Goal: Task Accomplishment & Management: Manage account settings

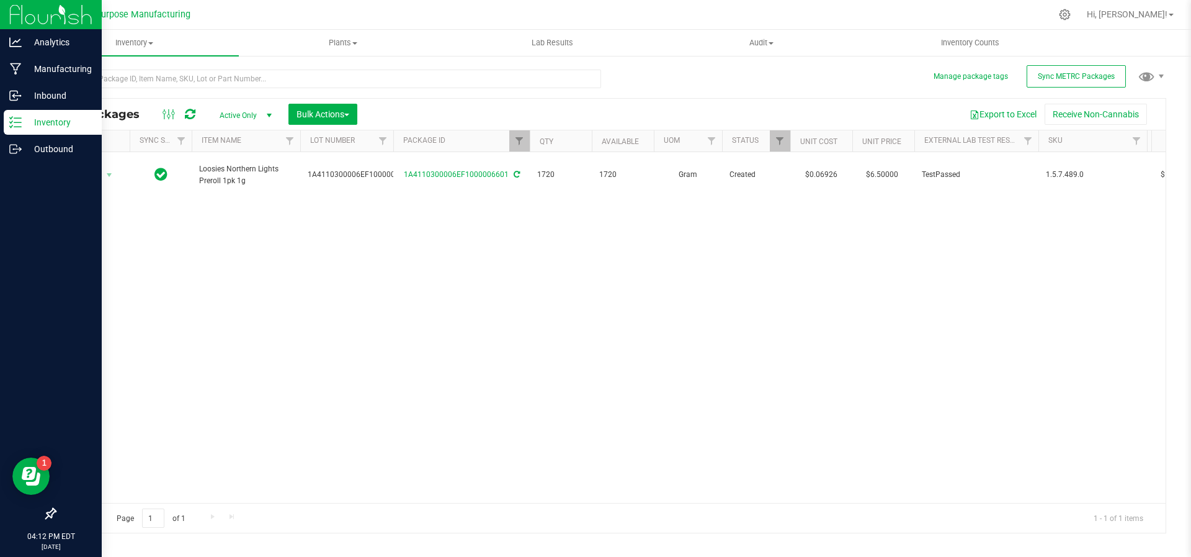
click at [39, 118] on p "Inventory" at bounding box center [59, 122] width 74 height 15
click at [34, 114] on div "Inventory" at bounding box center [53, 122] width 98 height 25
click at [26, 25] on img at bounding box center [50, 14] width 83 height 29
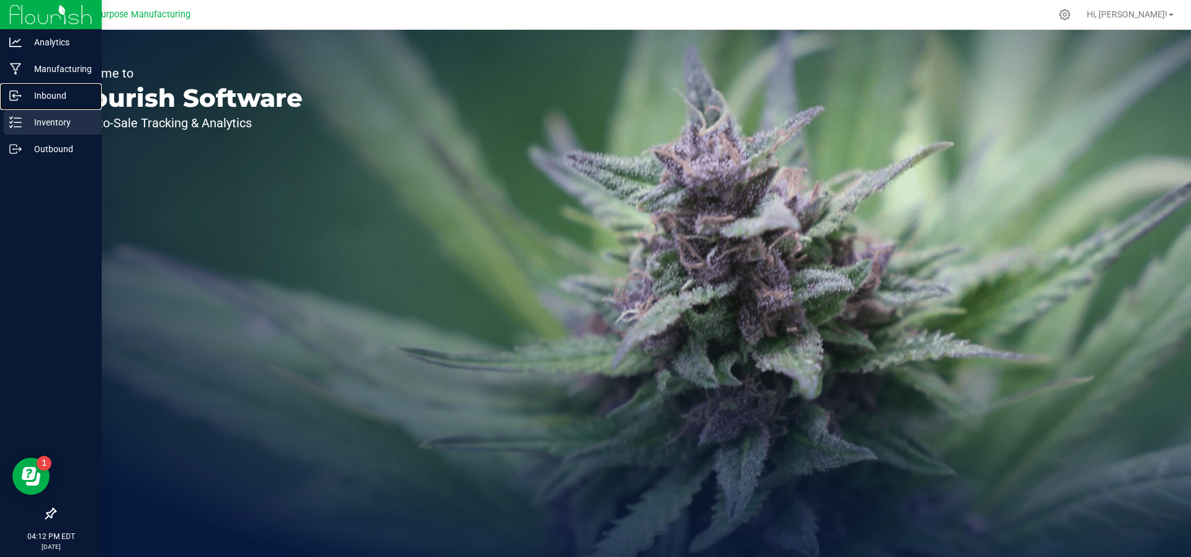
click at [38, 109] on link "Inbound" at bounding box center [51, 96] width 102 height 27
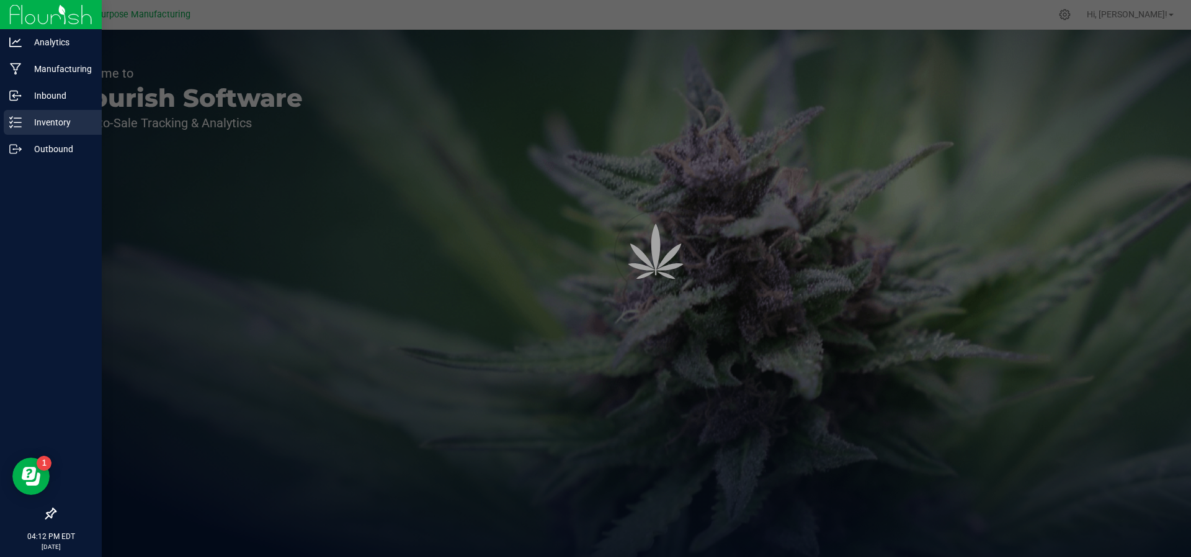
click at [38, 119] on p "Inventory" at bounding box center [59, 122] width 74 height 15
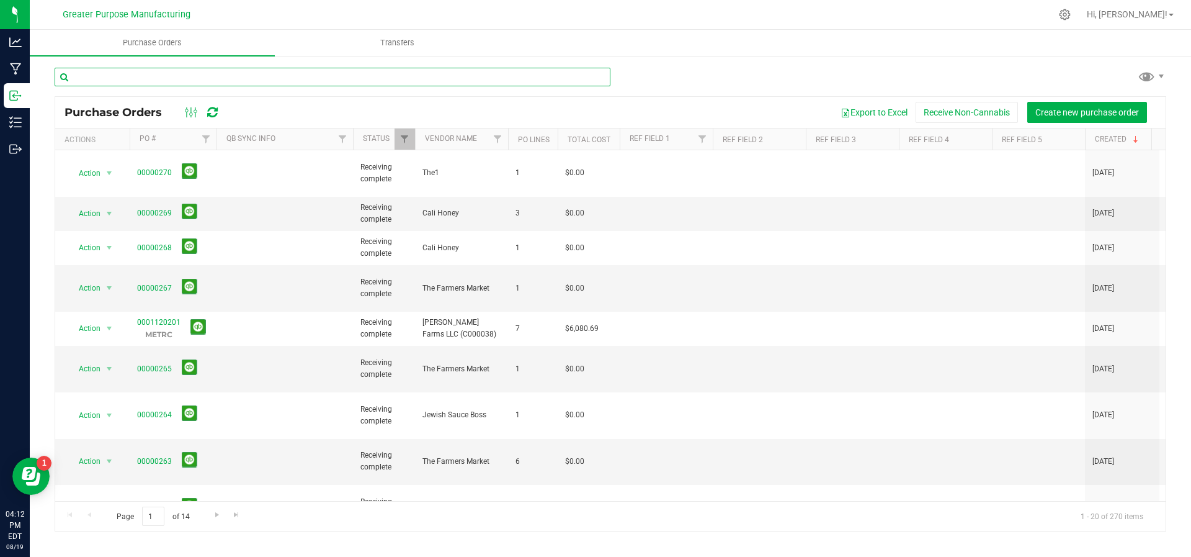
click at [151, 81] on input "text" at bounding box center [333, 77] width 556 height 19
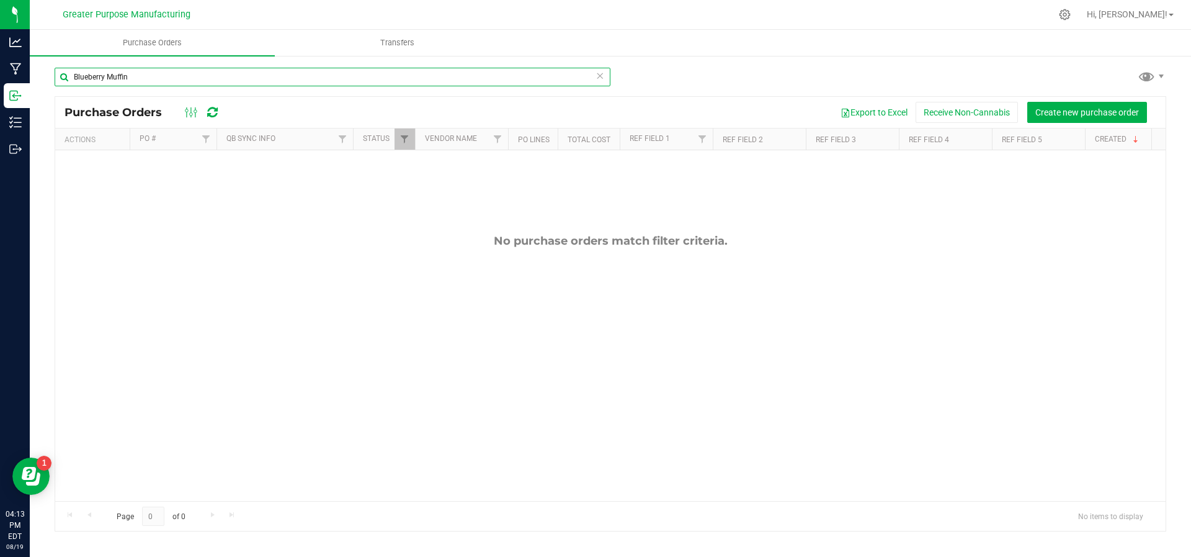
type input "Blueberry Muffin"
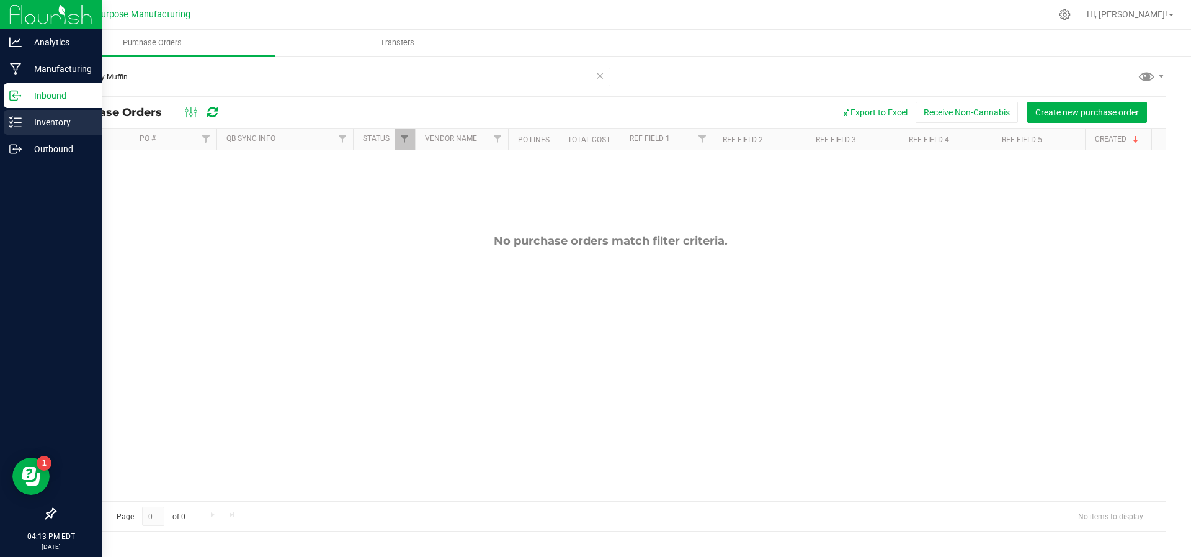
click at [15, 129] on div "Inventory" at bounding box center [53, 122] width 98 height 25
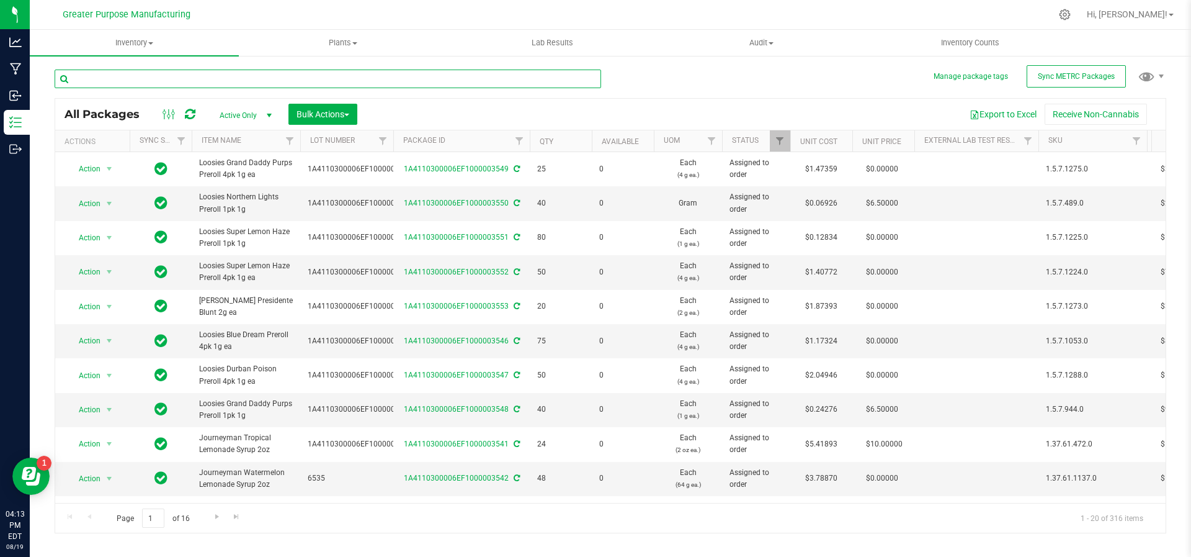
click at [168, 81] on input "text" at bounding box center [328, 78] width 547 height 19
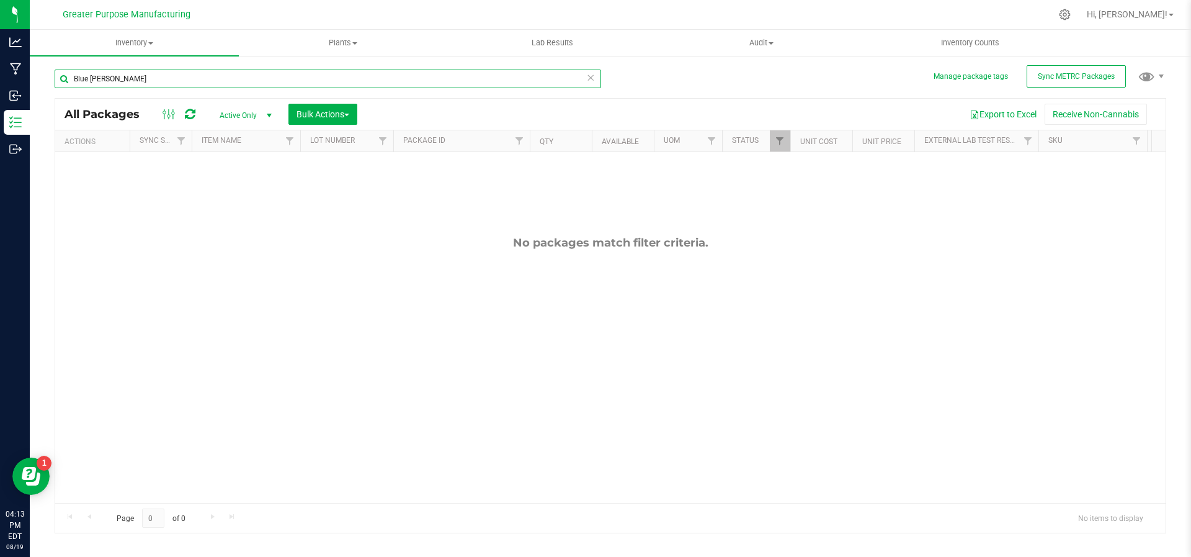
click at [91, 73] on input "Blue [PERSON_NAME]" at bounding box center [328, 78] width 547 height 19
click at [123, 76] on input "BlueBerry" at bounding box center [328, 78] width 547 height 19
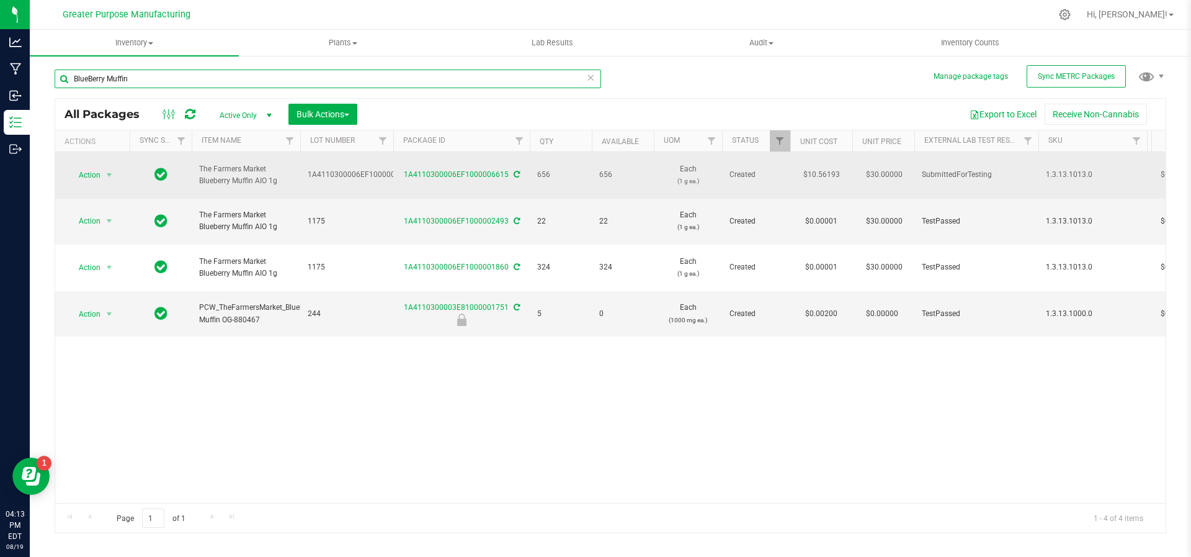
type input "BlueBerry Muffin"
click at [205, 163] on span "The Farmers Market Blueberry Muffin AIO 1g" at bounding box center [246, 175] width 94 height 24
drag, startPoint x: 196, startPoint y: 160, endPoint x: 279, endPoint y: 177, distance: 84.8
click at [279, 177] on td "The Farmers Market Blueberry Muffin AIO 1g" at bounding box center [246, 175] width 109 height 47
copy span "The Farmers Market Blueberry Muffin AIO 1g"
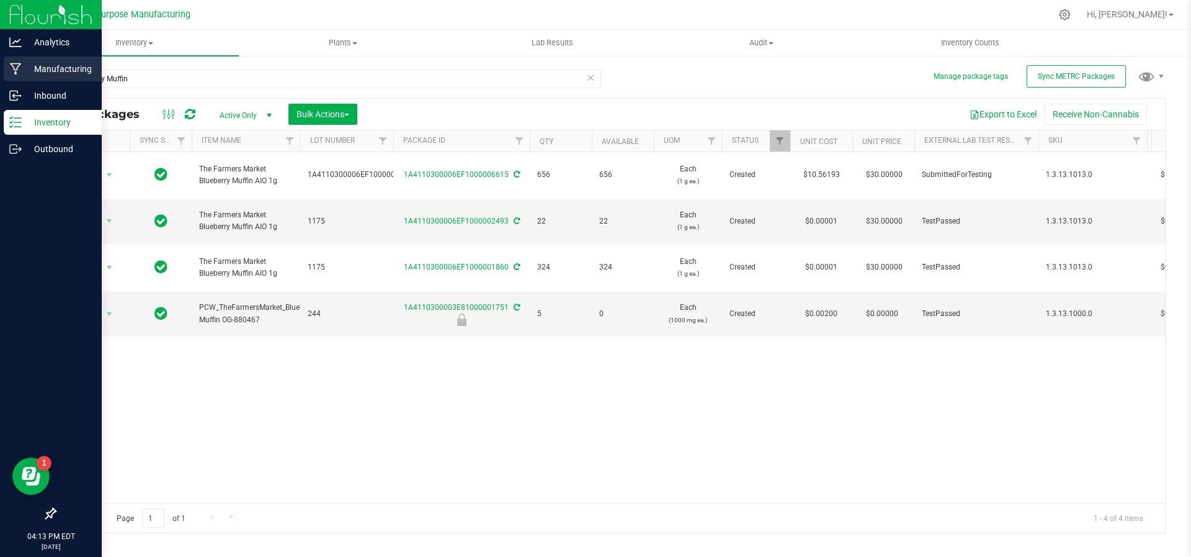
click at [43, 65] on p "Manufacturing" at bounding box center [59, 68] width 74 height 15
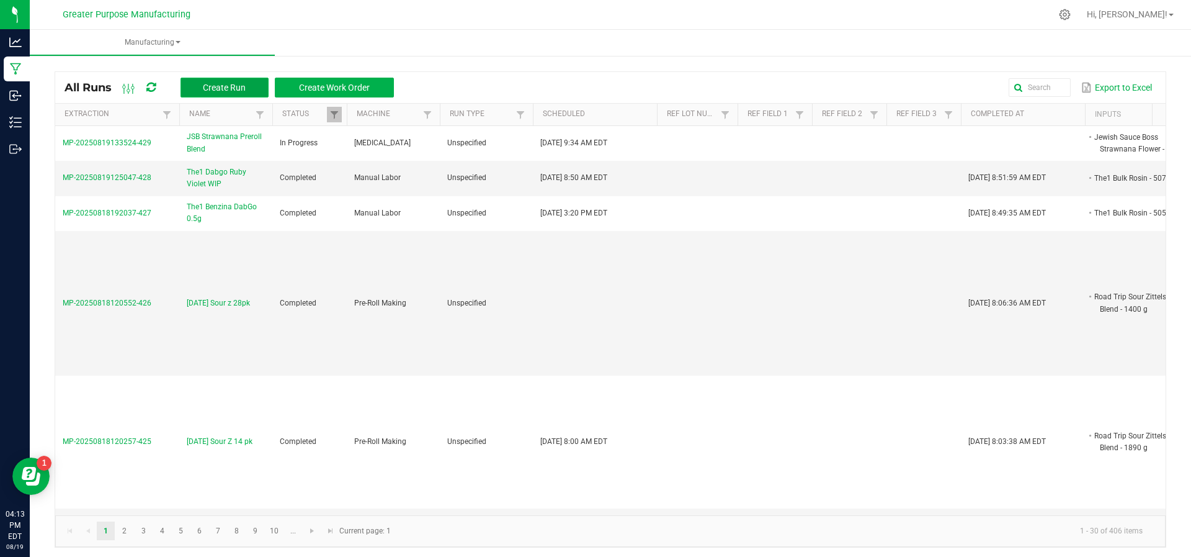
click at [211, 83] on span "Create Run" at bounding box center [224, 88] width 43 height 10
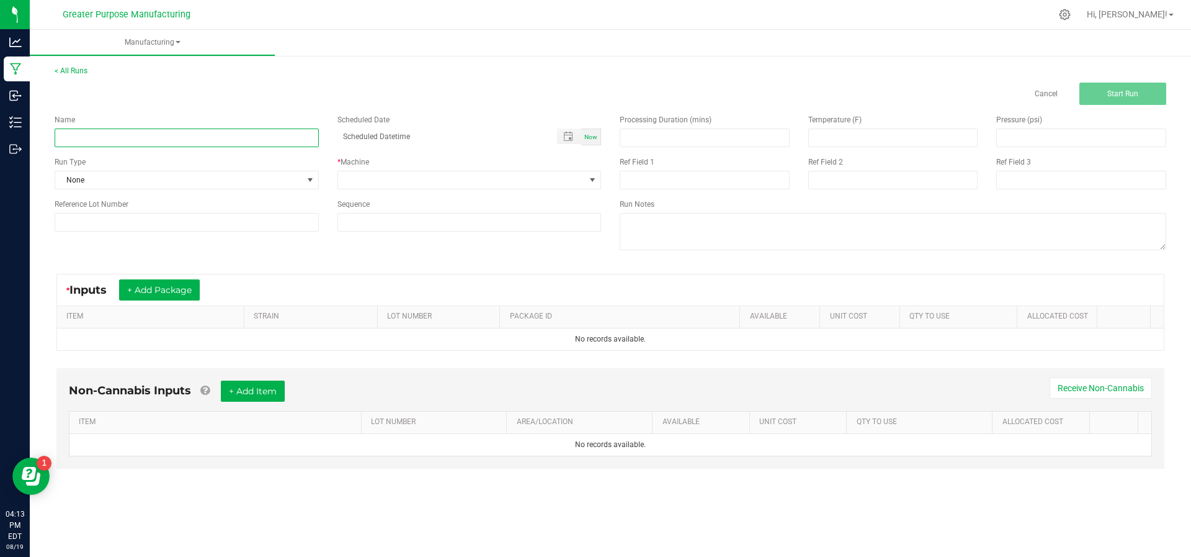
click at [168, 136] on input at bounding box center [187, 137] width 264 height 19
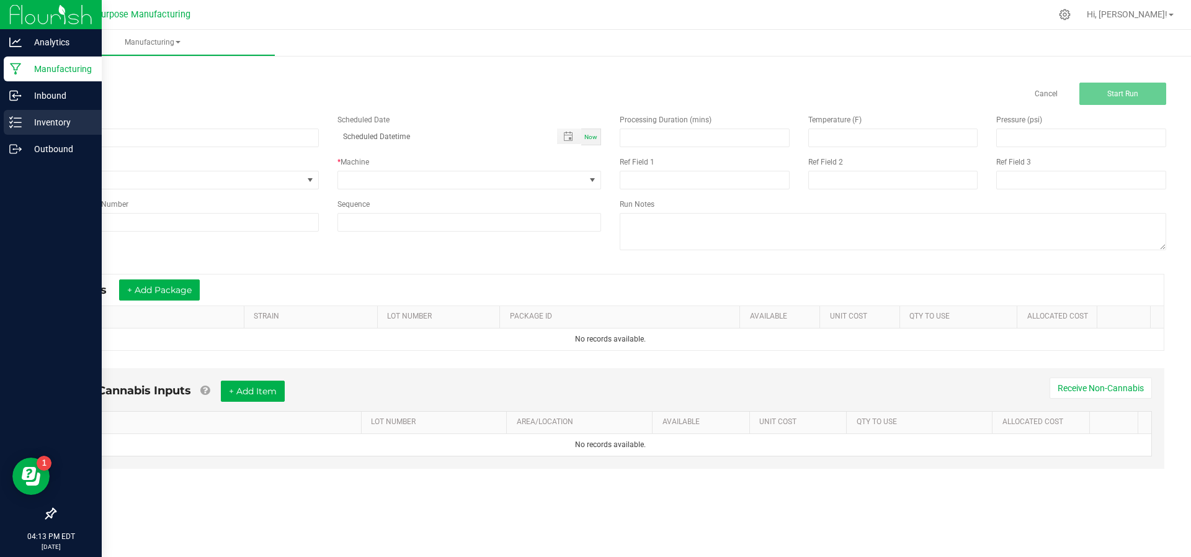
click at [55, 125] on p "Inventory" at bounding box center [59, 122] width 74 height 15
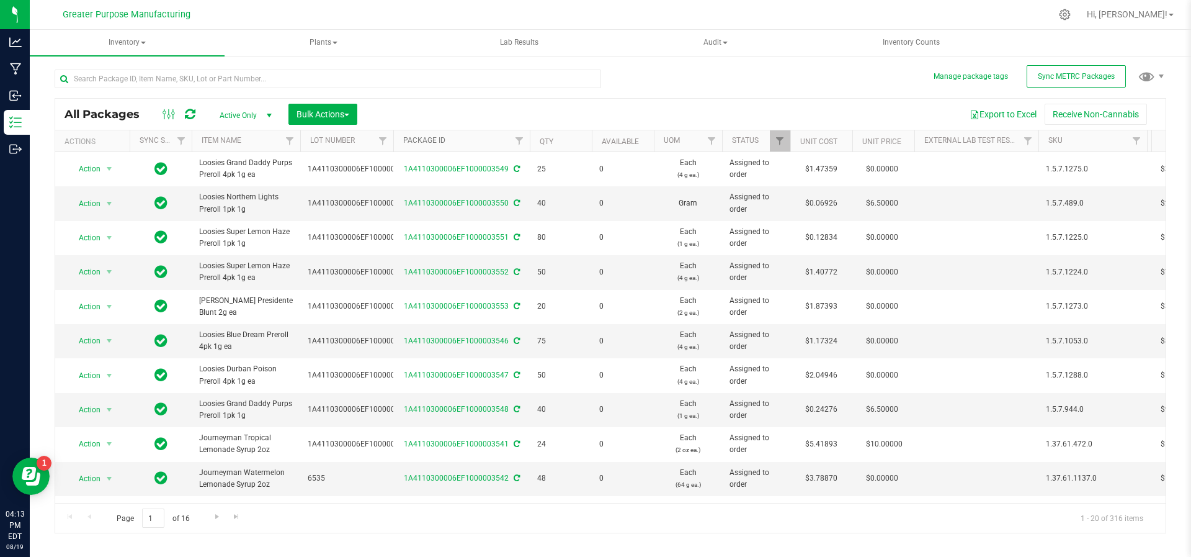
click at [444, 140] on link "Package ID" at bounding box center [424, 140] width 42 height 9
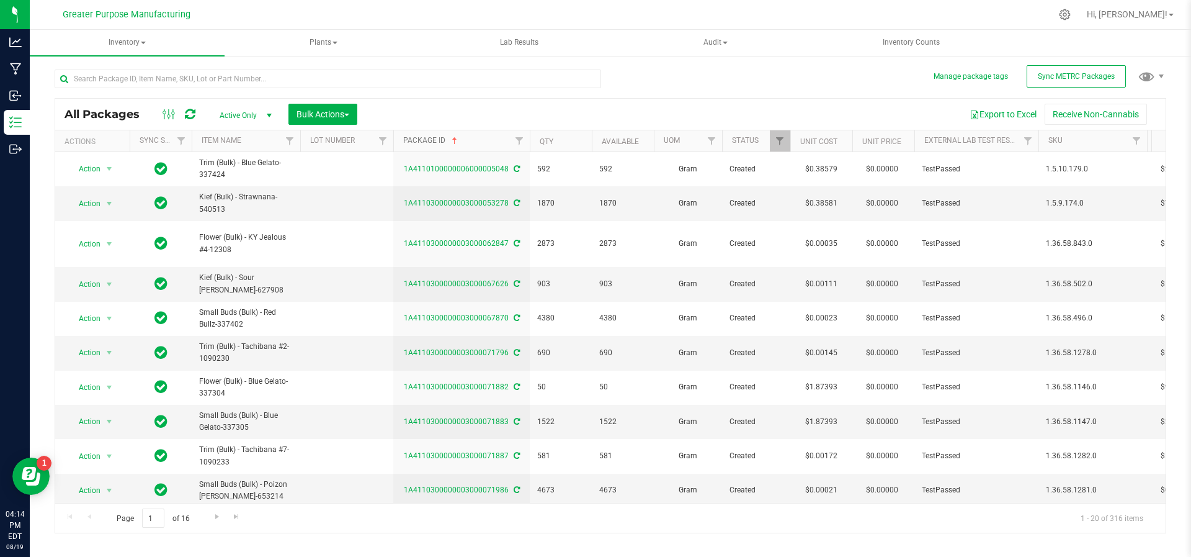
click at [458, 137] on span at bounding box center [455, 141] width 10 height 10
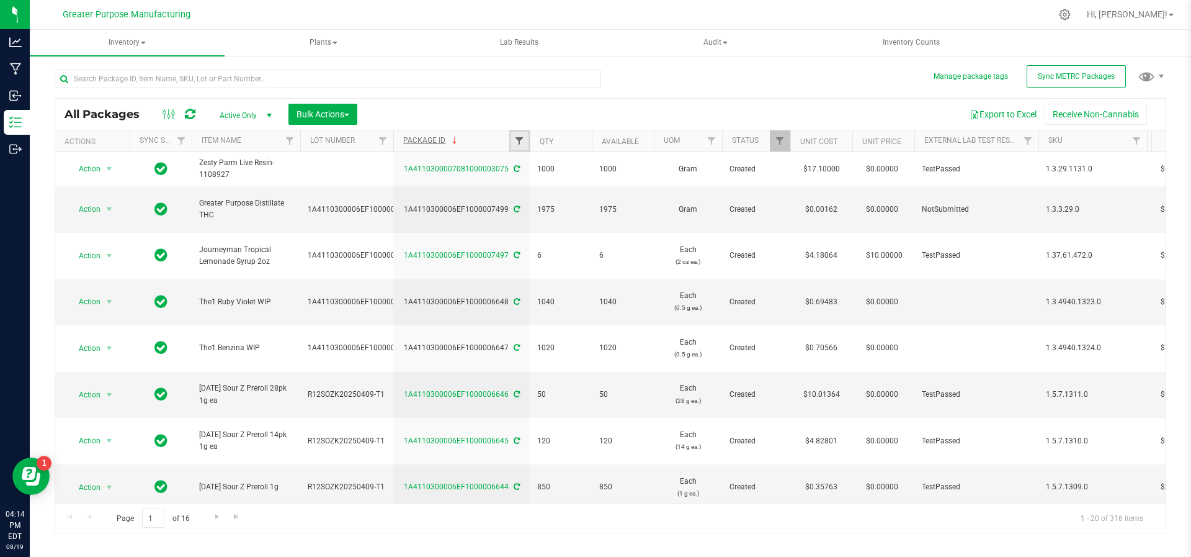
click at [520, 139] on span "Filter" at bounding box center [519, 141] width 10 height 10
click at [517, 187] on button "Filter" at bounding box center [547, 200] width 60 height 27
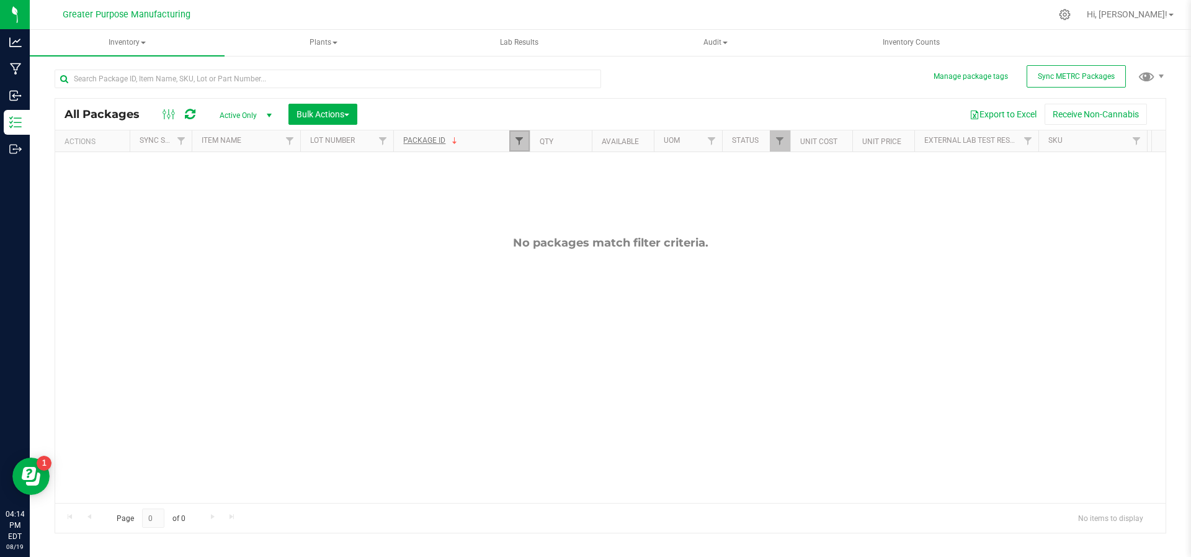
click at [516, 143] on span "Filter" at bounding box center [519, 141] width 10 height 10
click at [543, 169] on input "1578" at bounding box center [581, 167] width 128 height 19
type input "1579"
click at [517, 187] on button "Filter" at bounding box center [547, 200] width 60 height 27
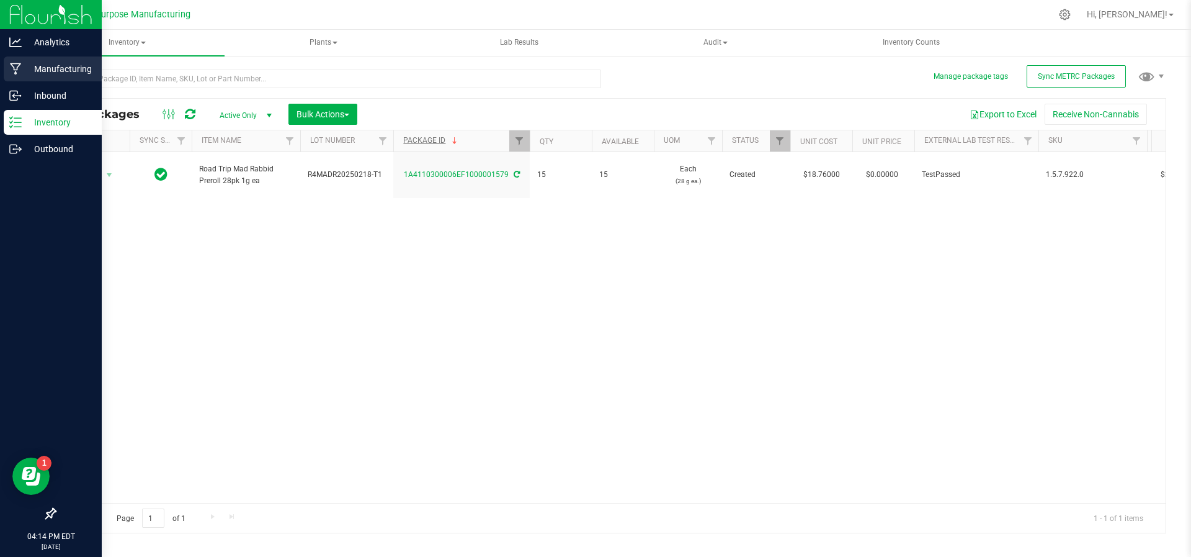
click at [28, 81] on div "Manufacturing" at bounding box center [53, 68] width 98 height 25
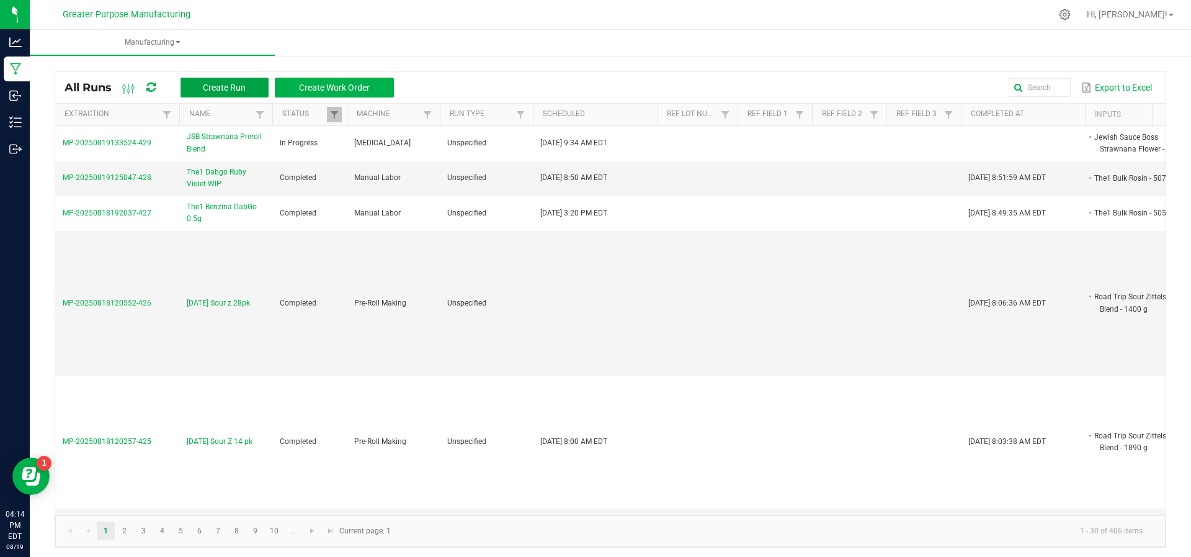
click at [226, 88] on span "Create Run" at bounding box center [224, 88] width 43 height 10
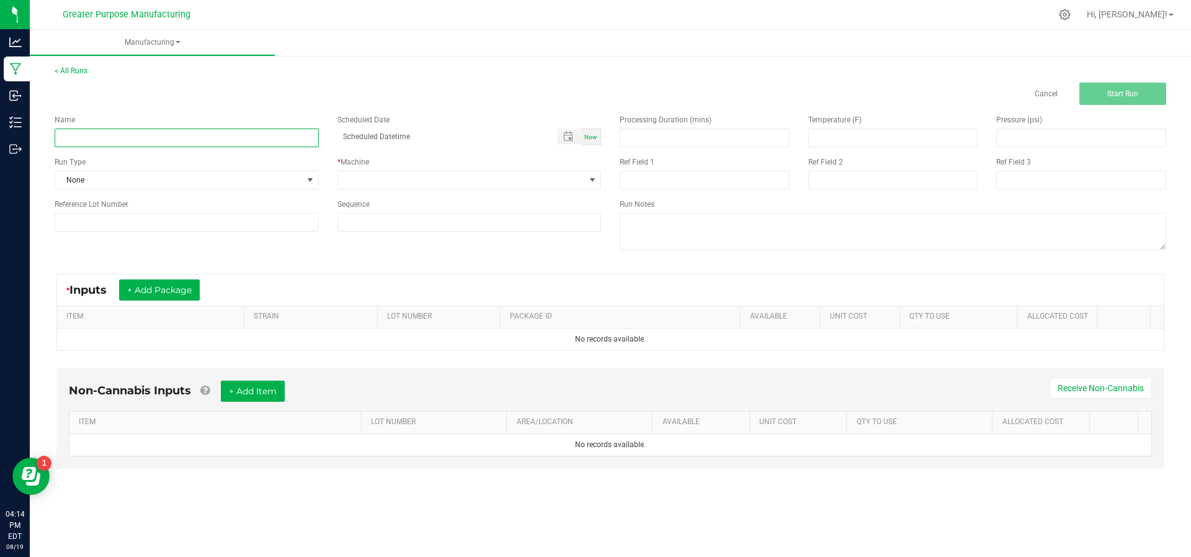
click at [169, 143] on input at bounding box center [187, 137] width 264 height 19
paste input "The Farmers Market Blueberry Muffin AIO 1g"
type input "The Farmers Market Blueberry Muffin AIO 1g"
click at [592, 141] on div "Now" at bounding box center [591, 136] width 20 height 17
type input "[DATE] 4:14 PM"
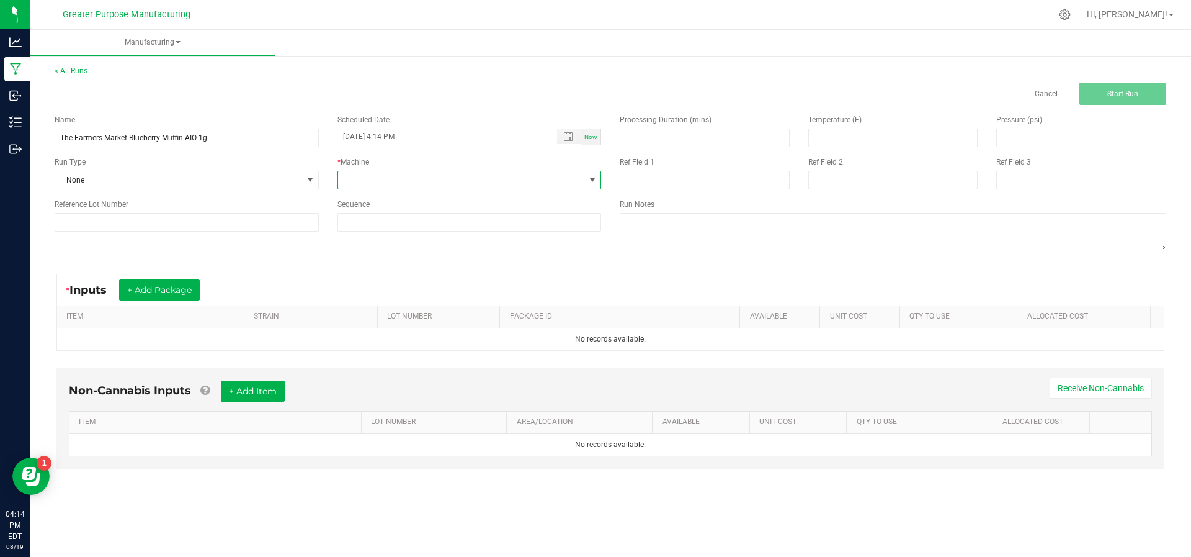
click at [551, 181] on span at bounding box center [462, 179] width 248 height 17
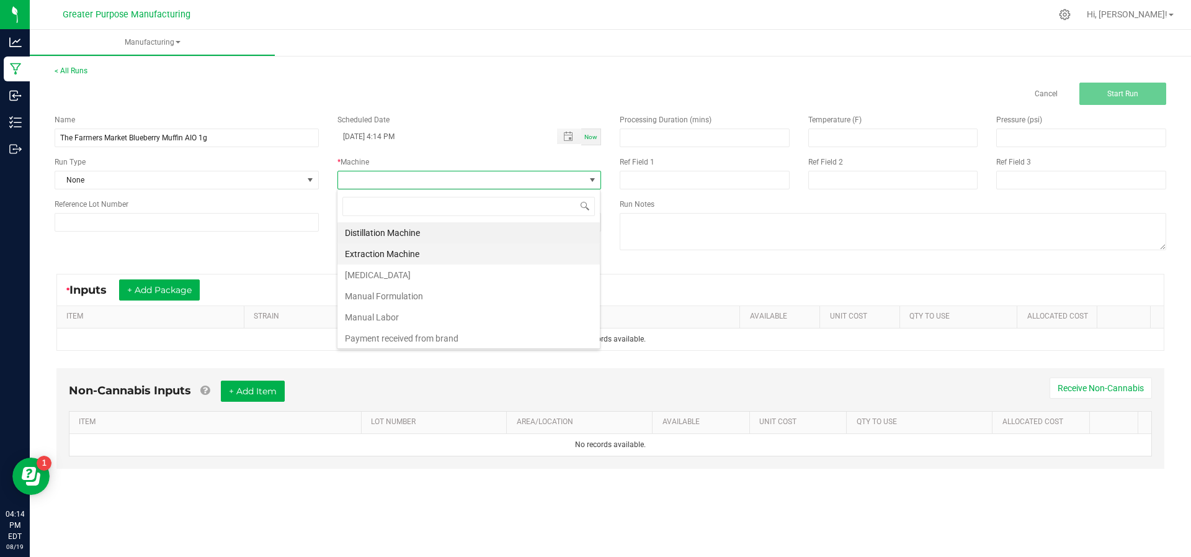
scroll to position [84, 0]
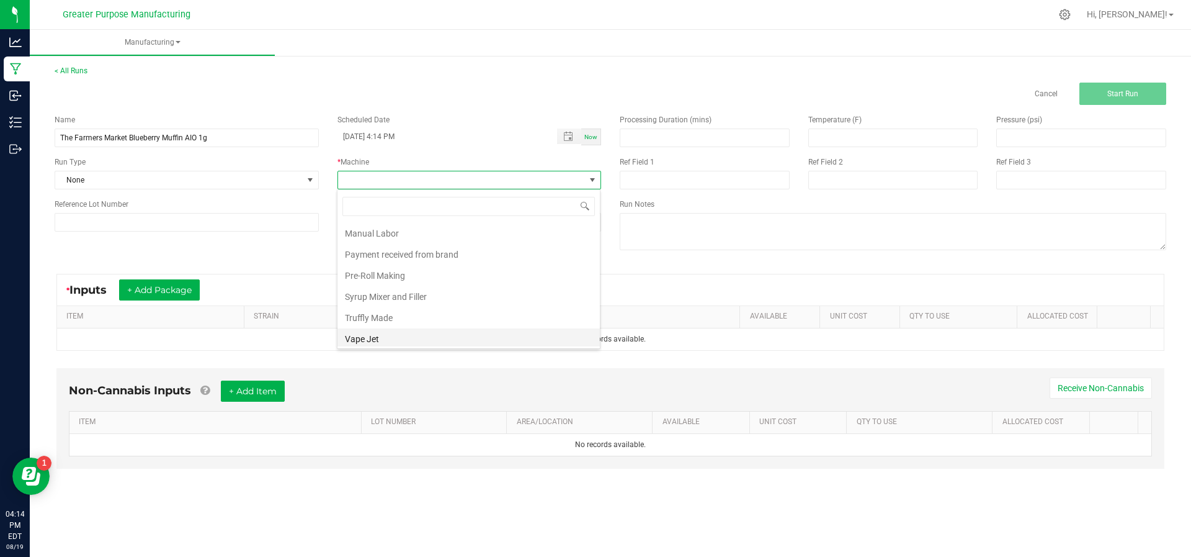
click at [478, 328] on li "Vape Jet" at bounding box center [469, 338] width 262 height 21
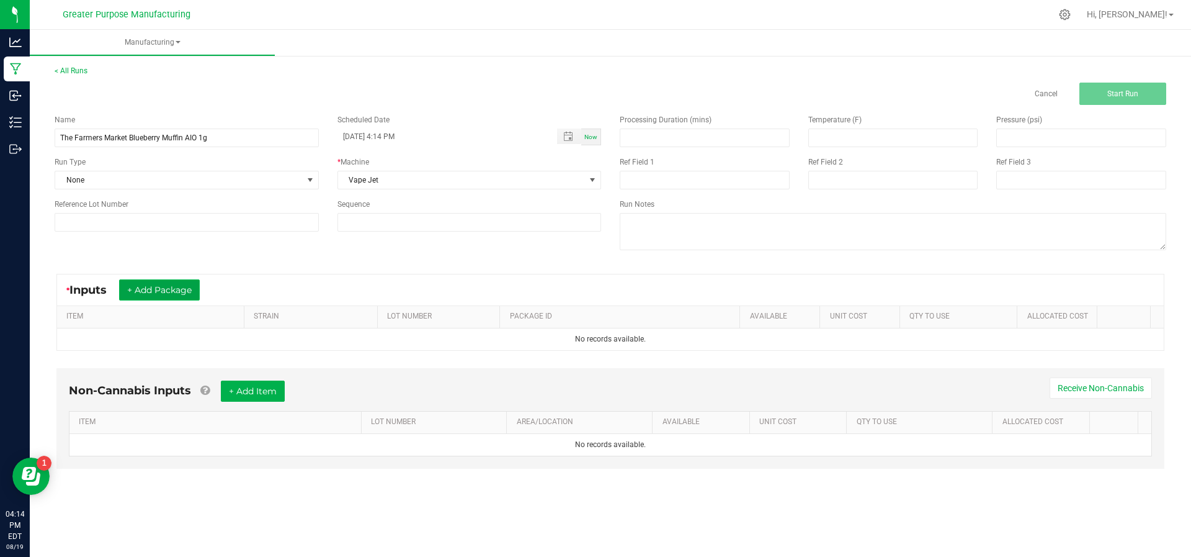
click at [147, 291] on button "+ Add Package" at bounding box center [159, 289] width 81 height 21
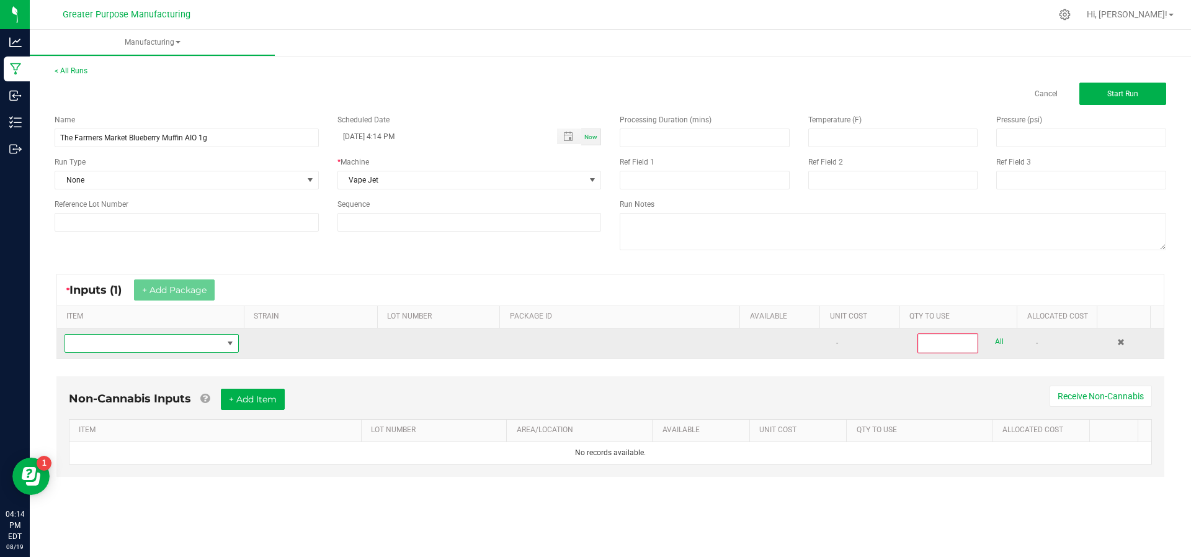
click at [147, 337] on span "NO DATA FOUND" at bounding box center [144, 342] width 158 height 17
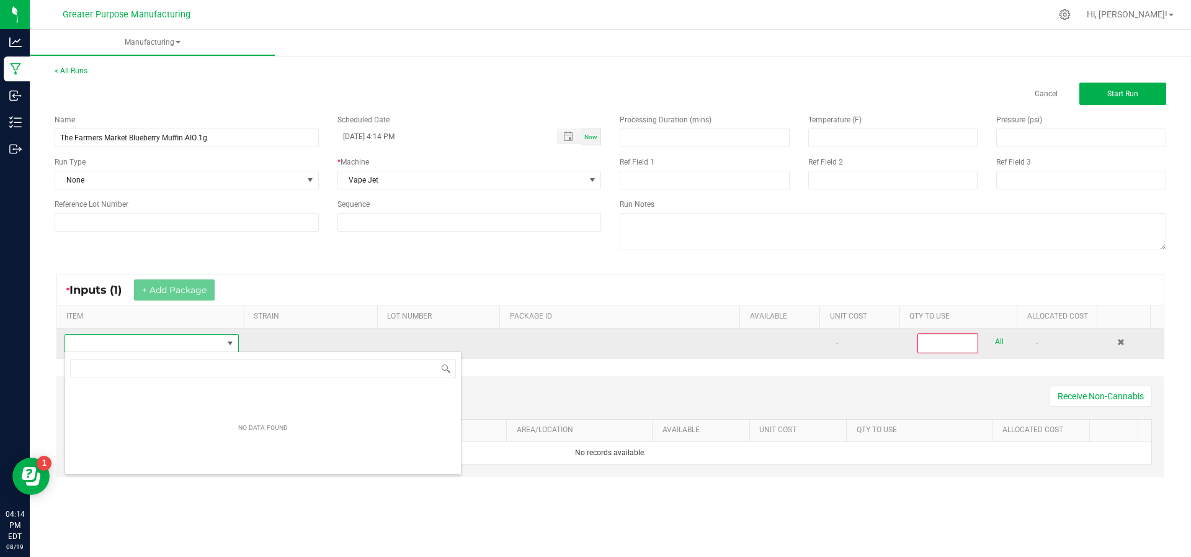
scroll to position [19, 169]
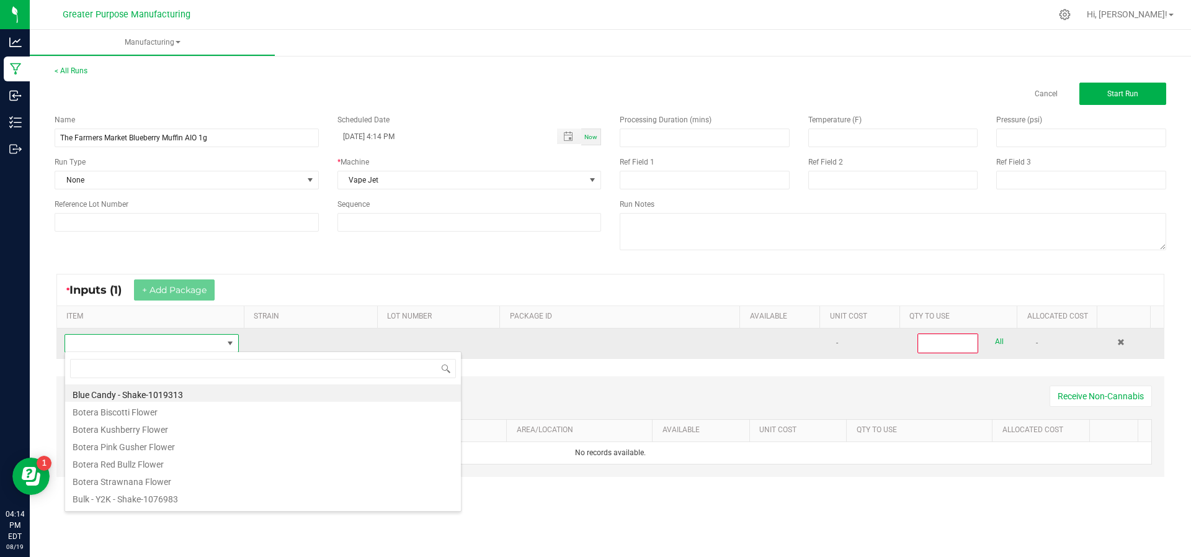
type input "The Farmers Market Blueberry Muffin AIO 1g"
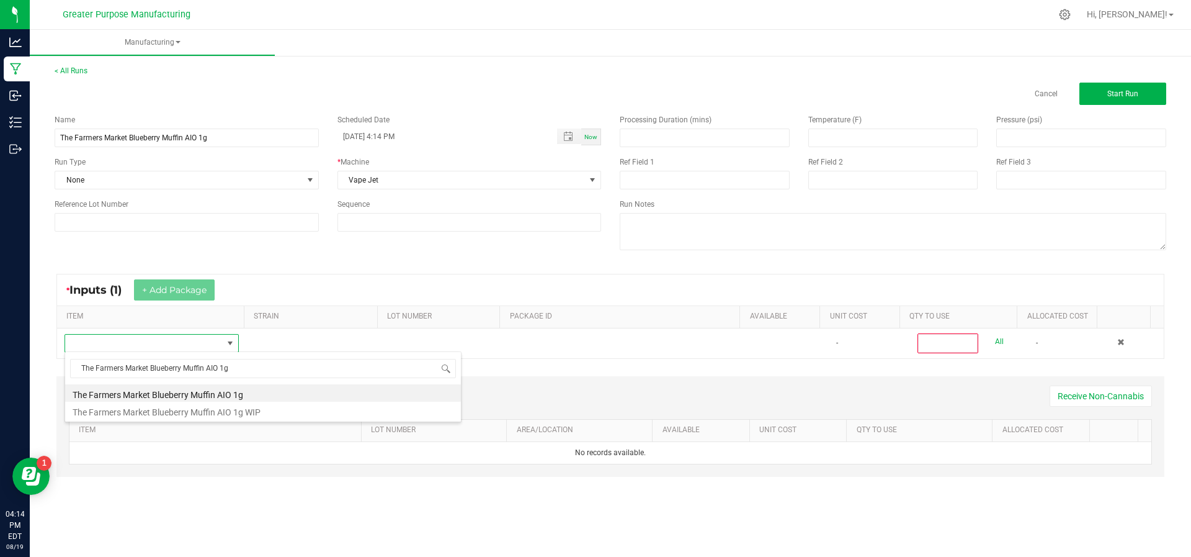
click at [145, 395] on li "The Farmers Market Blueberry Muffin AIO 1g" at bounding box center [263, 392] width 396 height 17
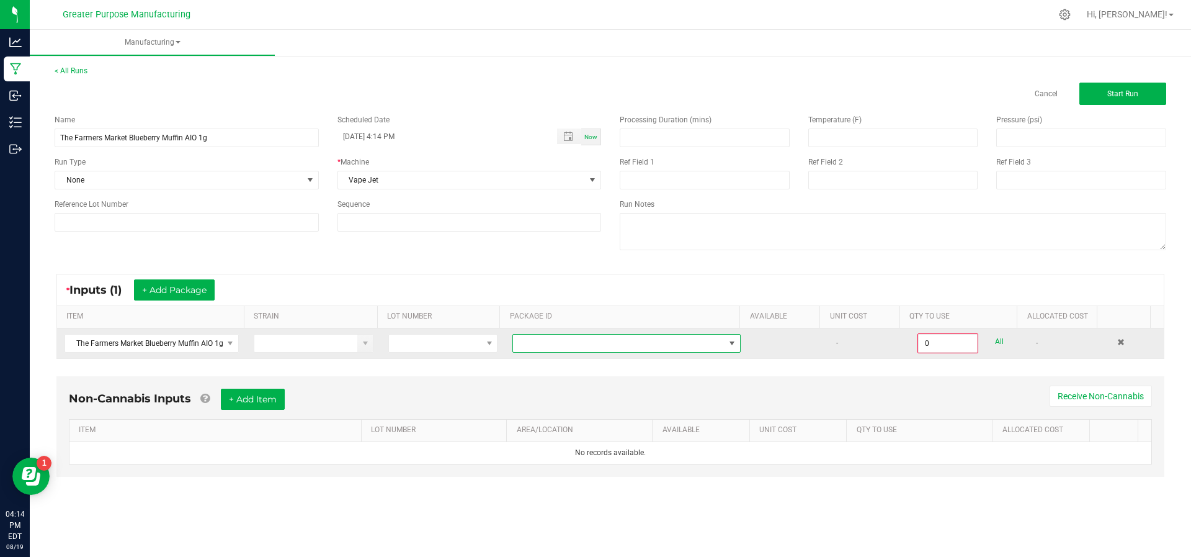
click at [527, 344] on span at bounding box center [619, 342] width 212 height 17
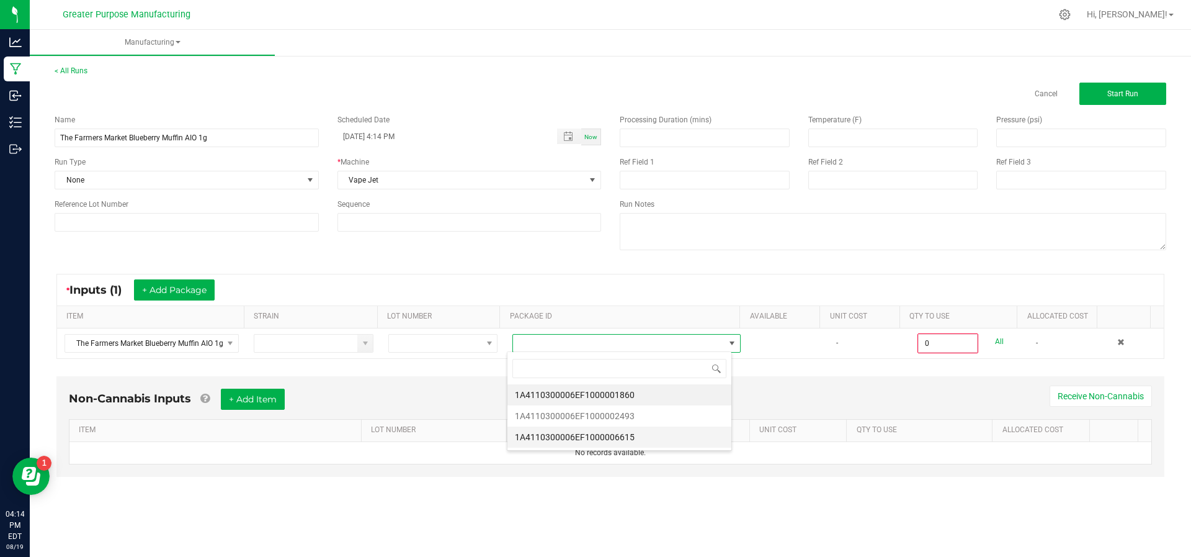
click at [527, 428] on li "1A4110300006EF1000006615" at bounding box center [620, 436] width 224 height 21
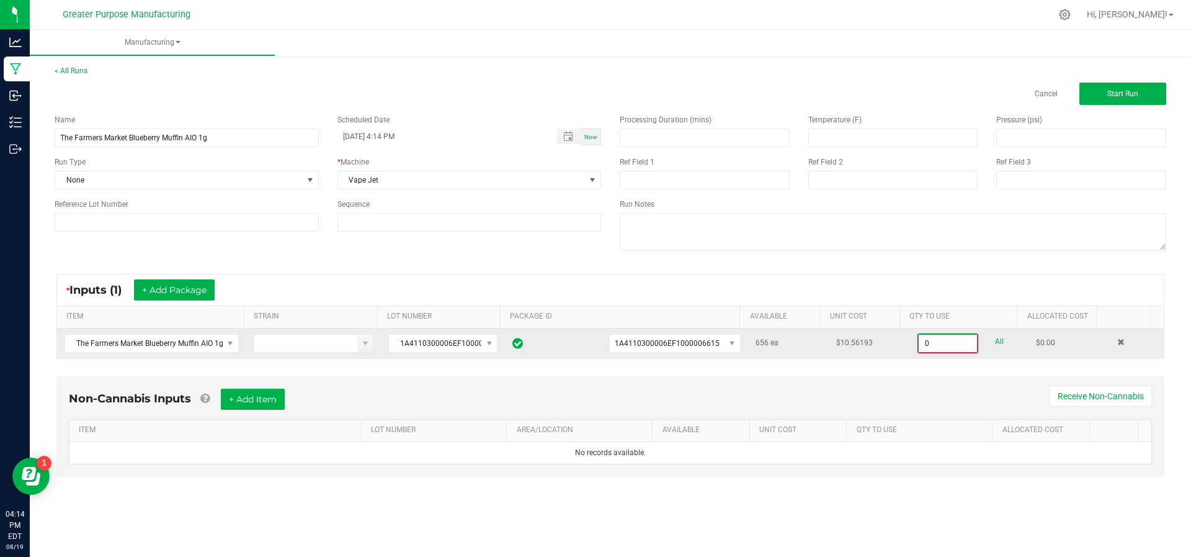
click at [936, 344] on input "0" at bounding box center [948, 342] width 58 height 17
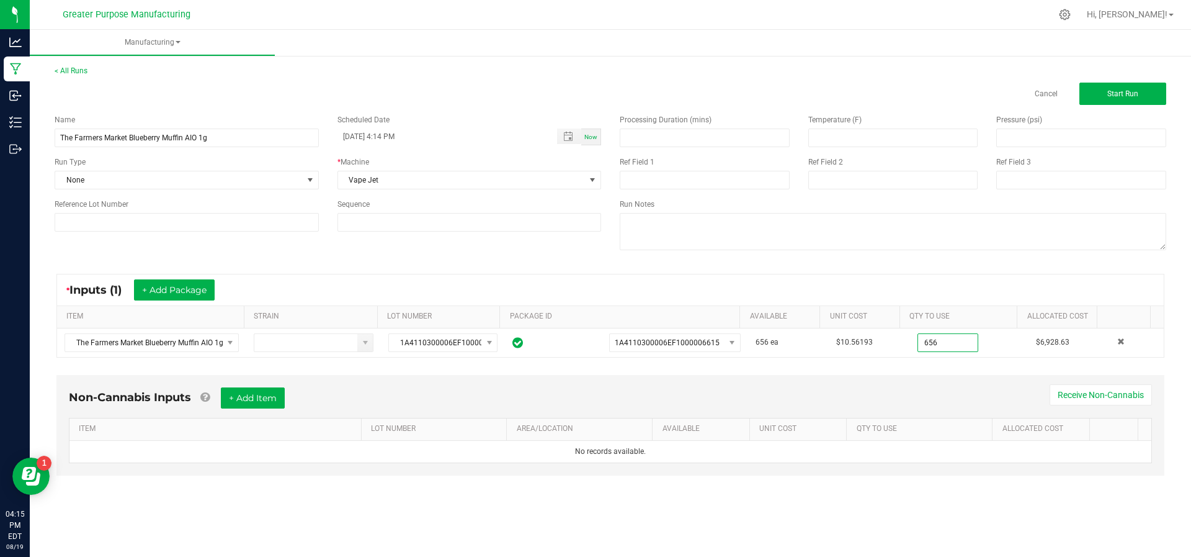
type input "656 ea"
click at [967, 272] on div "* Inputs (1) + Add Package ITEM STRAIN LOT NUMBER PACKAGE ID AVAILABLE Unit Cos…" at bounding box center [610, 315] width 1131 height 106
click at [1119, 102] on button "Start Run" at bounding box center [1123, 94] width 87 height 22
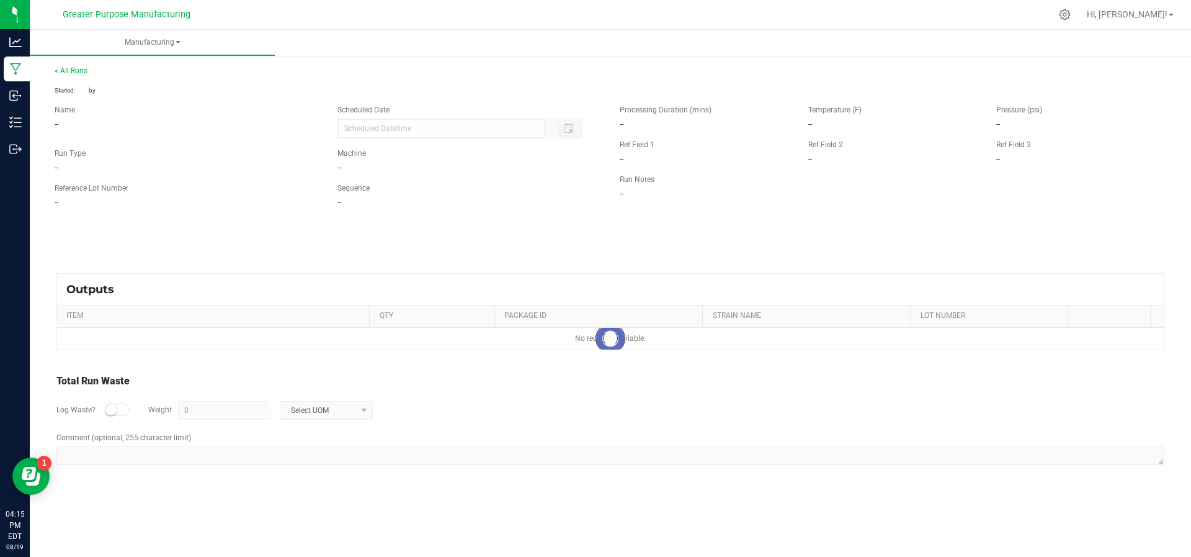
type input "[DATE] 4:14 PM"
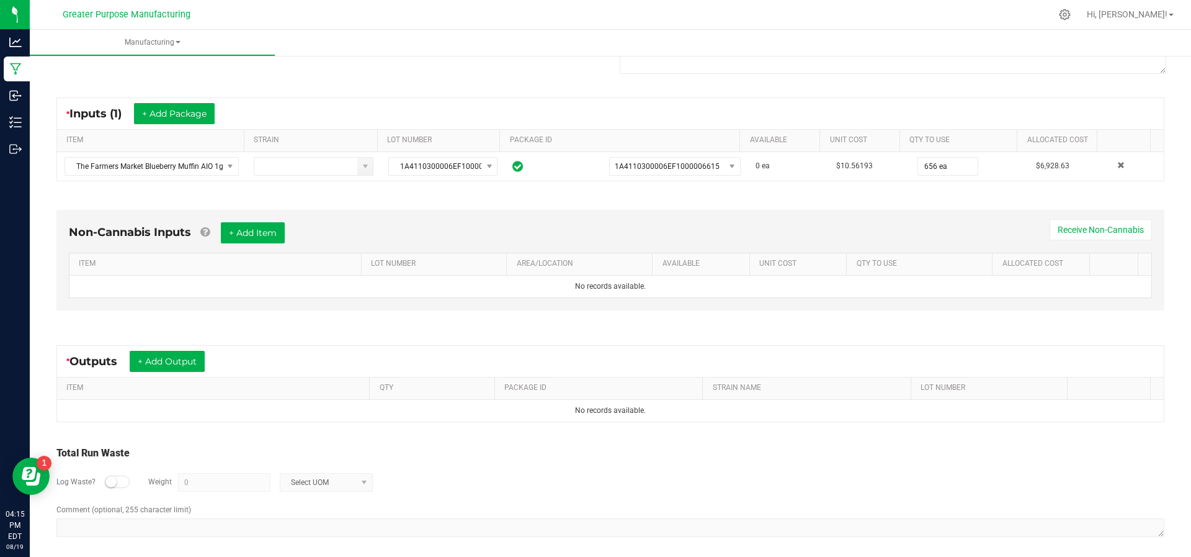
scroll to position [195, 0]
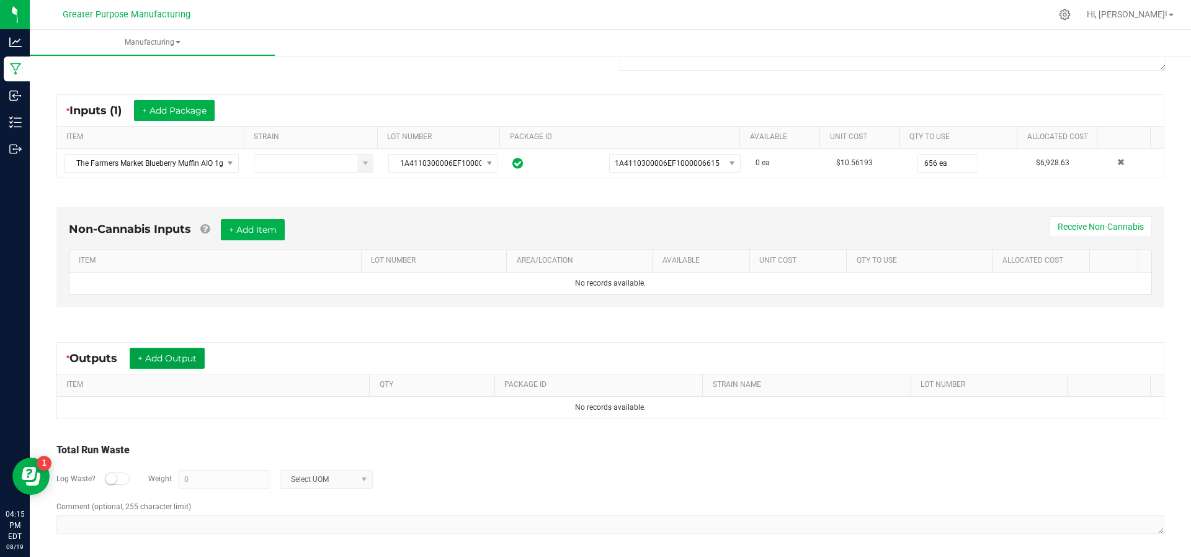
click at [161, 351] on button "+ Add Output" at bounding box center [167, 357] width 75 height 21
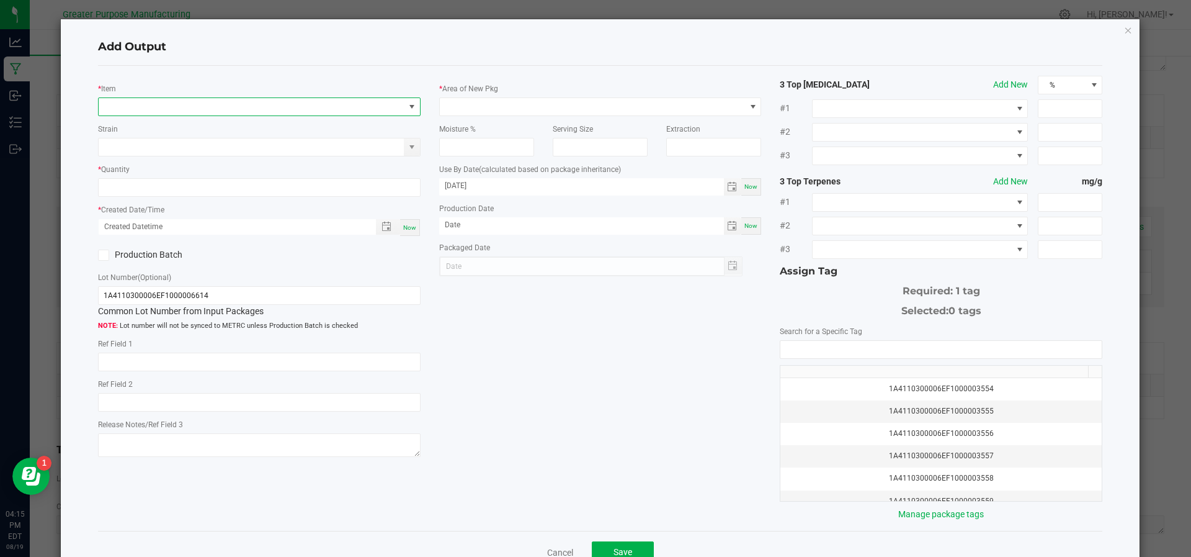
click at [169, 98] on span "NO DATA FOUND" at bounding box center [252, 106] width 306 height 17
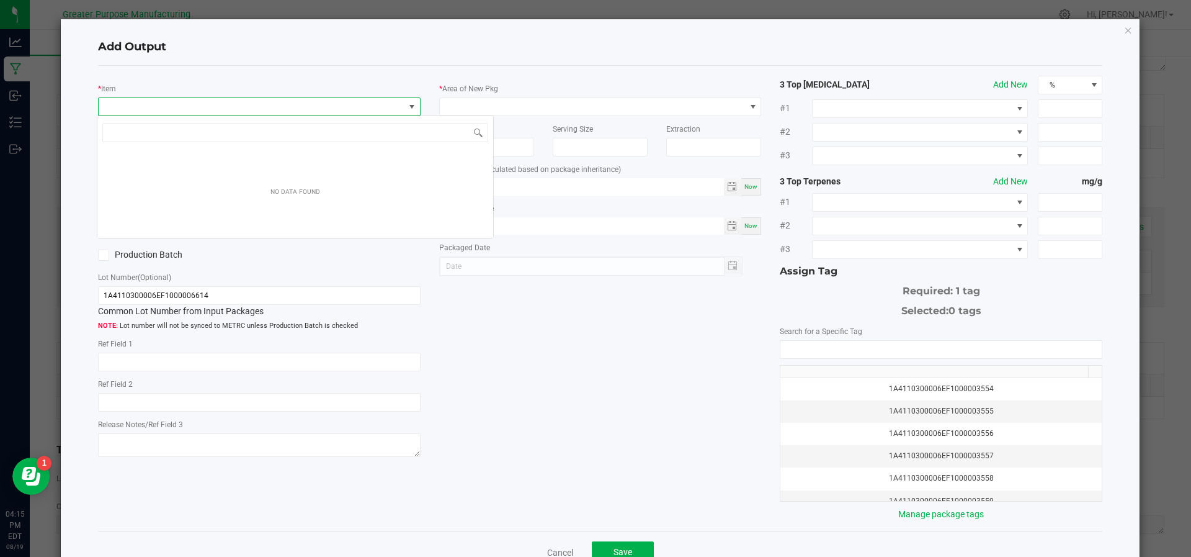
scroll to position [19, 318]
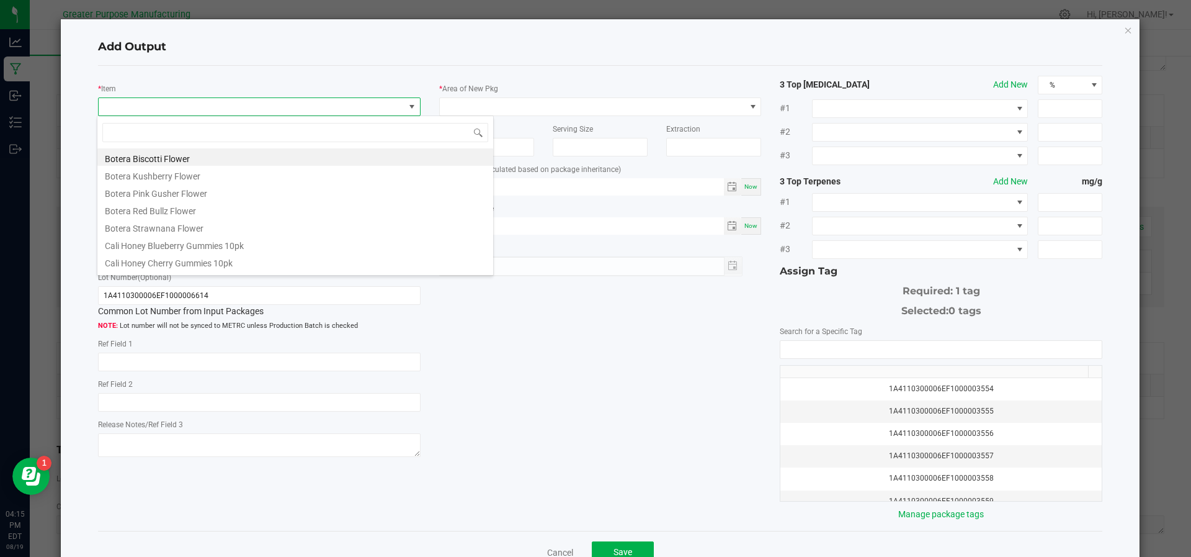
type input "The Farmers Market Blueberry Muffin AIO 1g"
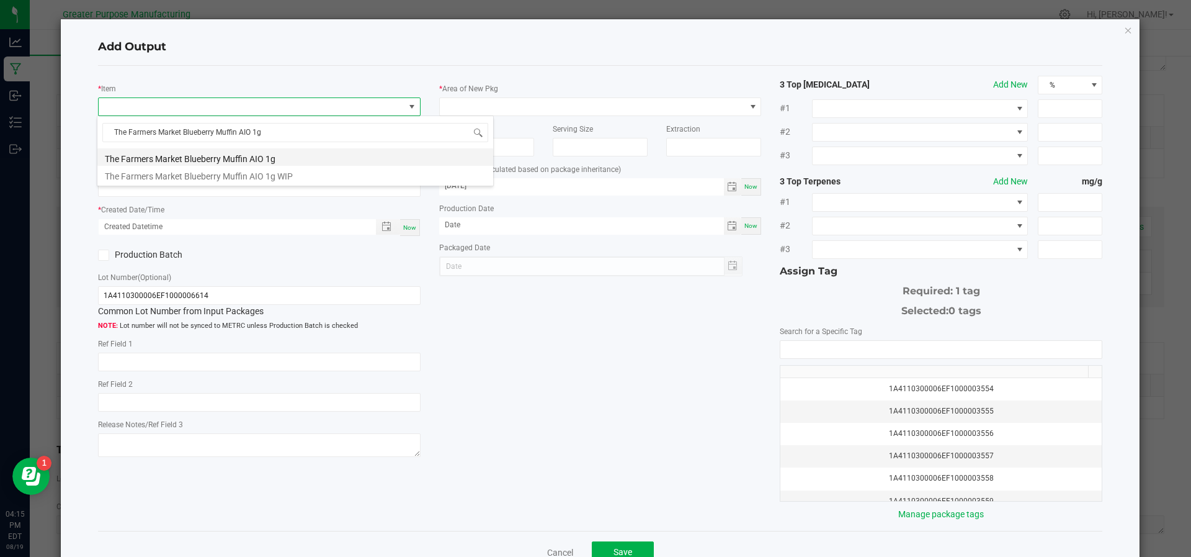
click at [164, 156] on li "The Farmers Market Blueberry Muffin AIO 1g" at bounding box center [295, 156] width 396 height 17
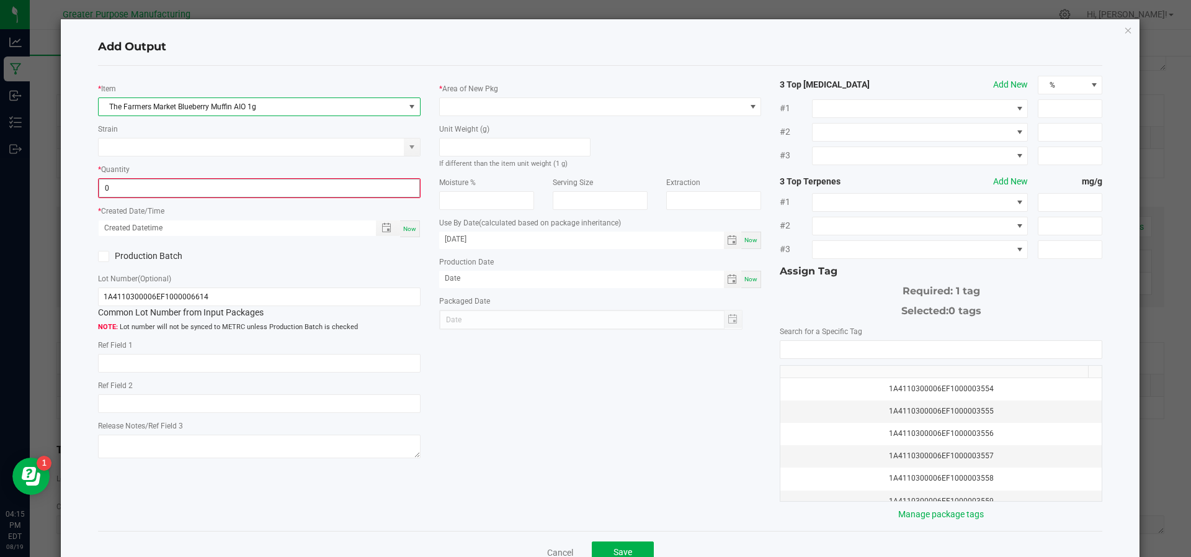
click at [138, 191] on input "0" at bounding box center [259, 187] width 320 height 17
type input "656 ea"
click at [401, 231] on div "Now" at bounding box center [410, 227] width 20 height 17
type input "[DATE] 4:15 PM"
type input "[DATE]"
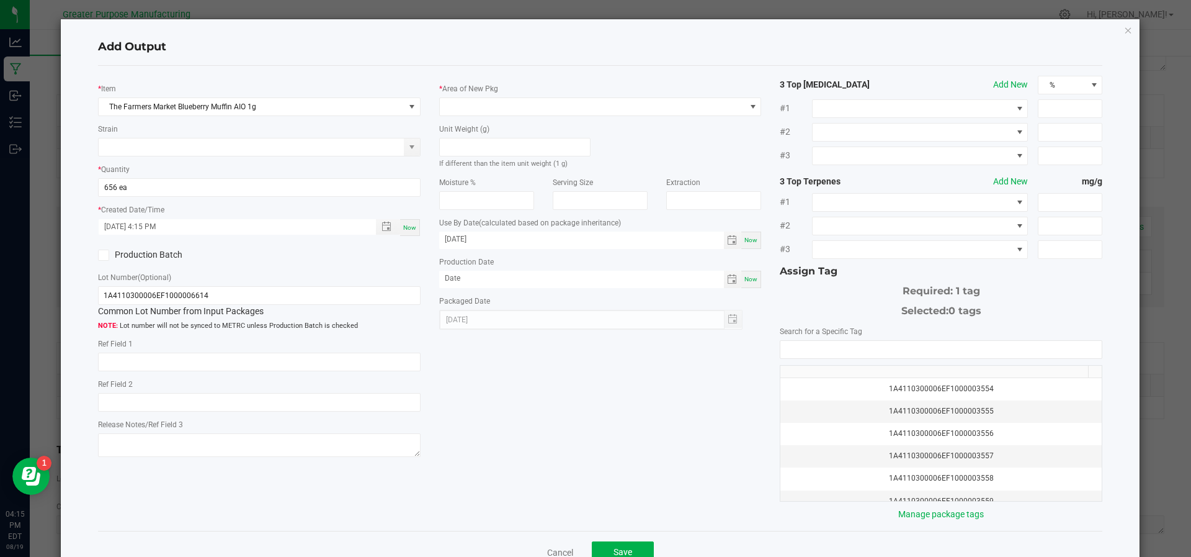
click at [101, 261] on div "Production Batch" at bounding box center [174, 255] width 171 height 19
click at [101, 255] on icon at bounding box center [103, 255] width 8 height 0
click at [0, 0] on input "Production Batch" at bounding box center [0, 0] width 0 height 0
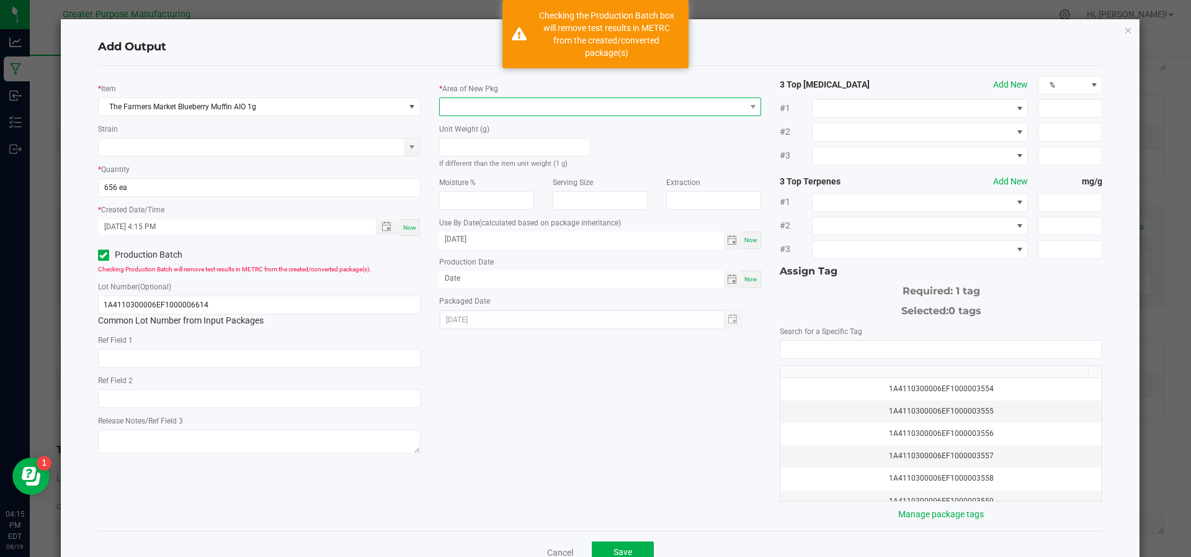
click at [598, 102] on span at bounding box center [593, 106] width 306 height 17
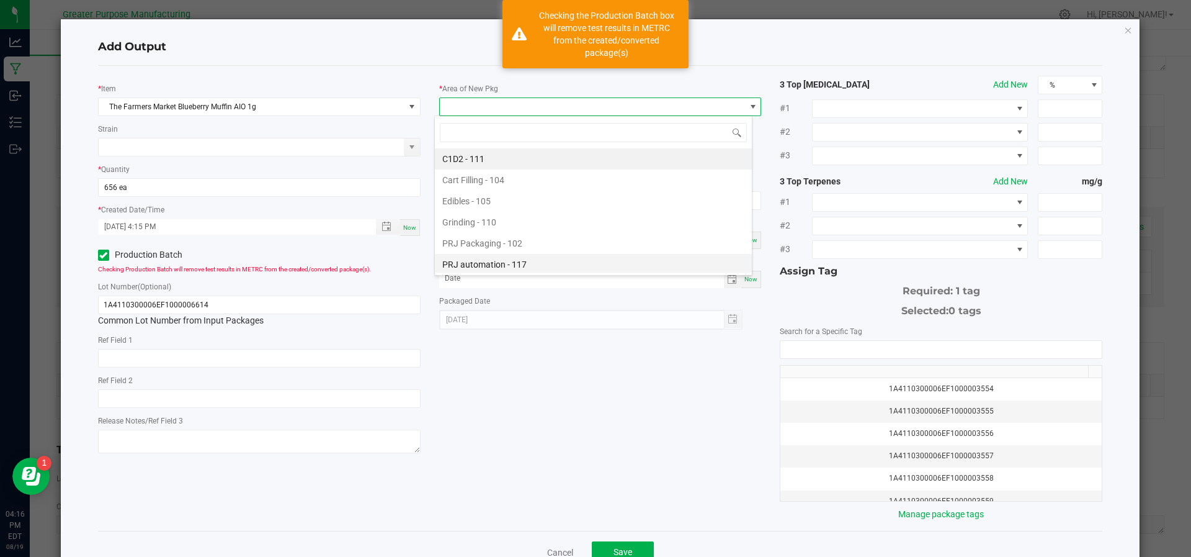
scroll to position [84, 0]
click at [580, 262] on li "Vault - 108" at bounding box center [593, 264] width 317 height 21
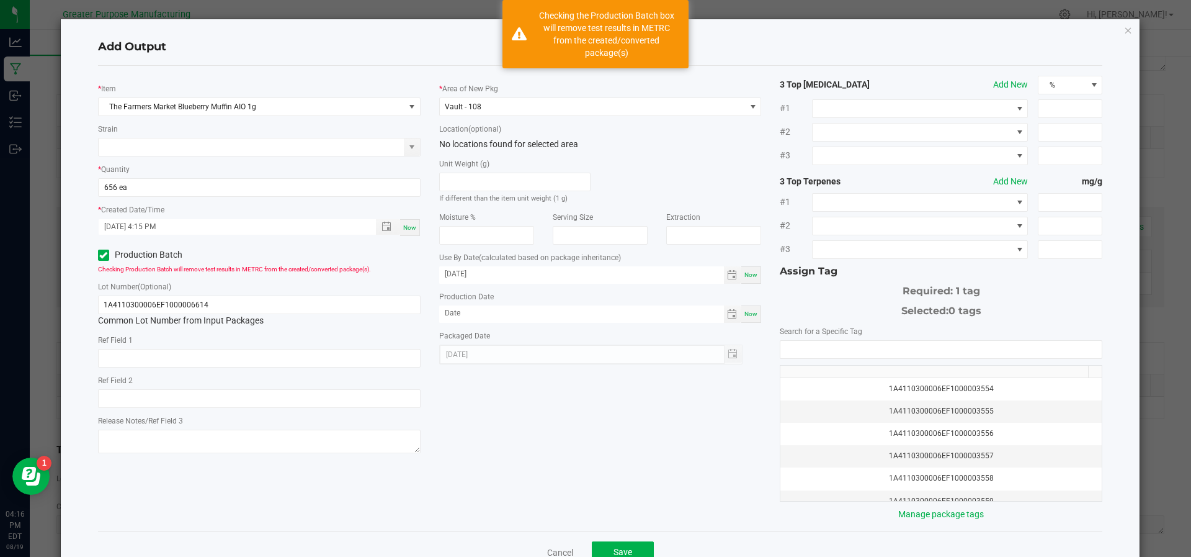
click at [749, 314] on div "Now" at bounding box center [751, 313] width 20 height 17
type input "[DATE]"
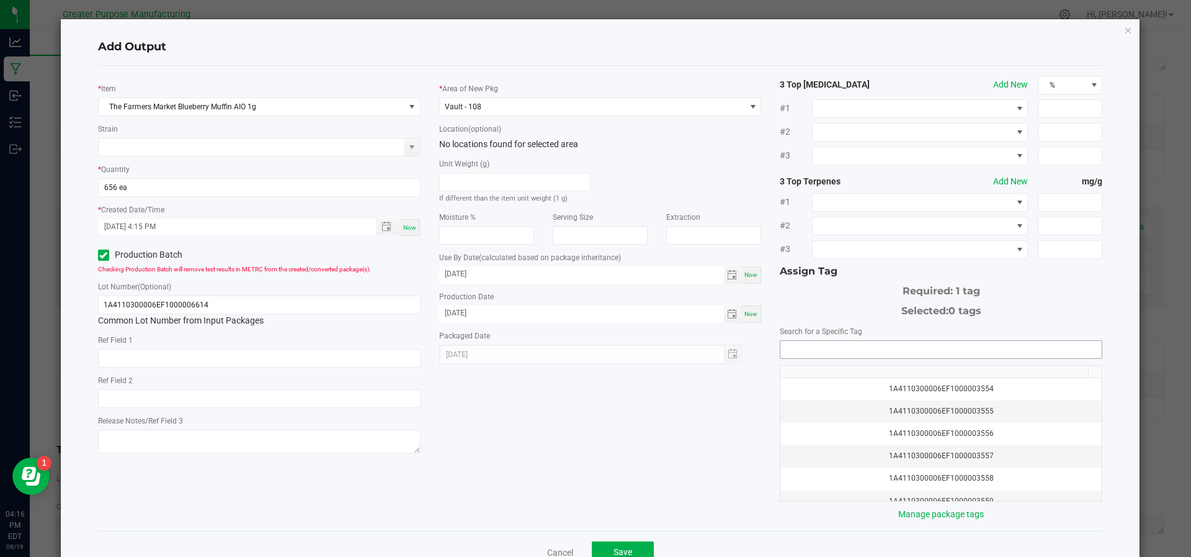
click at [785, 341] on input "NO DATA FOUND" at bounding box center [941, 349] width 321 height 17
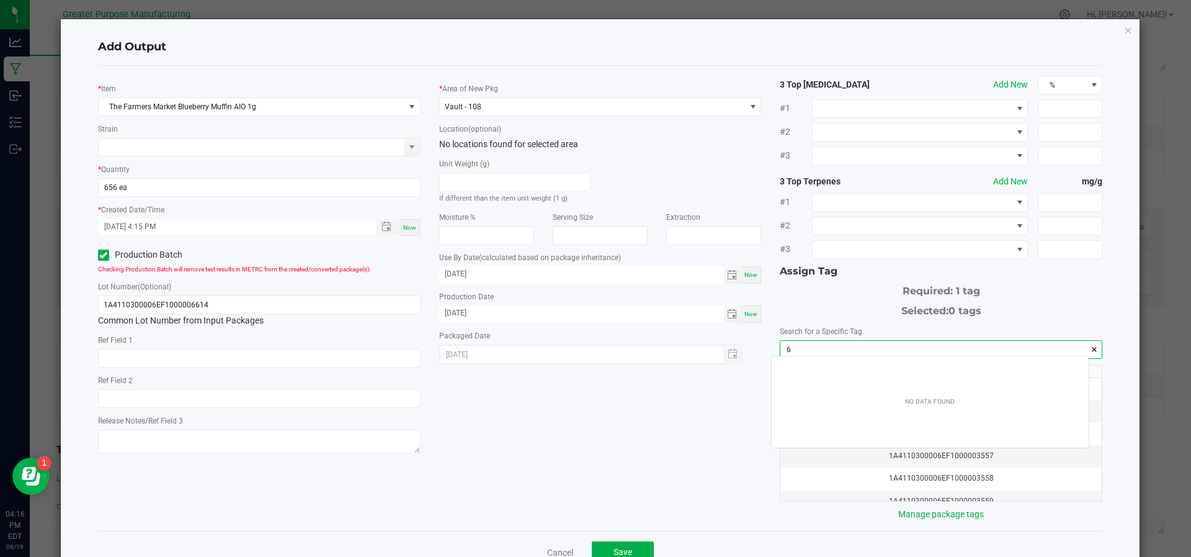
scroll to position [17, 318]
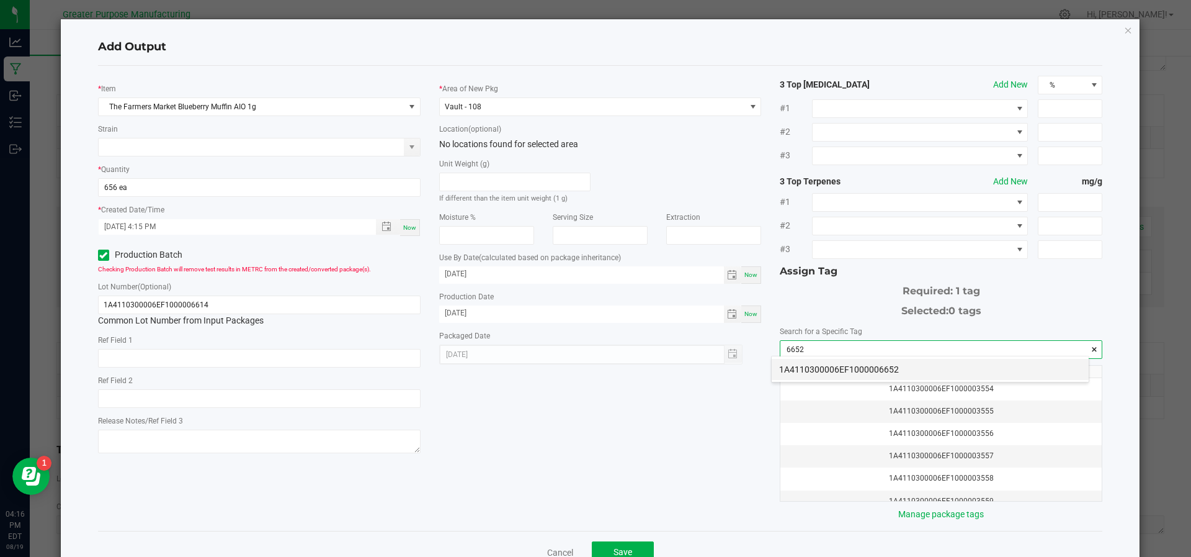
click at [792, 367] on li "1A4110300006EF1000006652" at bounding box center [930, 369] width 317 height 21
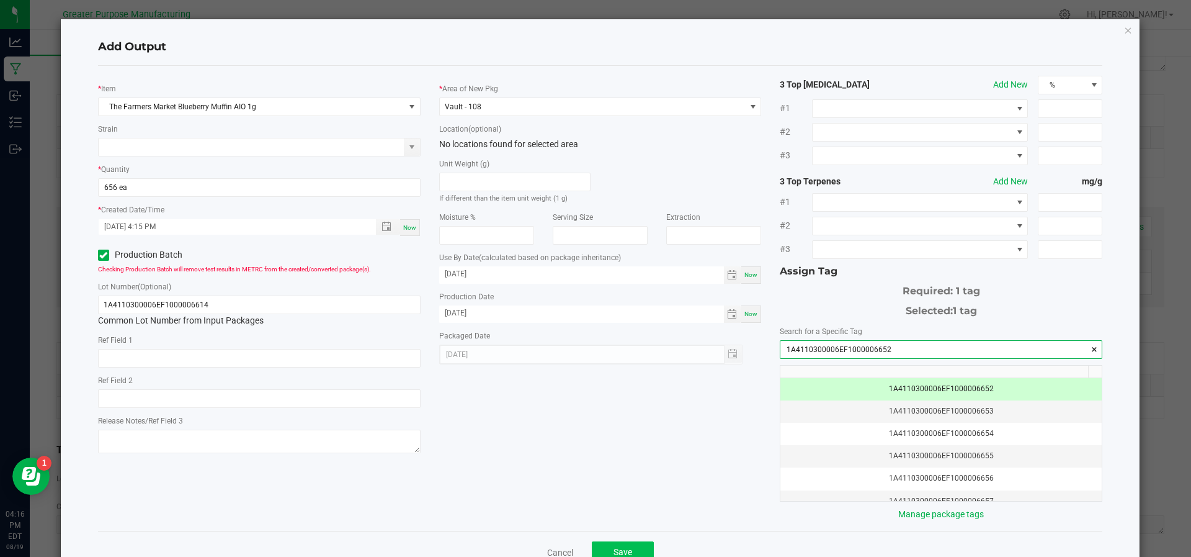
type input "1A4110300006EF1000006652"
click at [601, 542] on button "Save" at bounding box center [623, 552] width 62 height 22
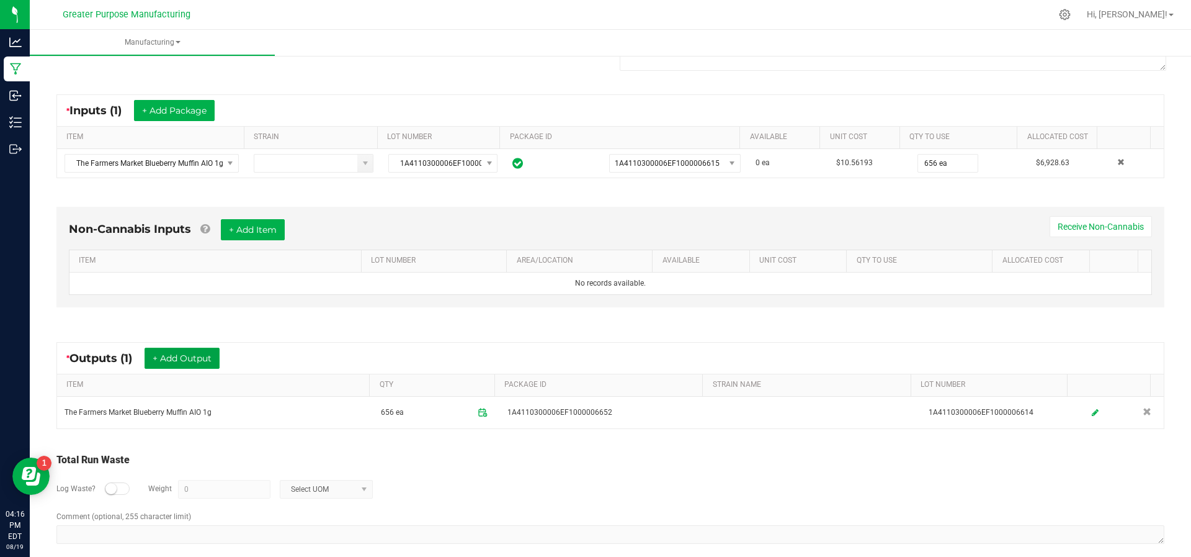
scroll to position [0, 0]
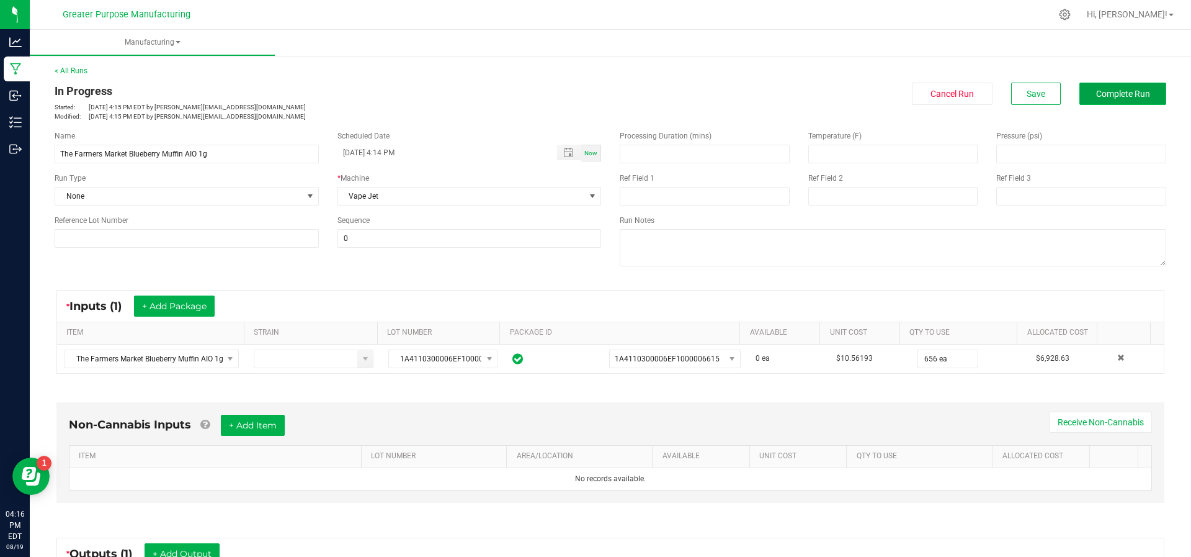
click at [1104, 92] on span "Complete Run" at bounding box center [1123, 94] width 54 height 10
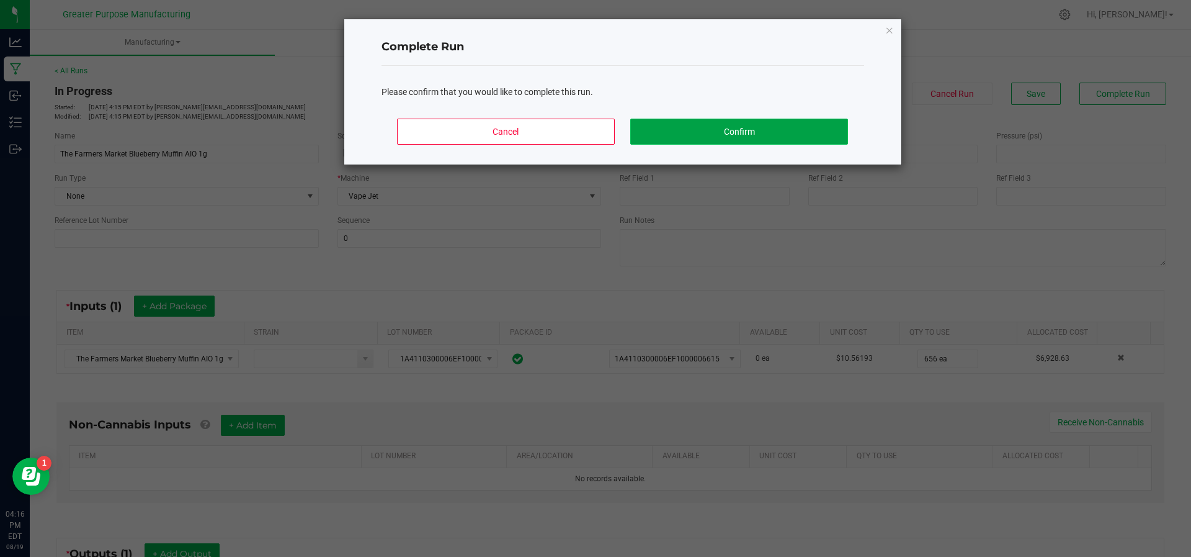
click at [794, 119] on button "Confirm" at bounding box center [738, 132] width 217 height 26
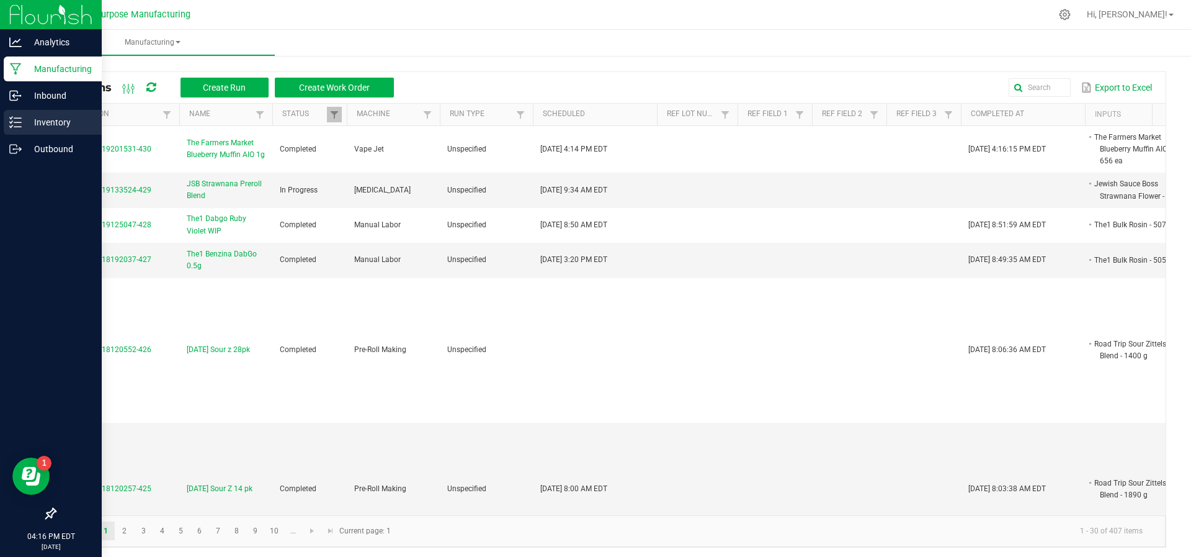
click at [35, 127] on p "Inventory" at bounding box center [59, 122] width 74 height 15
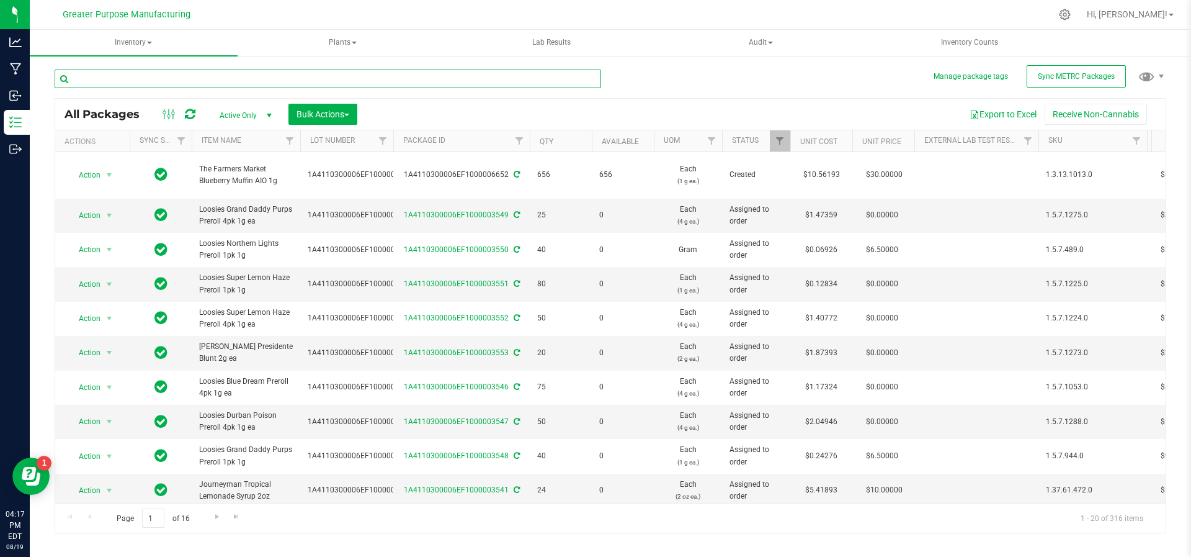
click at [134, 77] on input "text" at bounding box center [328, 78] width 547 height 19
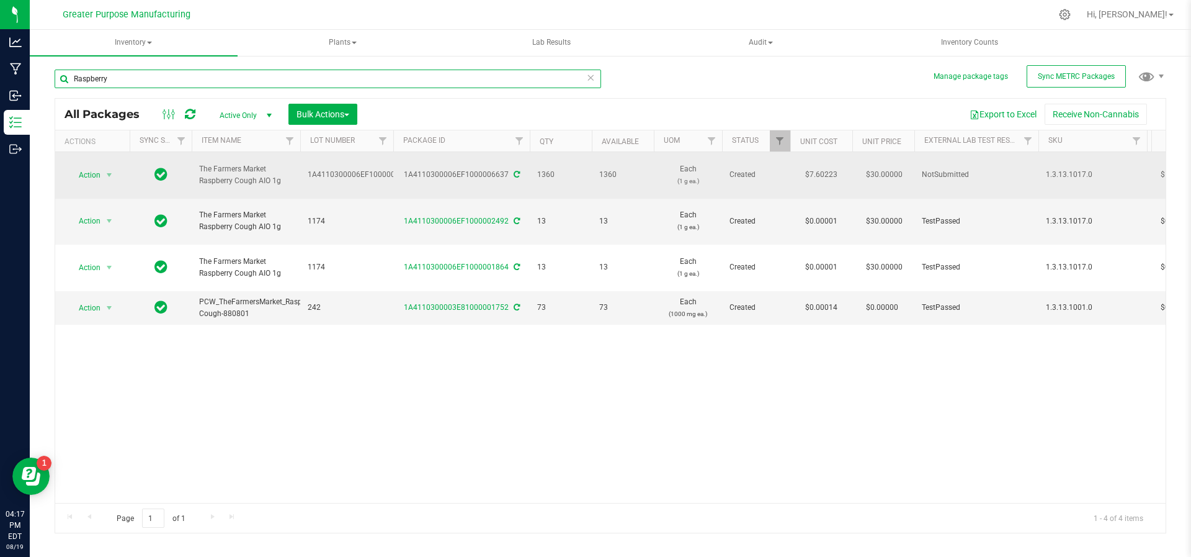
type input "Raspberry"
drag, startPoint x: 287, startPoint y: 176, endPoint x: 197, endPoint y: 162, distance: 91.0
click at [197, 162] on td "The Farmers Market Raspberry Cough AIO 1g" at bounding box center [246, 175] width 109 height 47
copy span "The Farmers Market Raspberry Cough AIO 1g"
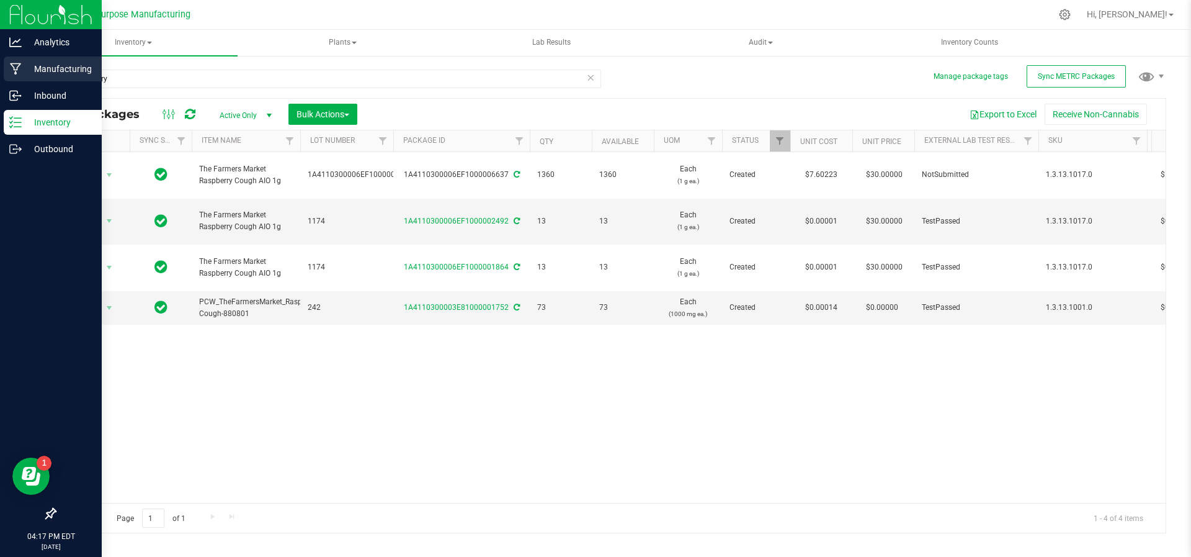
click at [52, 58] on div "Manufacturing" at bounding box center [53, 68] width 98 height 25
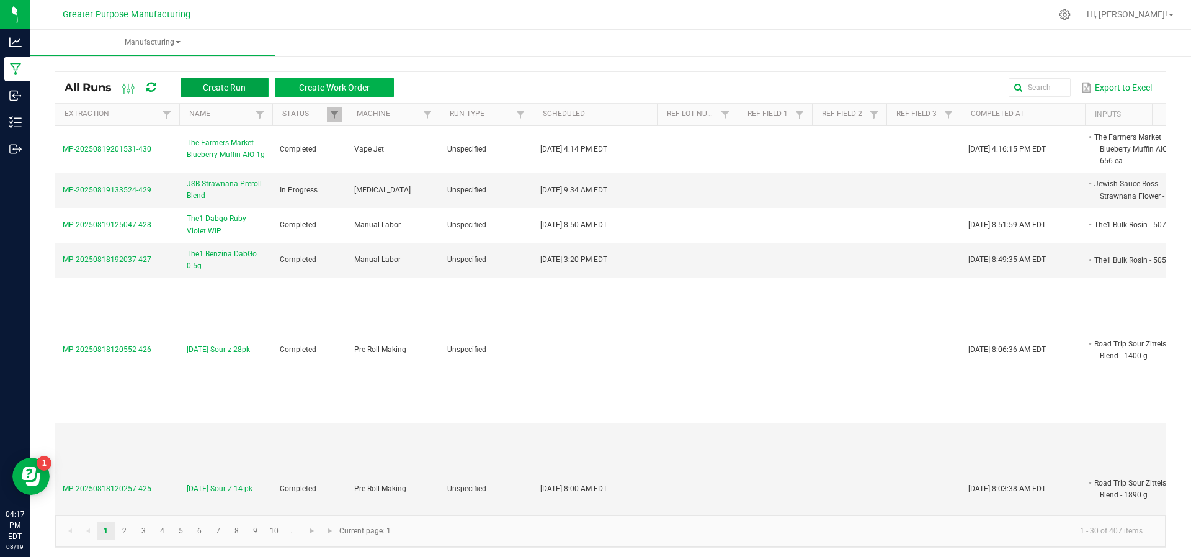
click at [199, 86] on button "Create Run" at bounding box center [225, 88] width 88 height 20
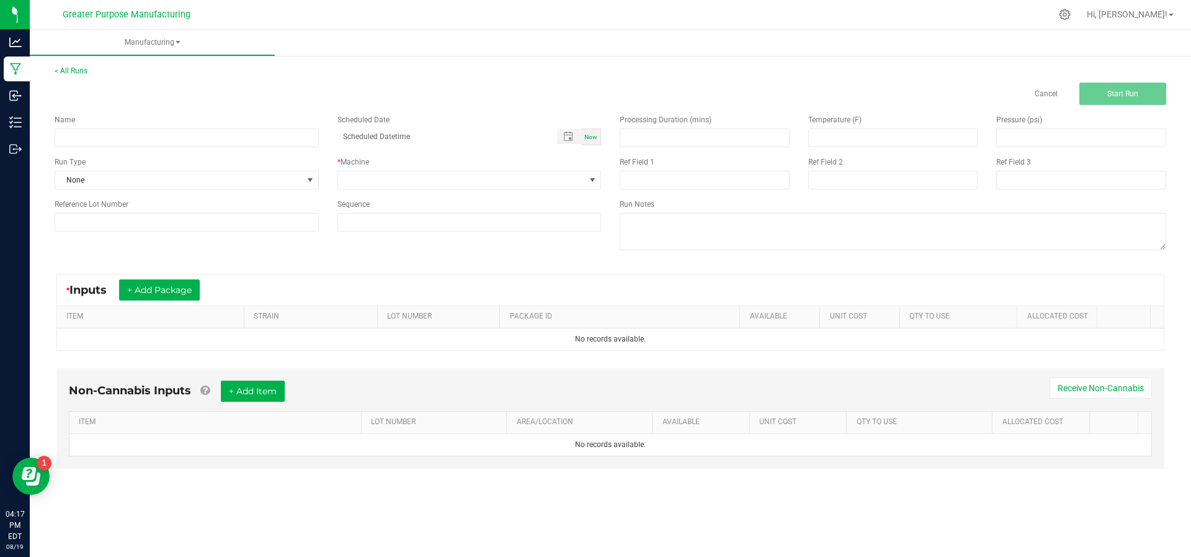
click at [190, 123] on div "Name" at bounding box center [187, 119] width 264 height 11
click at [194, 140] on input at bounding box center [187, 137] width 264 height 19
paste input "The Farmers Market Raspberry Cough AIO 1g"
type input "The Farmers Market Raspberry Cough AIO 1g"
click at [596, 145] on div "Name The Farmers Market Raspberry Cough AIO 1g Scheduled Date Now" at bounding box center [327, 130] width 565 height 33
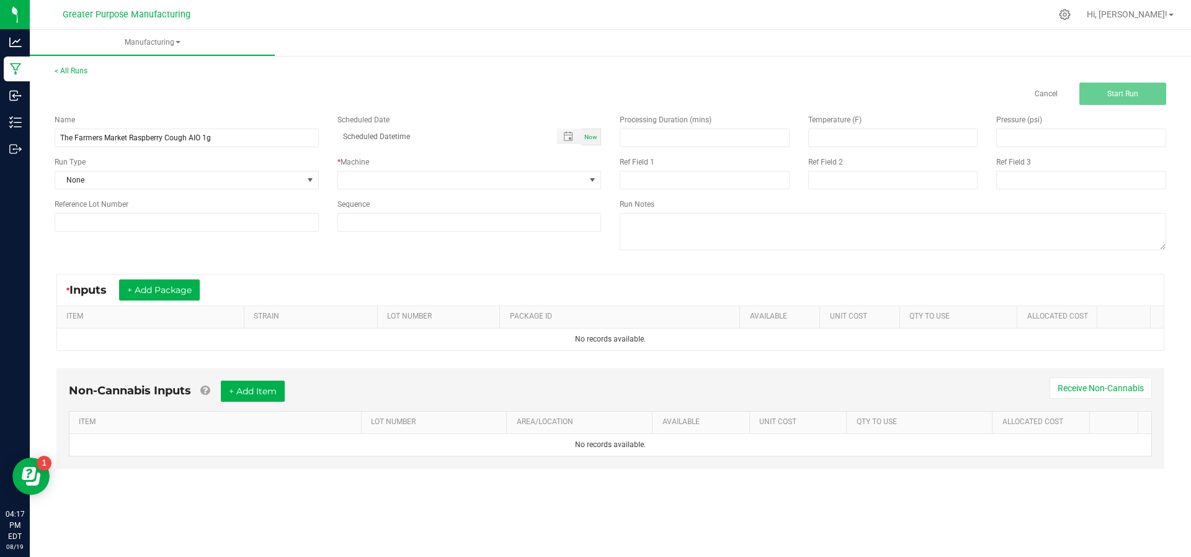
click at [593, 136] on span "Now" at bounding box center [590, 136] width 13 height 7
type input "[DATE] 4:17 PM"
click at [560, 181] on span at bounding box center [462, 179] width 248 height 17
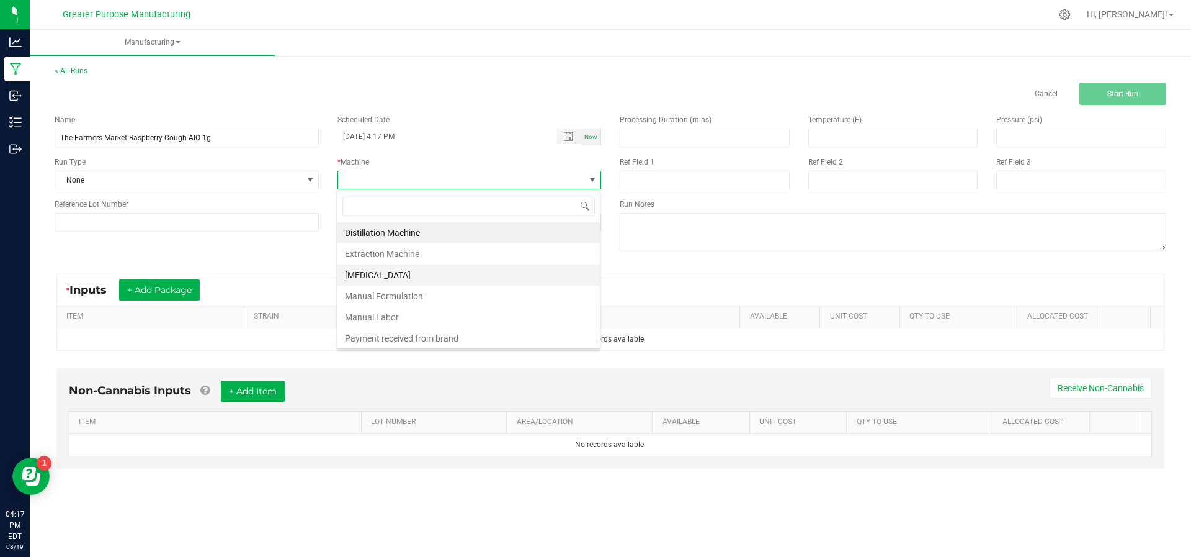
scroll to position [84, 0]
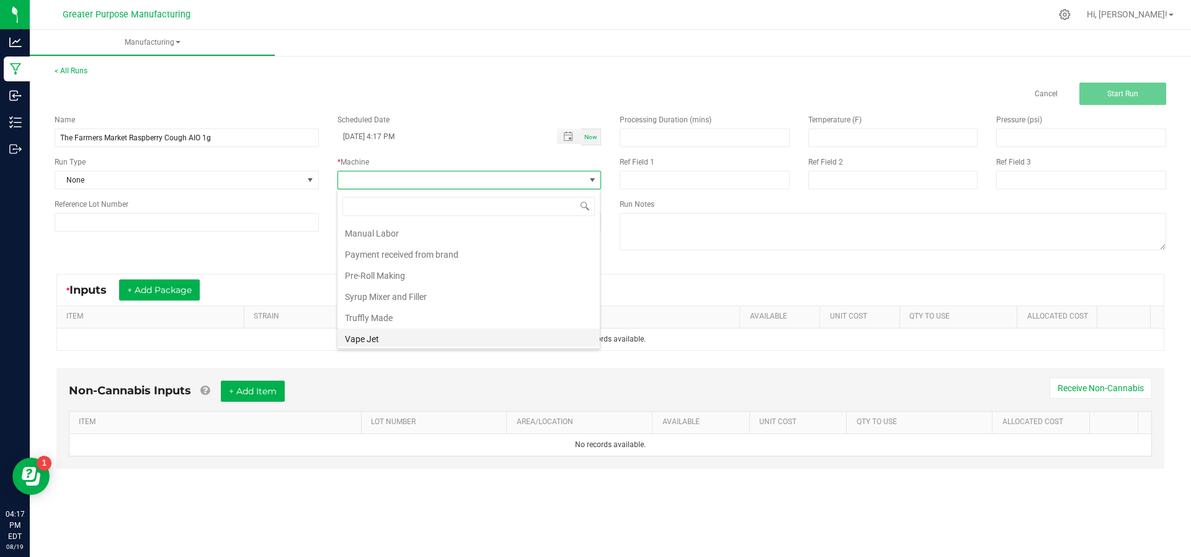
click at [460, 329] on li "Vape Jet" at bounding box center [469, 338] width 262 height 21
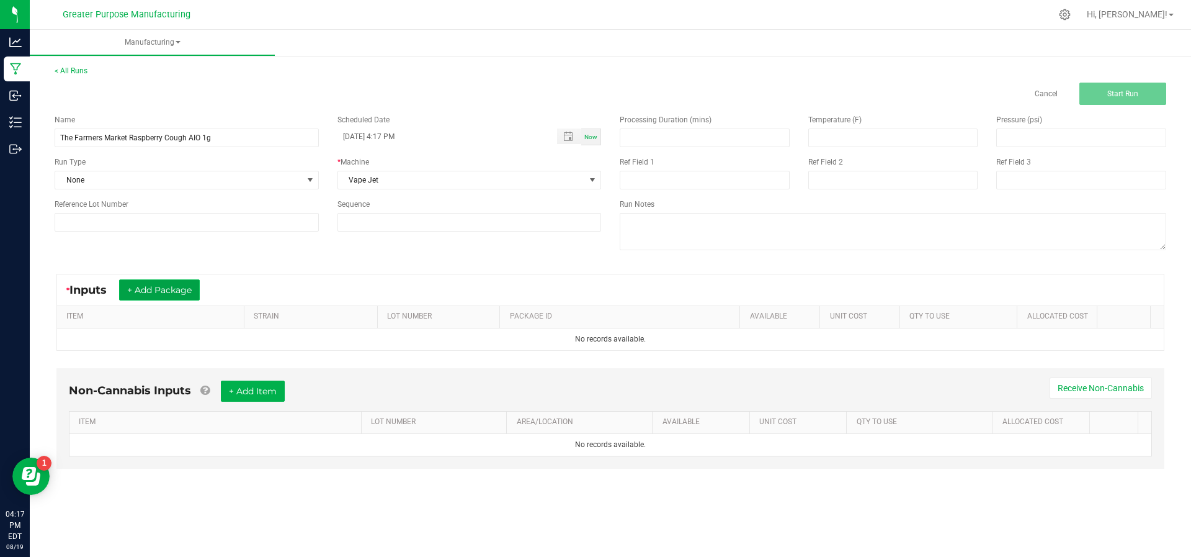
click at [146, 291] on button "+ Add Package" at bounding box center [159, 289] width 81 height 21
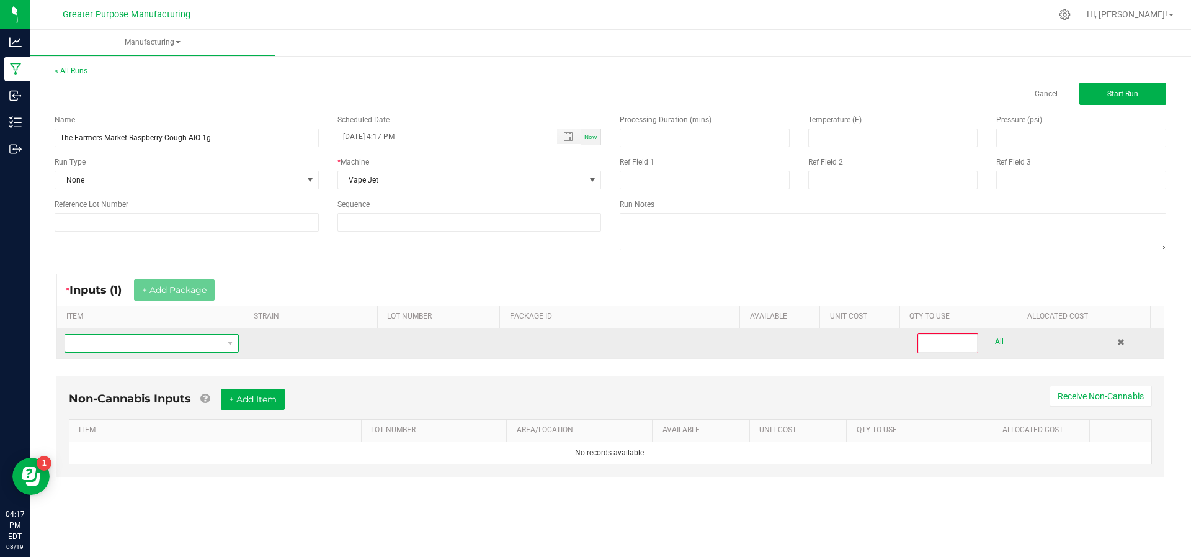
click at [145, 346] on span "NO DATA FOUND" at bounding box center [144, 342] width 158 height 17
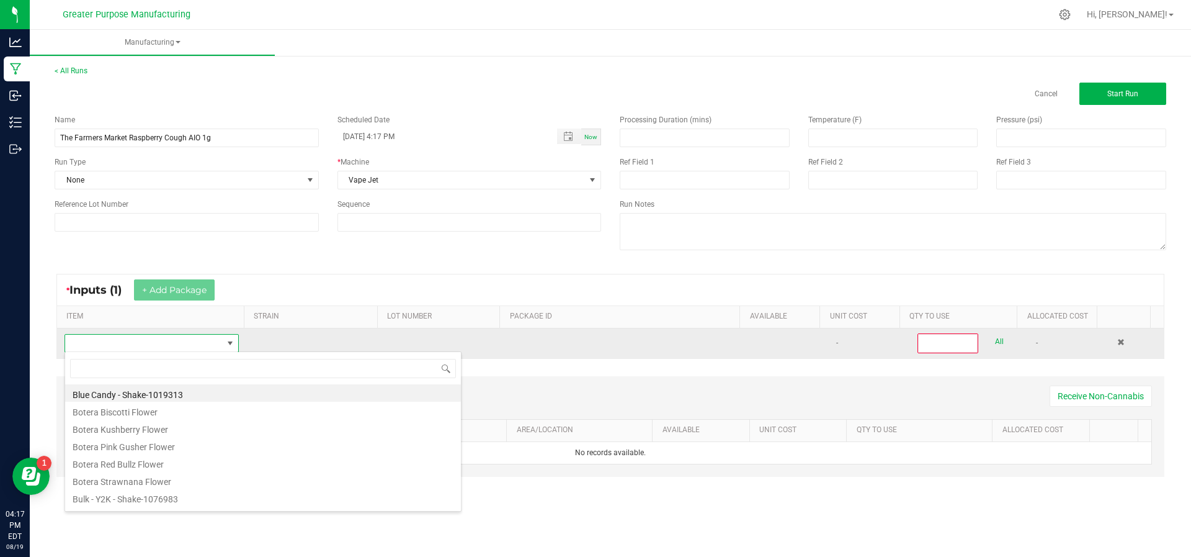
scroll to position [19, 169]
type input "The Farmers Market Raspberry Cough AIO 1g"
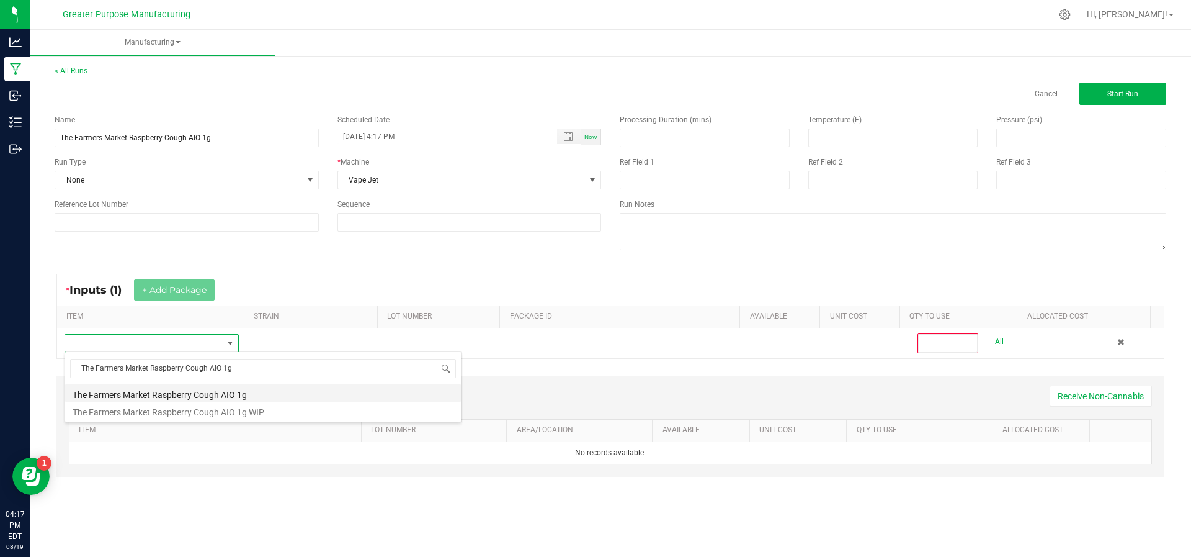
click at [154, 396] on li "The Farmers Market Raspberry Cough AIO 1g" at bounding box center [263, 392] width 396 height 17
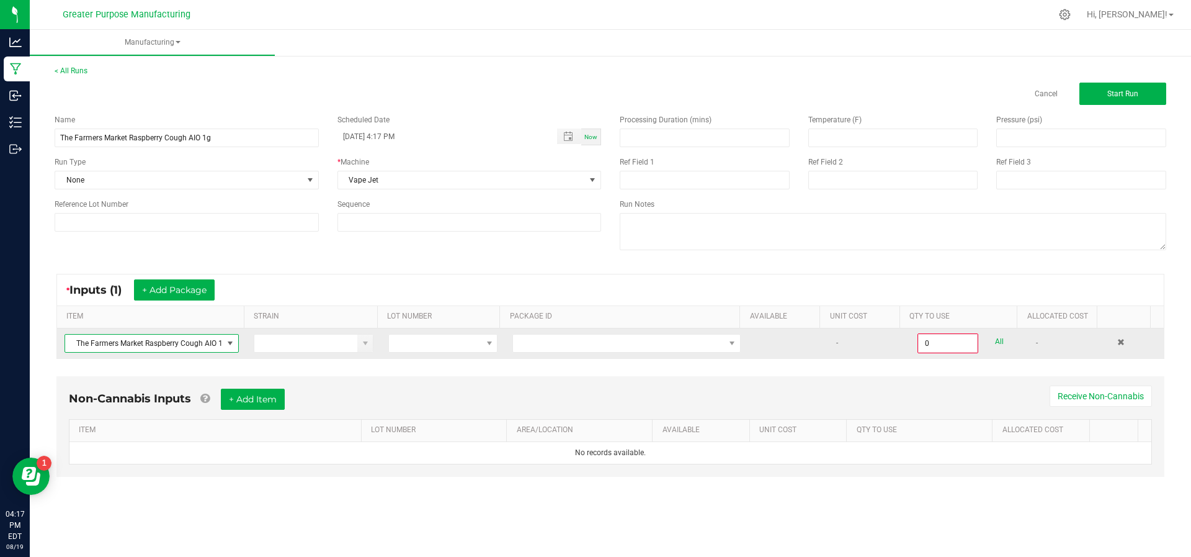
click at [599, 353] on td at bounding box center [626, 343] width 243 height 30
click at [602, 343] on span at bounding box center [619, 342] width 212 height 17
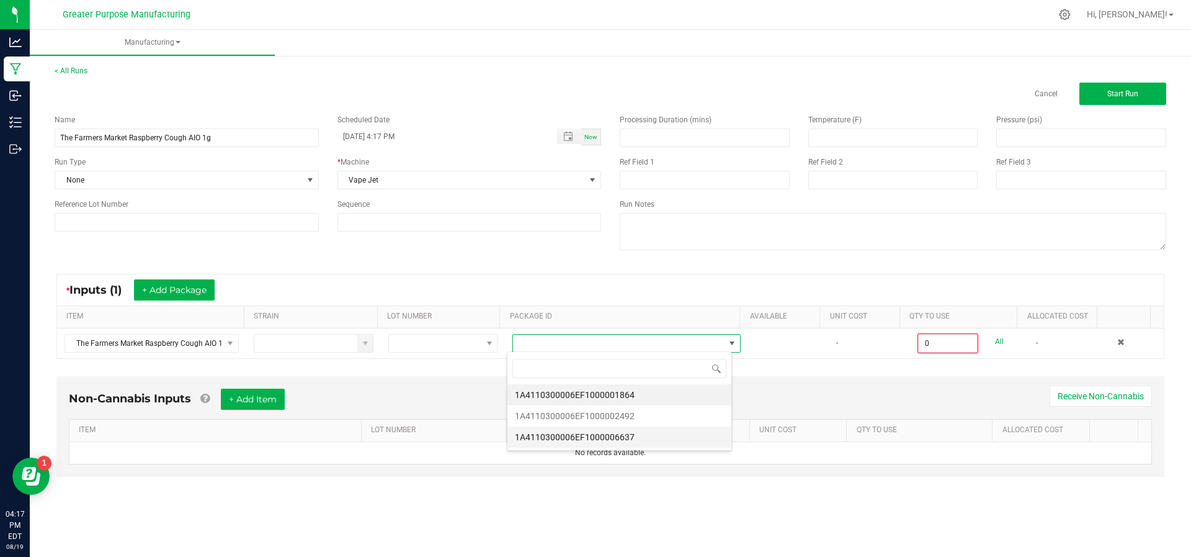
click at [594, 430] on li "1A4110300006EF1000006637" at bounding box center [620, 436] width 224 height 21
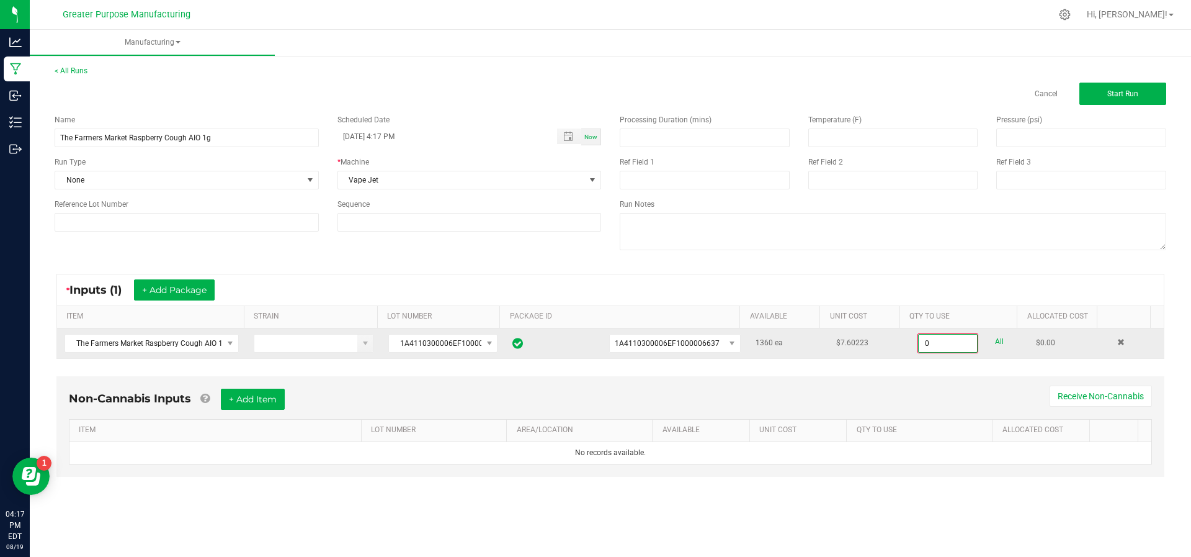
click at [946, 336] on input "0" at bounding box center [948, 342] width 58 height 17
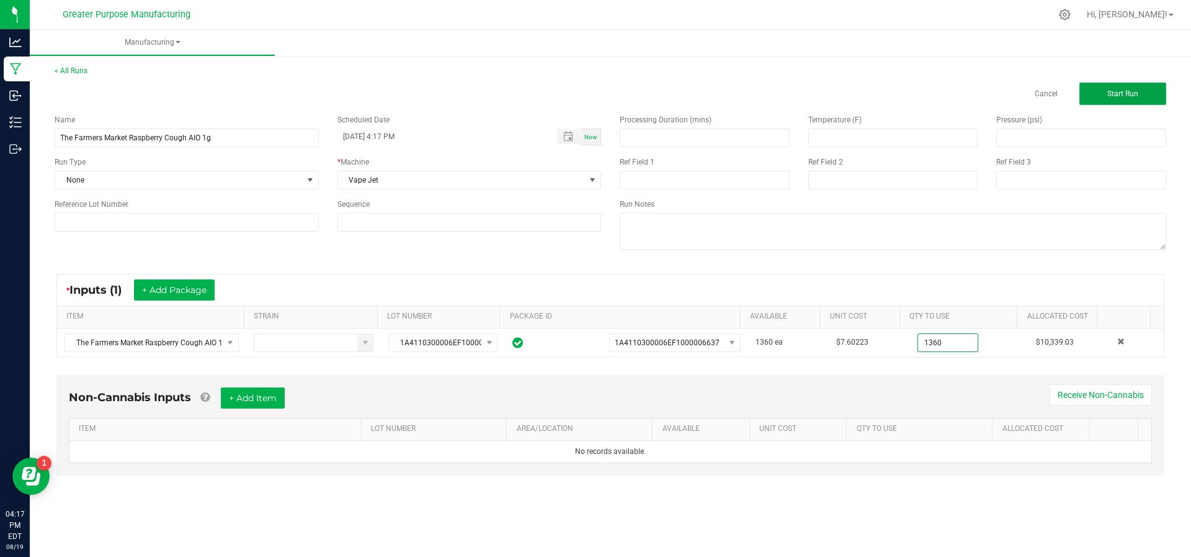
type input "1360 ea"
click at [1113, 87] on button "Start Run" at bounding box center [1123, 94] width 87 height 22
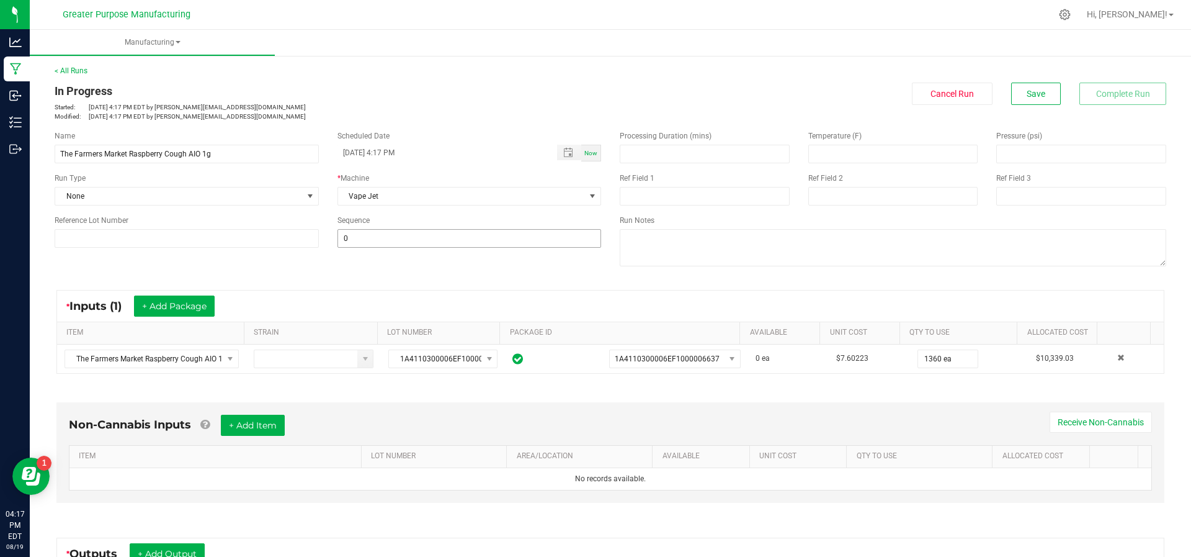
scroll to position [195, 0]
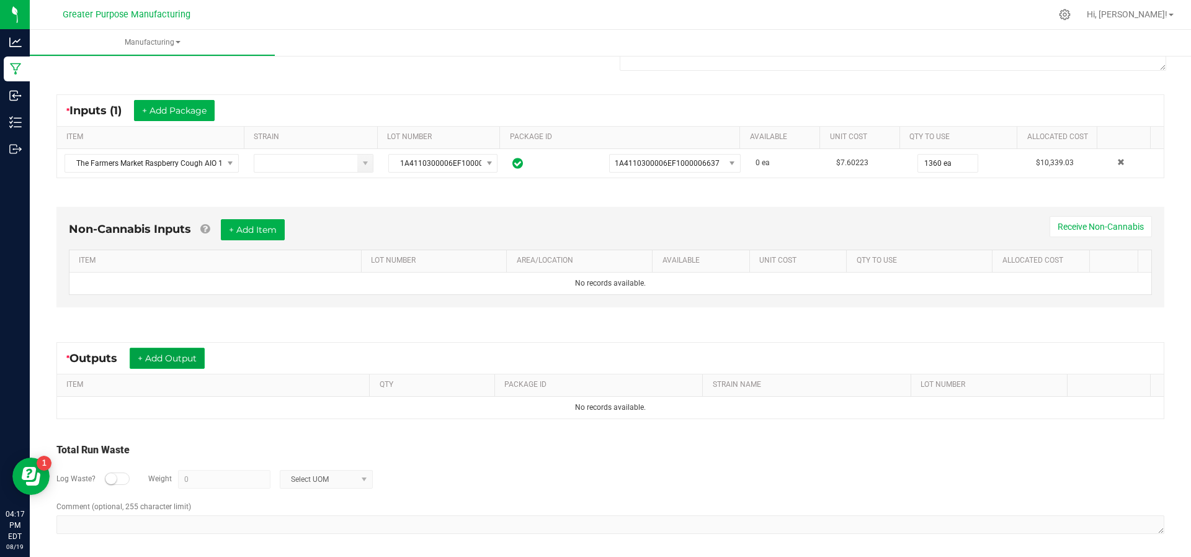
click at [194, 350] on button "+ Add Output" at bounding box center [167, 357] width 75 height 21
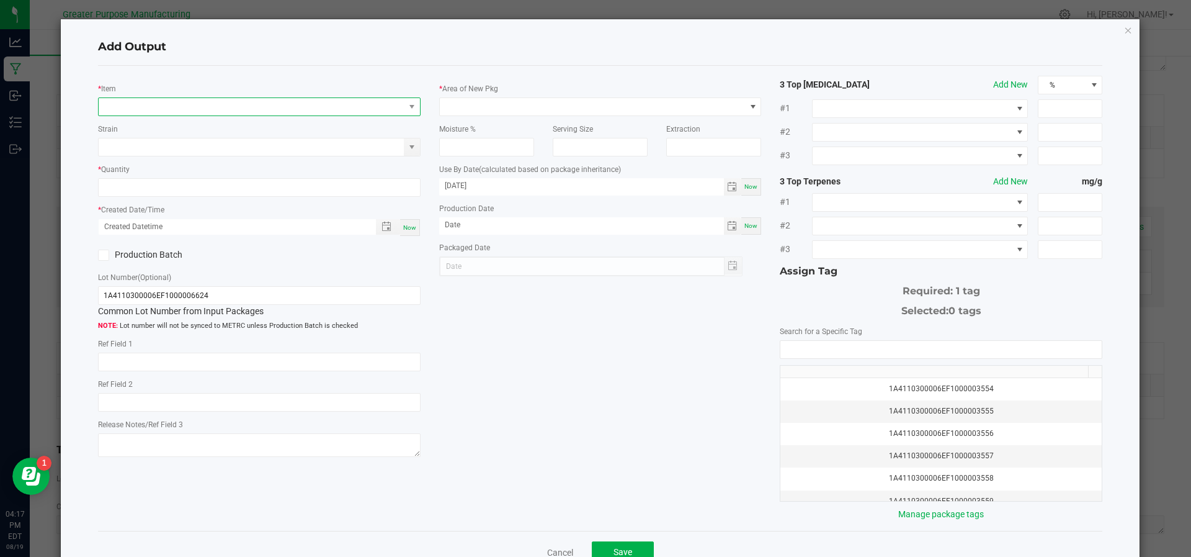
click at [190, 110] on span "NO DATA FOUND" at bounding box center [252, 106] width 306 height 17
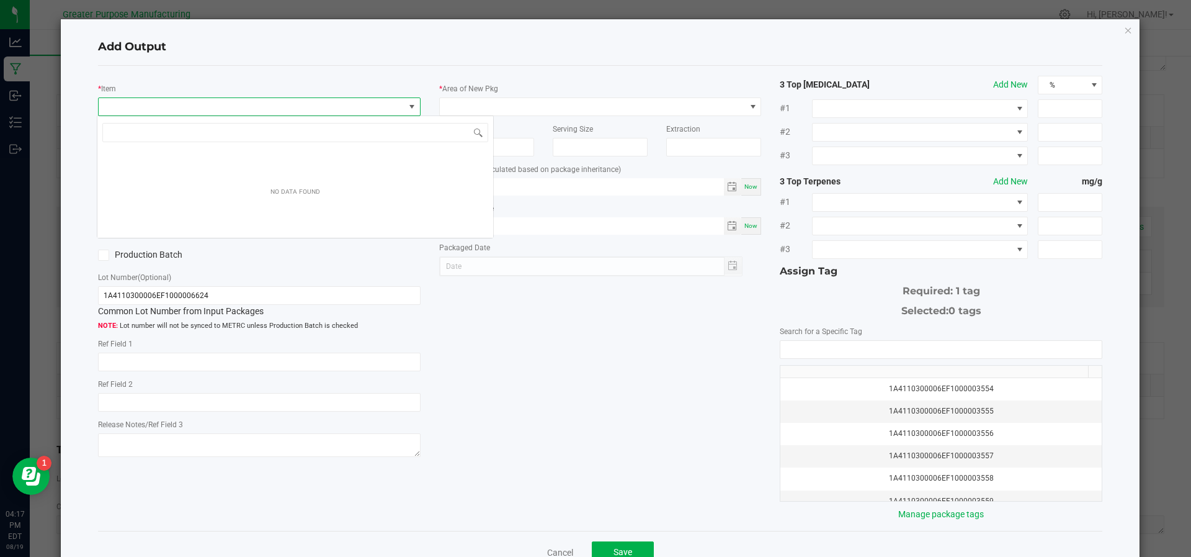
scroll to position [19, 318]
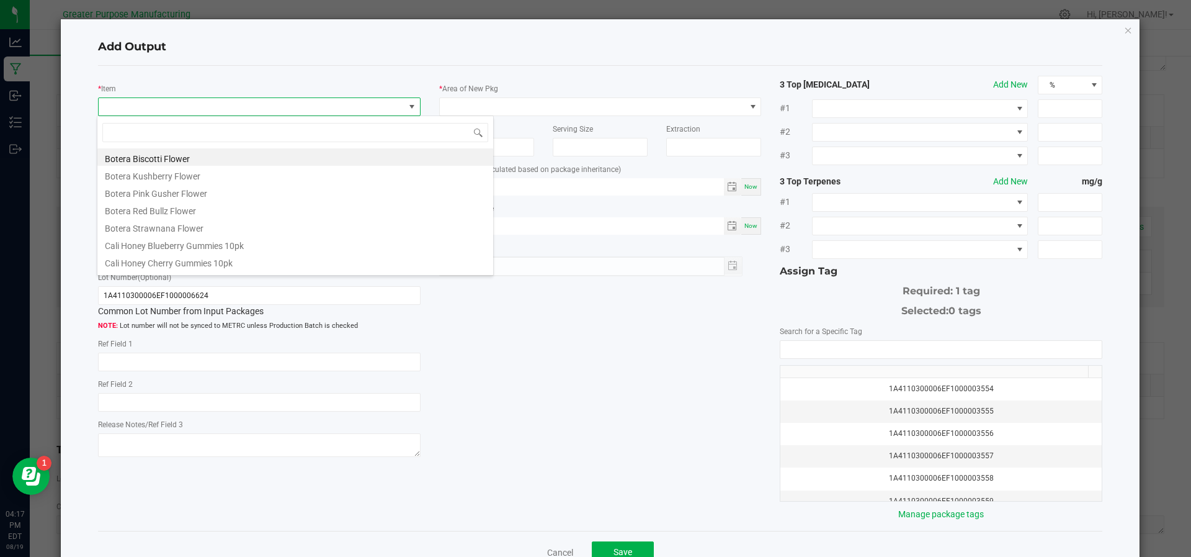
type input "The Farmers Market Raspberry Cough AIO 1g"
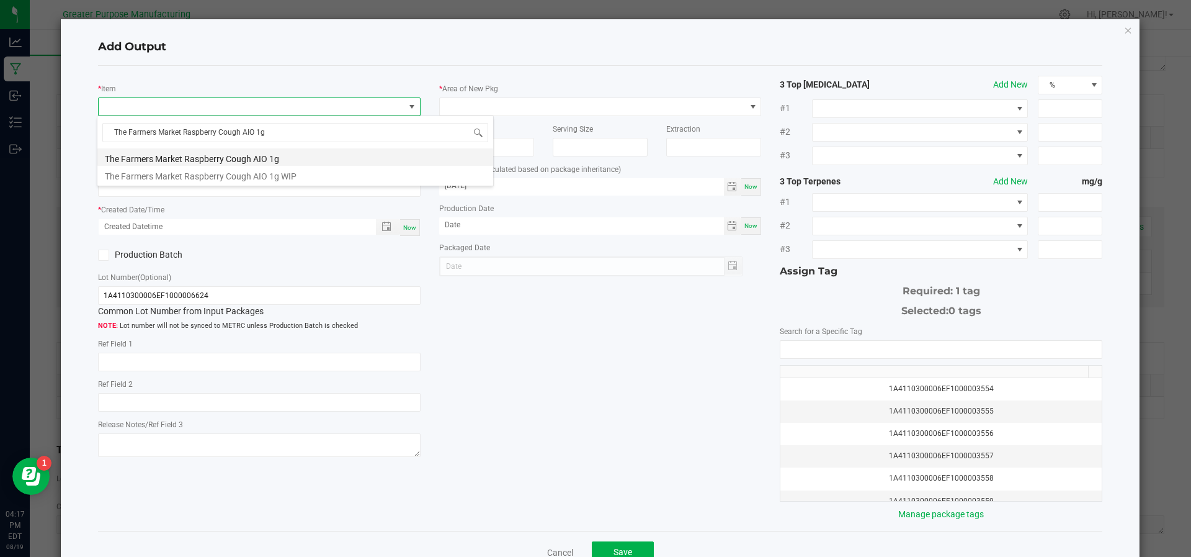
click at [179, 156] on li "The Farmers Market Raspberry Cough AIO 1g" at bounding box center [295, 156] width 396 height 17
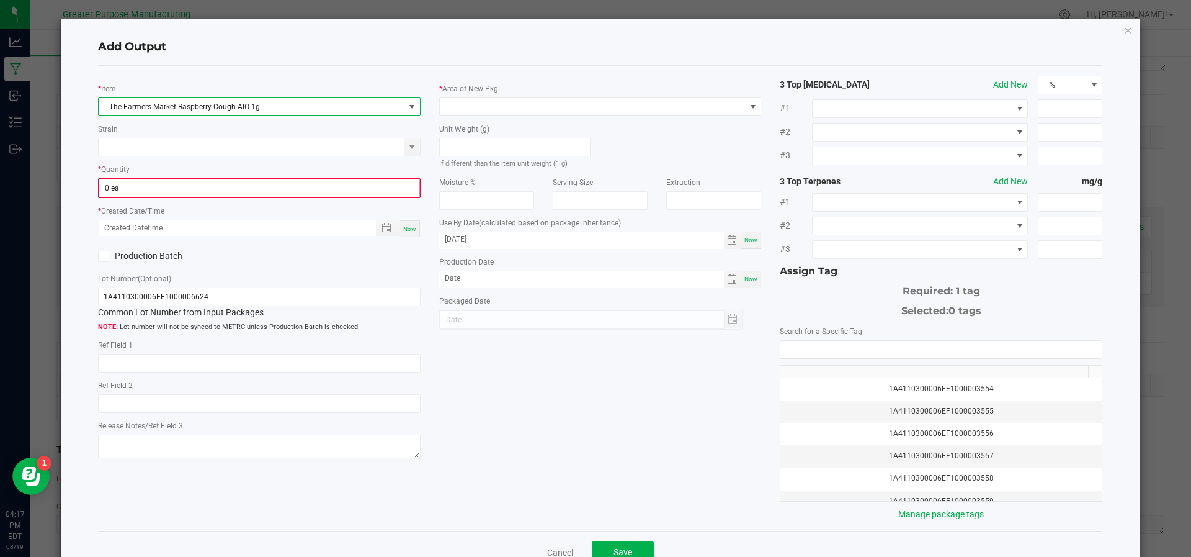
type input "0"
click at [165, 194] on input "0" at bounding box center [259, 187] width 320 height 17
type input "1360 ea"
click at [403, 226] on span "Now" at bounding box center [409, 227] width 13 height 7
type input "[DATE] 4:18 PM"
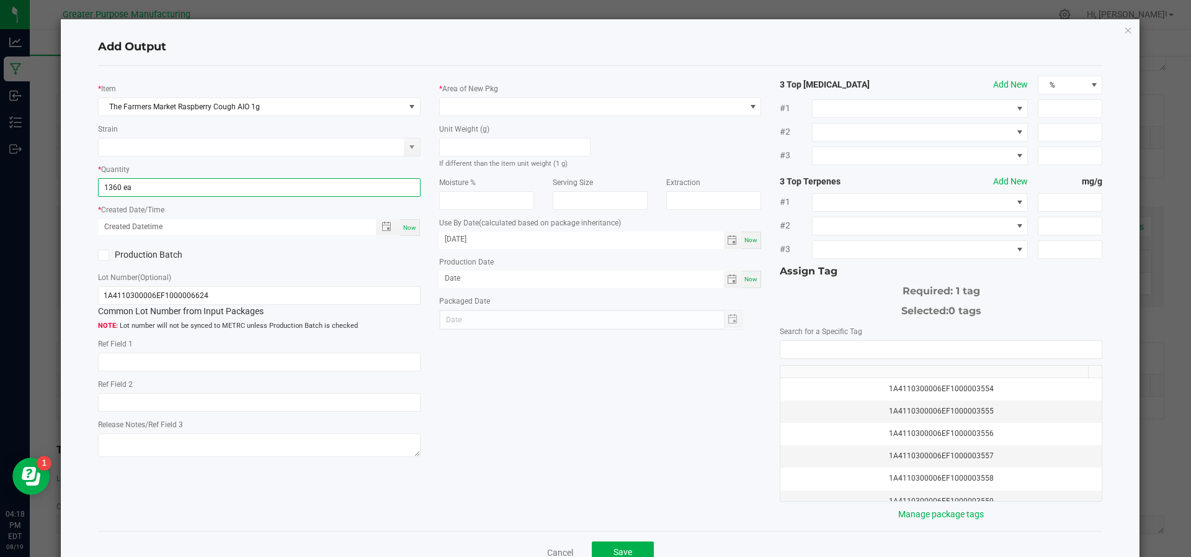
type input "[DATE]"
click at [106, 254] on span at bounding box center [103, 254] width 11 height 11
click at [0, 0] on input "Production Batch" at bounding box center [0, 0] width 0 height 0
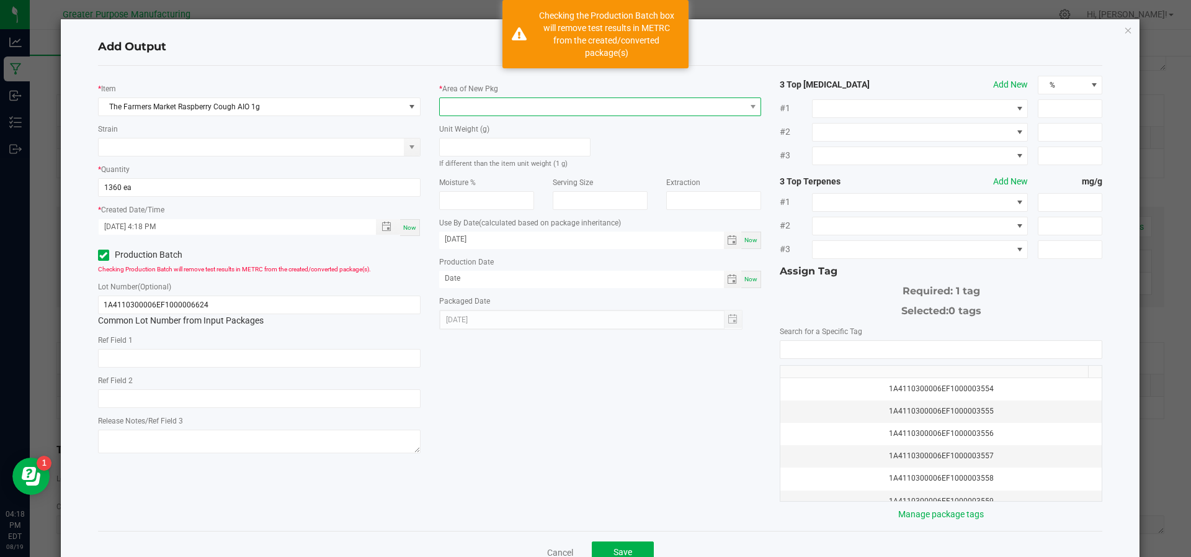
click at [549, 112] on span at bounding box center [593, 106] width 306 height 17
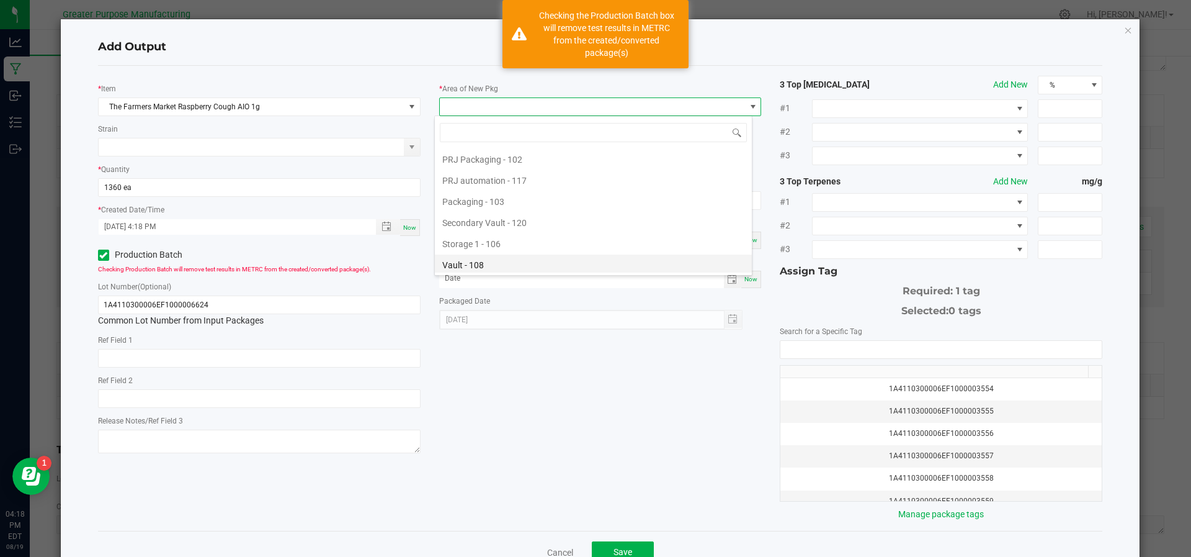
click at [497, 262] on li "Vault - 108" at bounding box center [593, 264] width 317 height 21
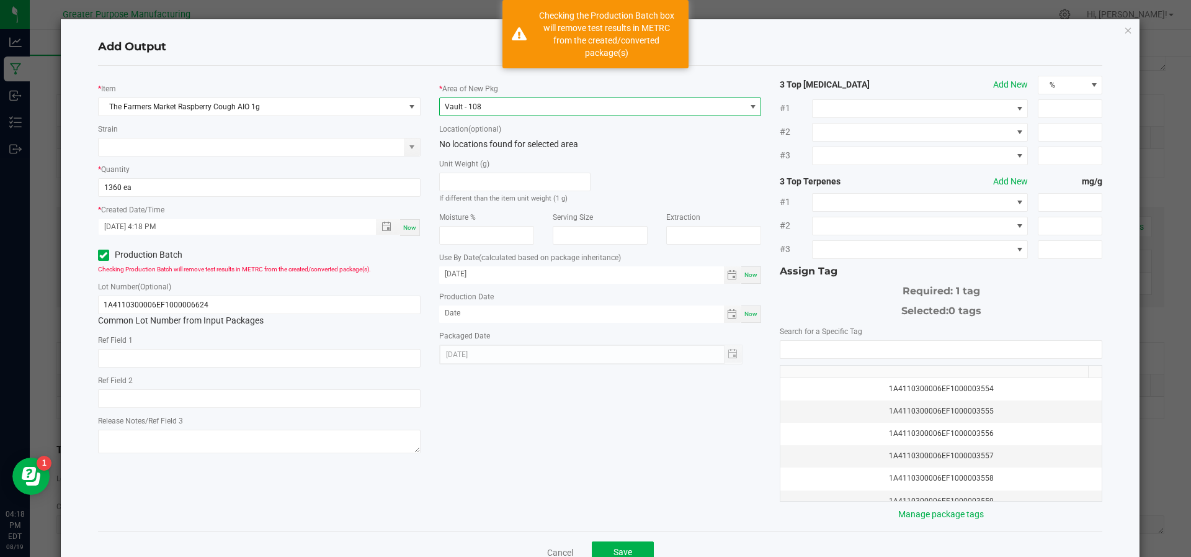
click at [741, 321] on div "Now" at bounding box center [751, 313] width 20 height 17
type input "[DATE]"
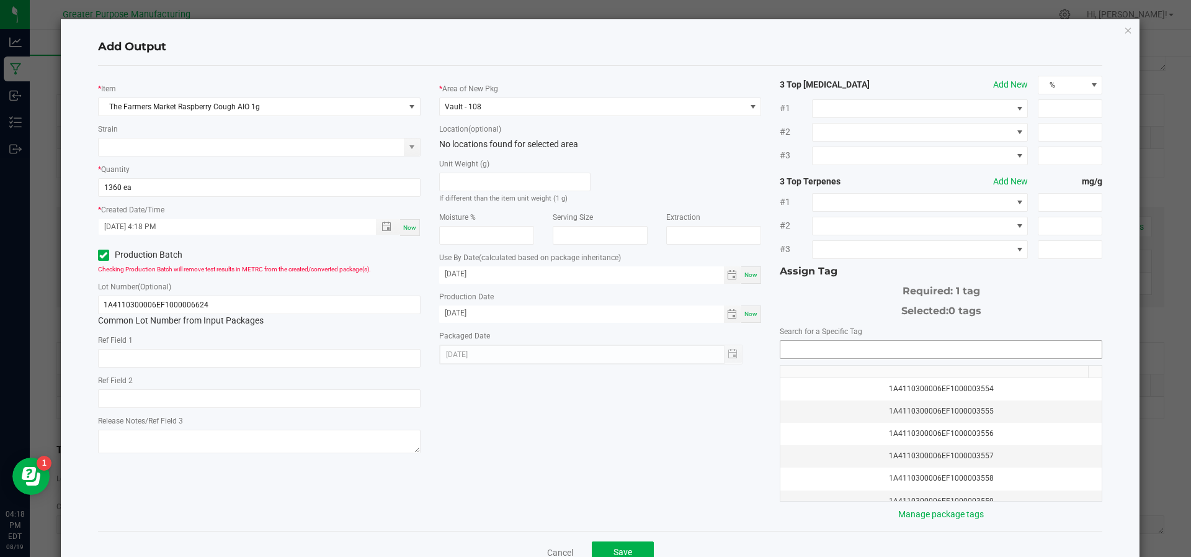
click at [793, 347] on input "NO DATA FOUND" at bounding box center [941, 349] width 321 height 17
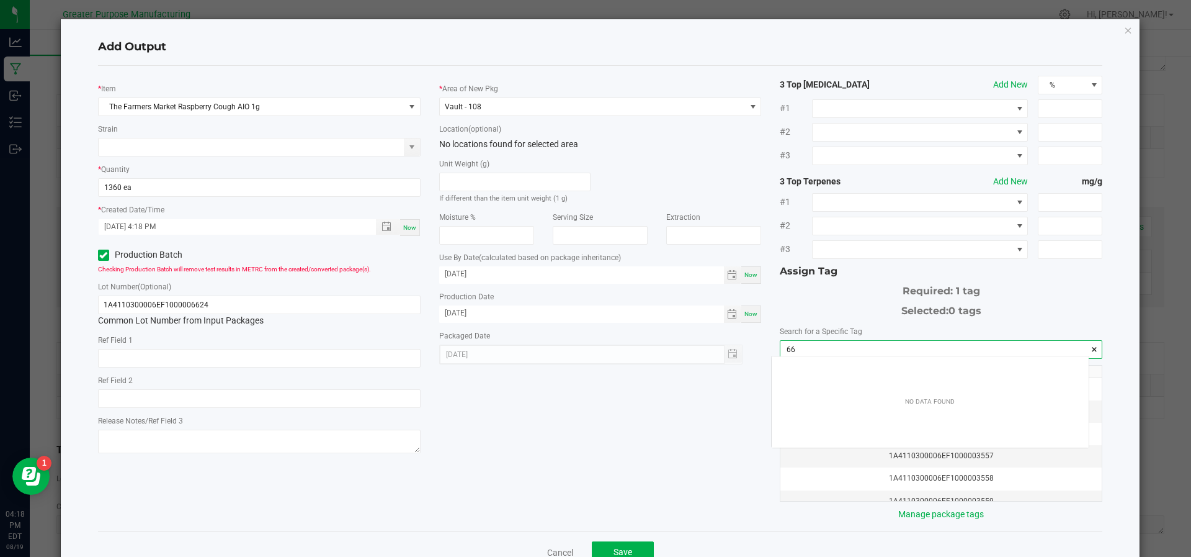
scroll to position [17, 318]
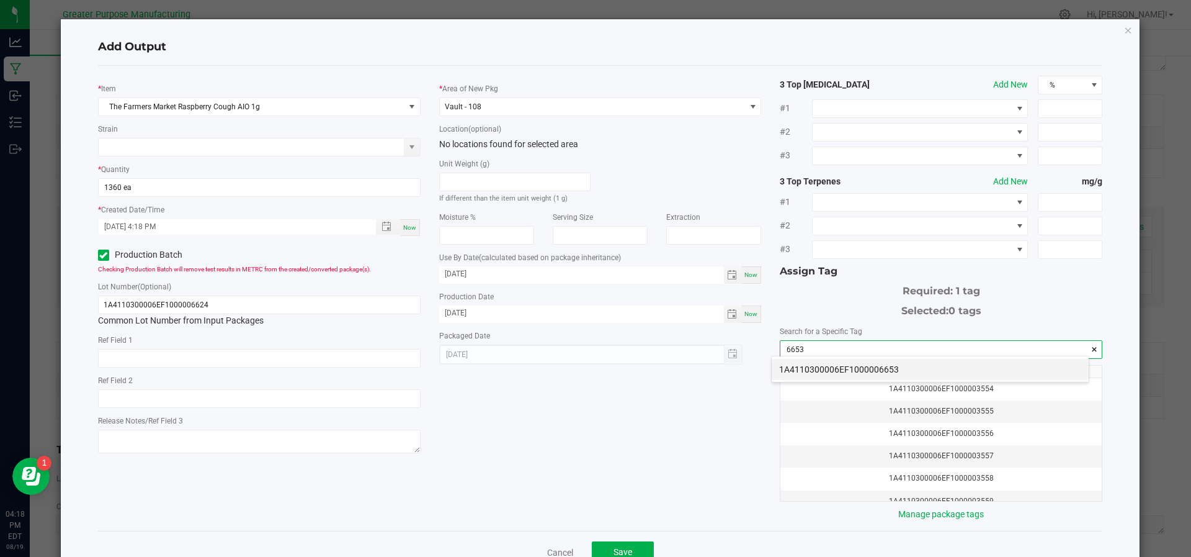
click at [800, 364] on li "1A4110300006EF1000006653" at bounding box center [930, 369] width 317 height 21
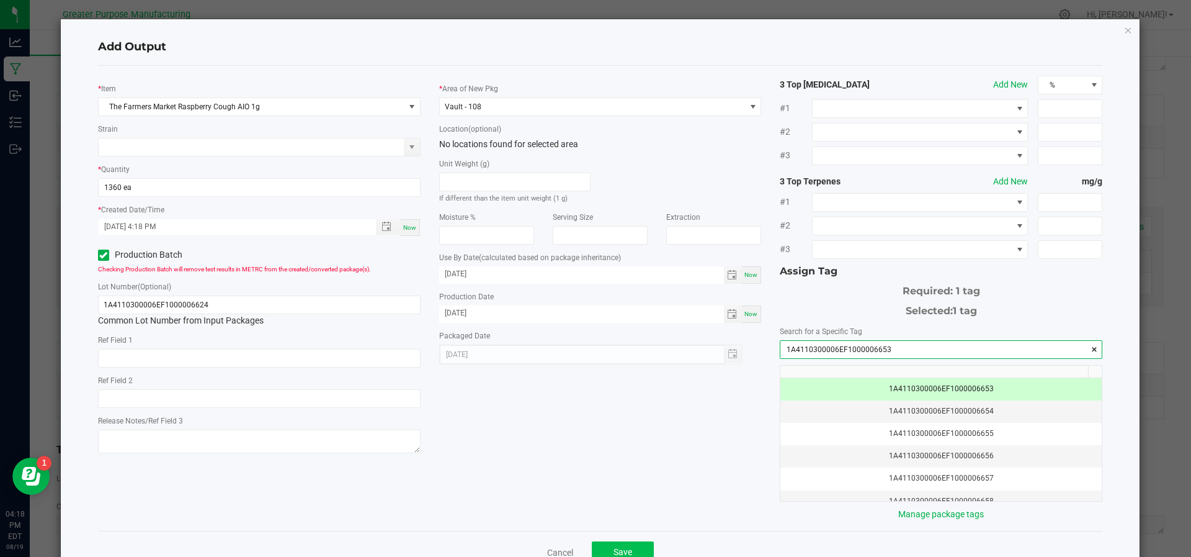
type input "1A4110300006EF1000006653"
click at [618, 547] on span "Save" at bounding box center [623, 552] width 19 height 10
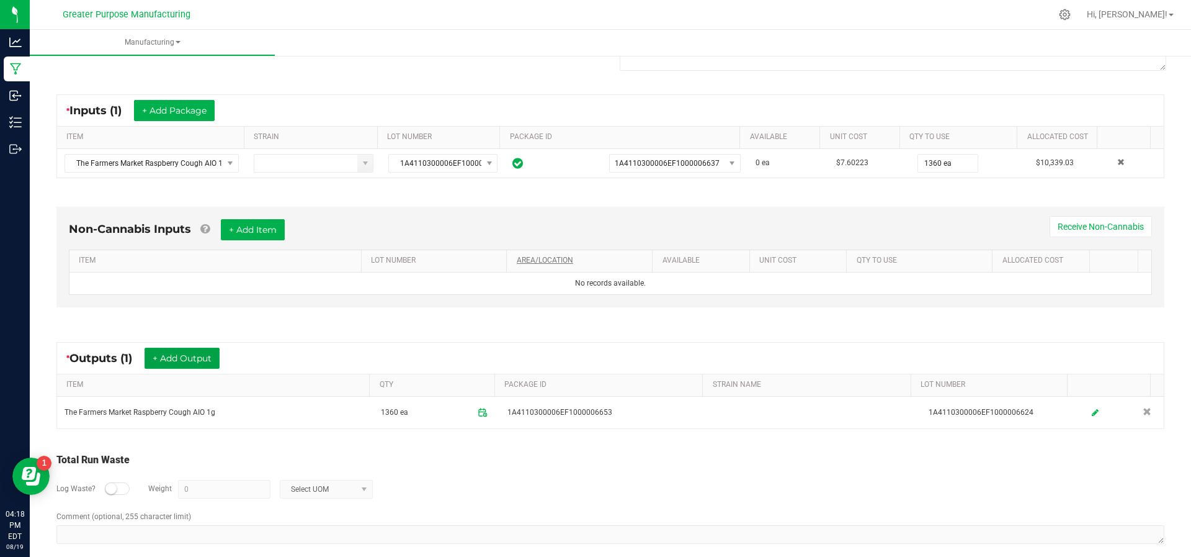
scroll to position [0, 0]
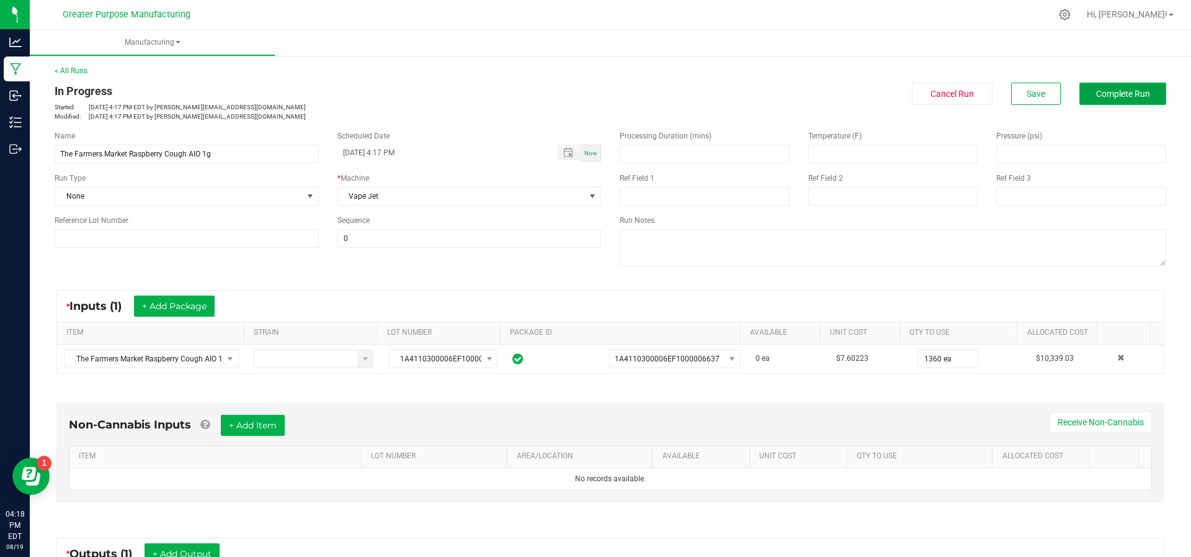
click at [1111, 91] on span "Complete Run" at bounding box center [1123, 94] width 54 height 10
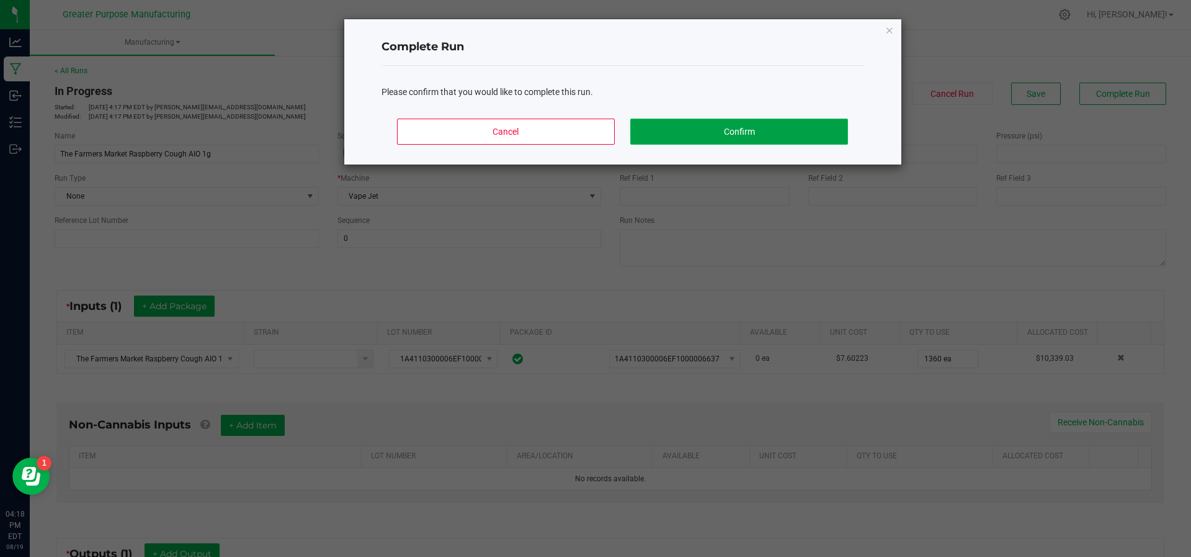
click at [713, 128] on button "Confirm" at bounding box center [738, 132] width 217 height 26
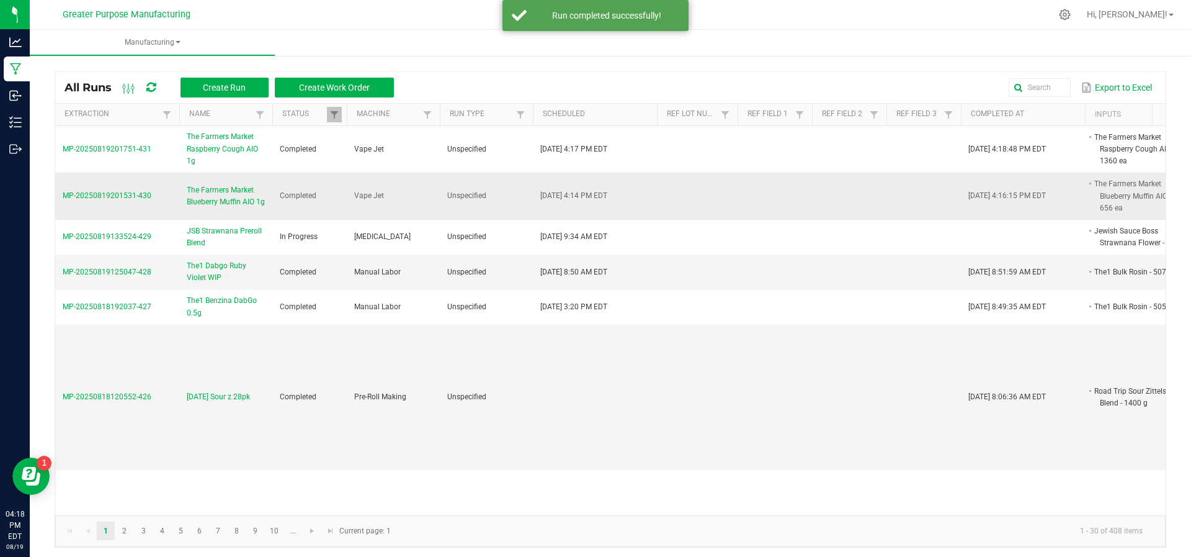
click at [192, 184] on span "The Farmers Market Blueberry Muffin AIO 1g" at bounding box center [226, 196] width 78 height 24
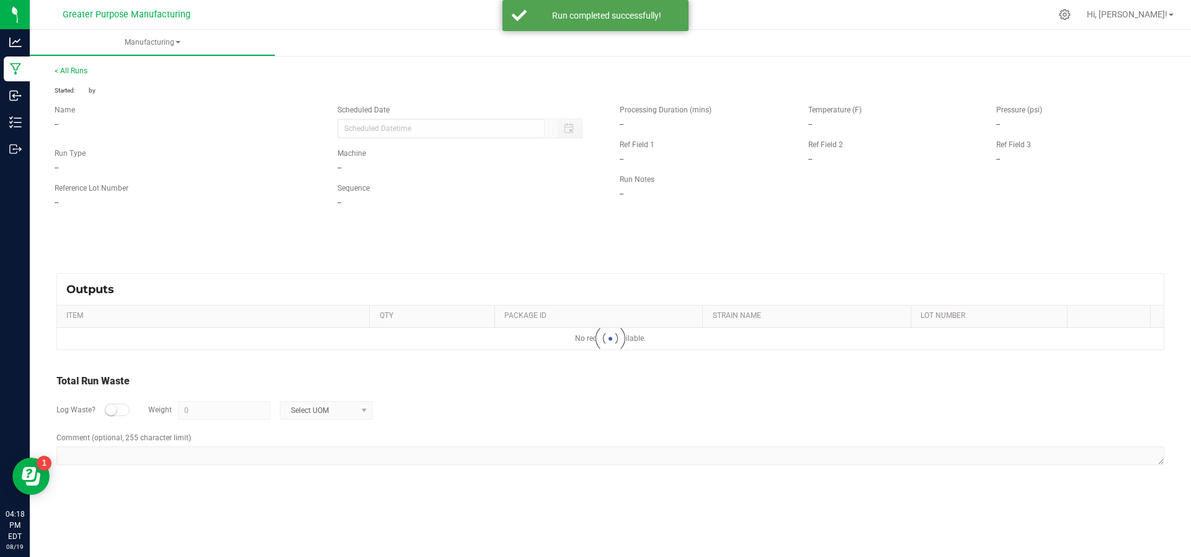
type input "[DATE] 4:14 PM"
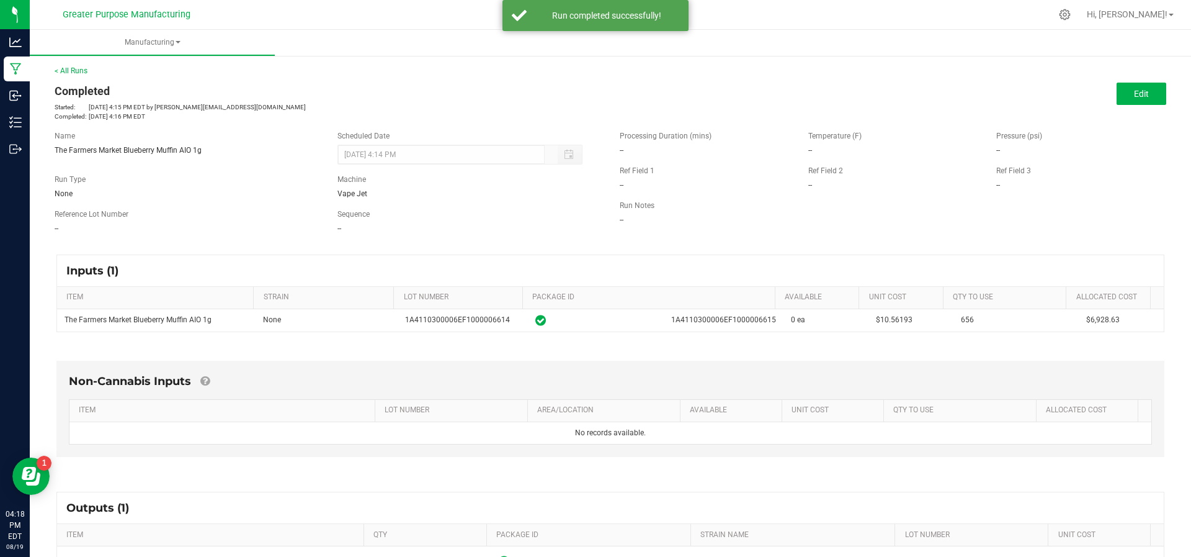
scroll to position [131, 0]
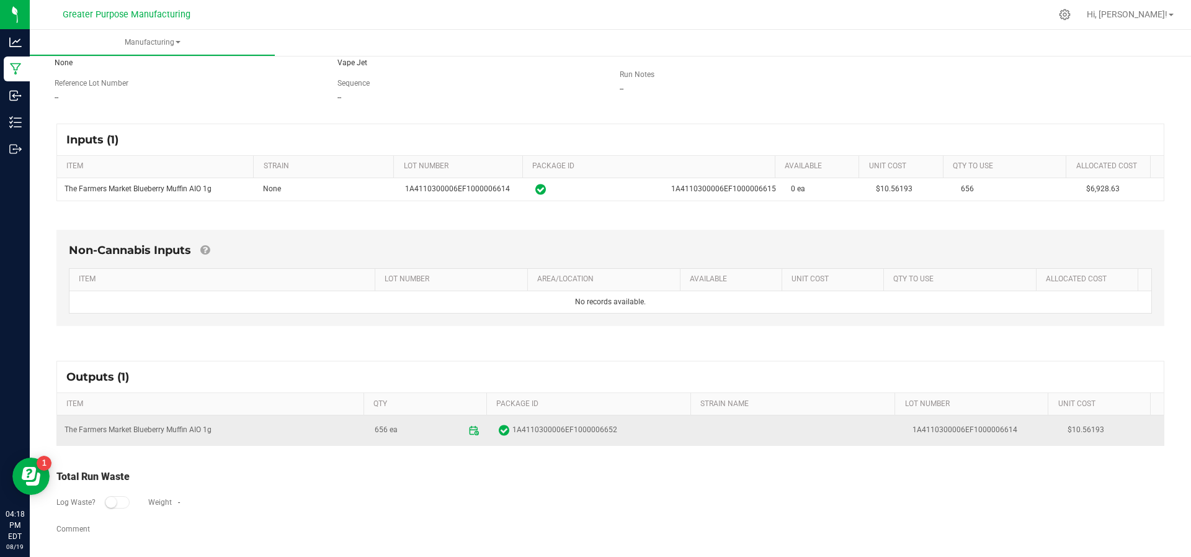
click at [468, 426] on icon at bounding box center [473, 429] width 11 height 11
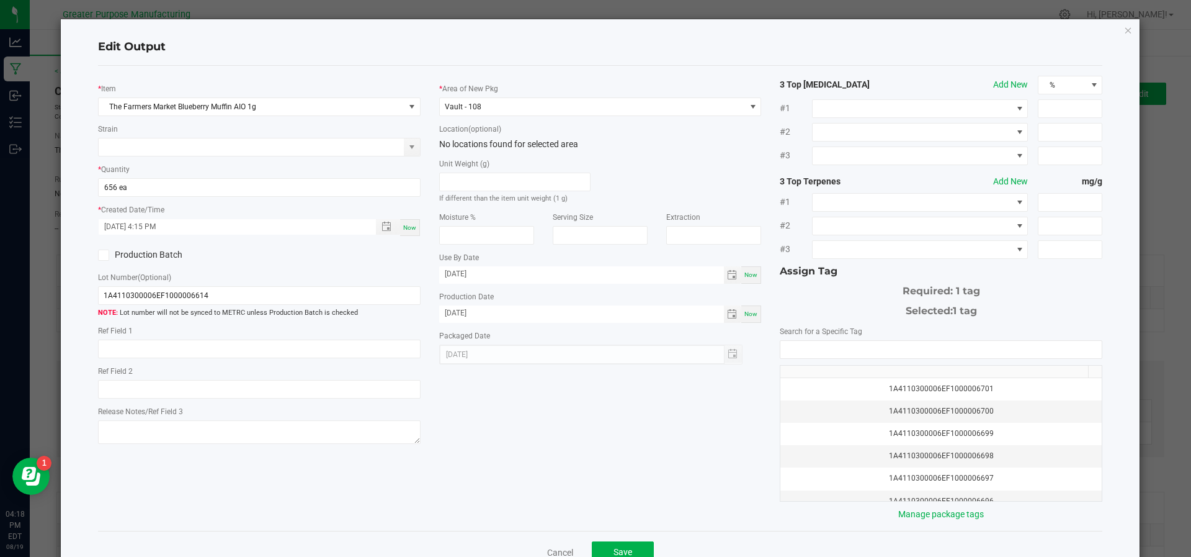
click at [99, 255] on icon at bounding box center [103, 255] width 8 height 0
click at [0, 0] on input "Production Batch" at bounding box center [0, 0] width 0 height 0
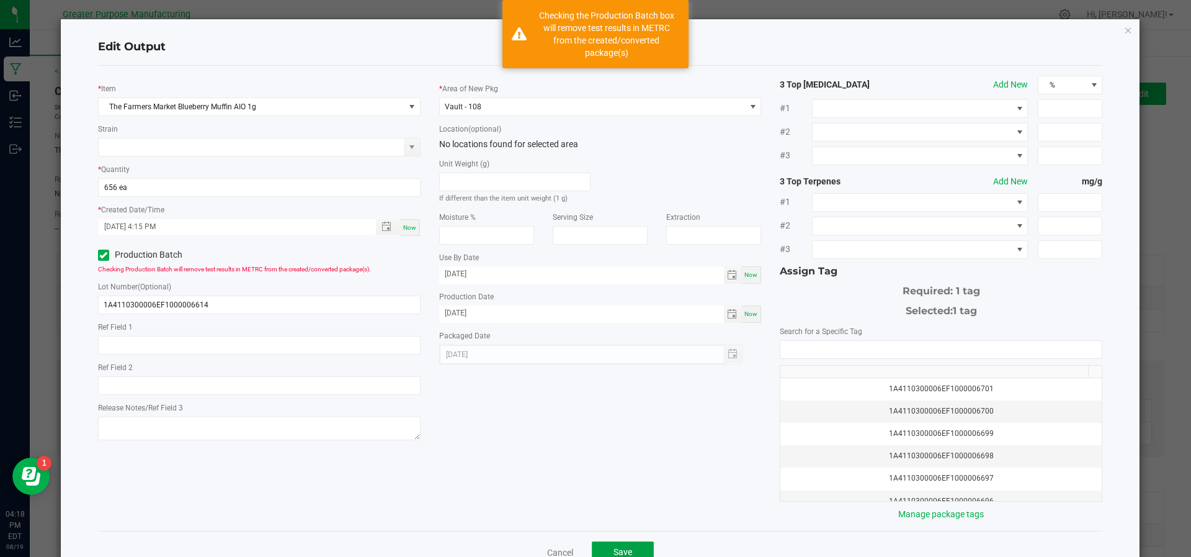
click at [614, 542] on button "Save" at bounding box center [623, 552] width 62 height 22
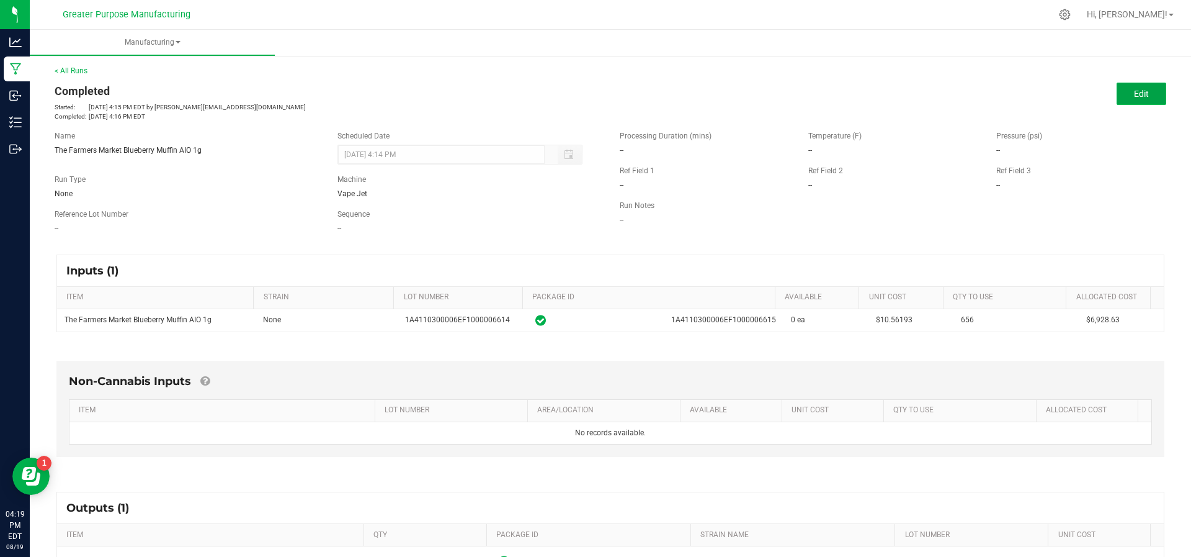
click at [1117, 89] on button "Edit" at bounding box center [1142, 94] width 50 height 22
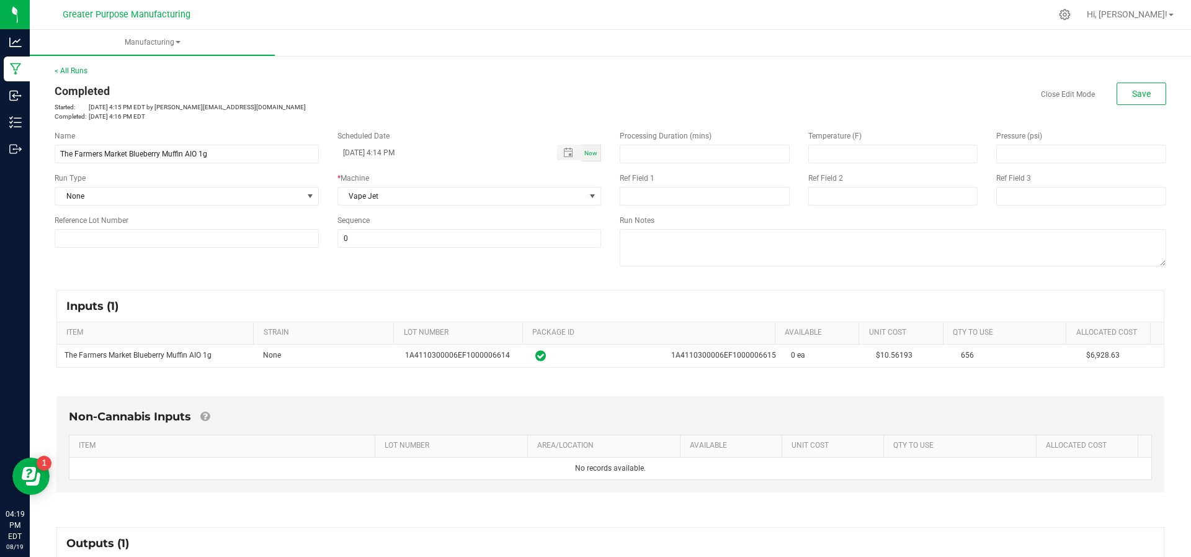
scroll to position [168, 0]
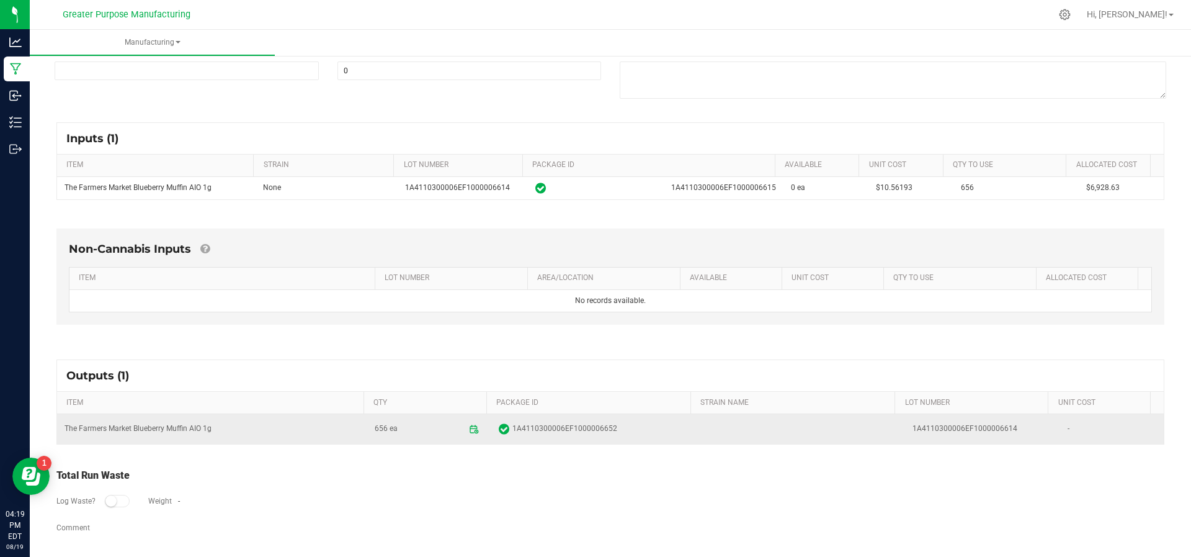
click at [499, 423] on icon at bounding box center [504, 429] width 11 height 12
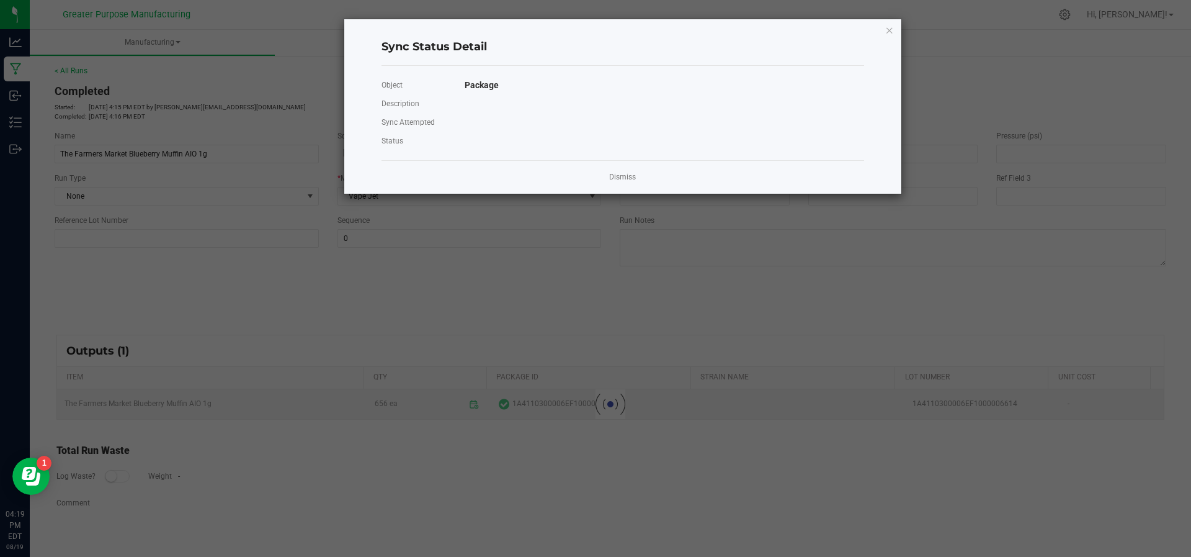
scroll to position [0, 0]
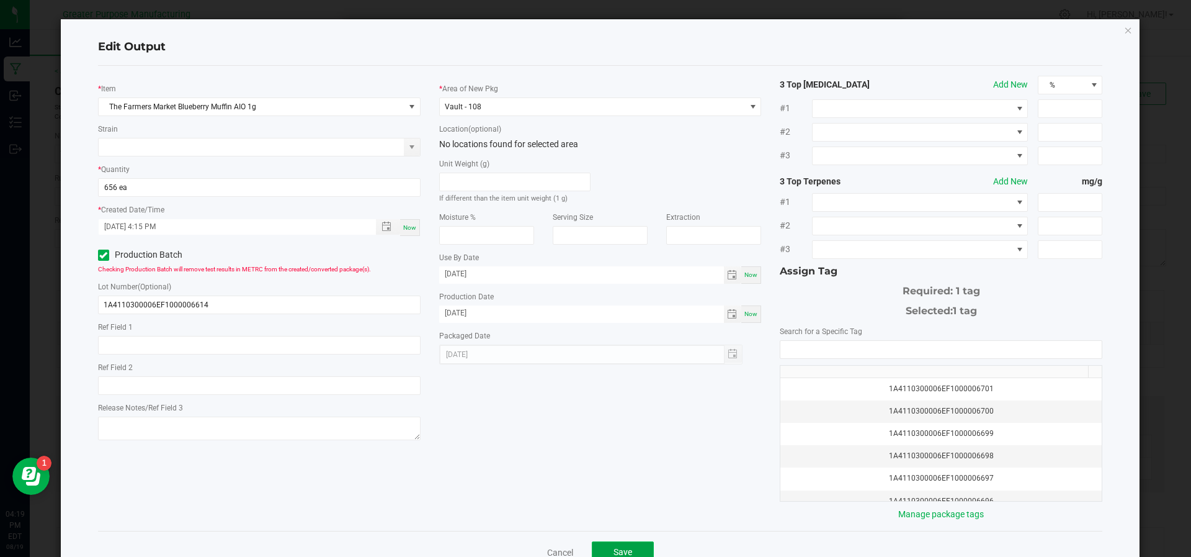
click at [602, 545] on button "Save" at bounding box center [623, 552] width 62 height 22
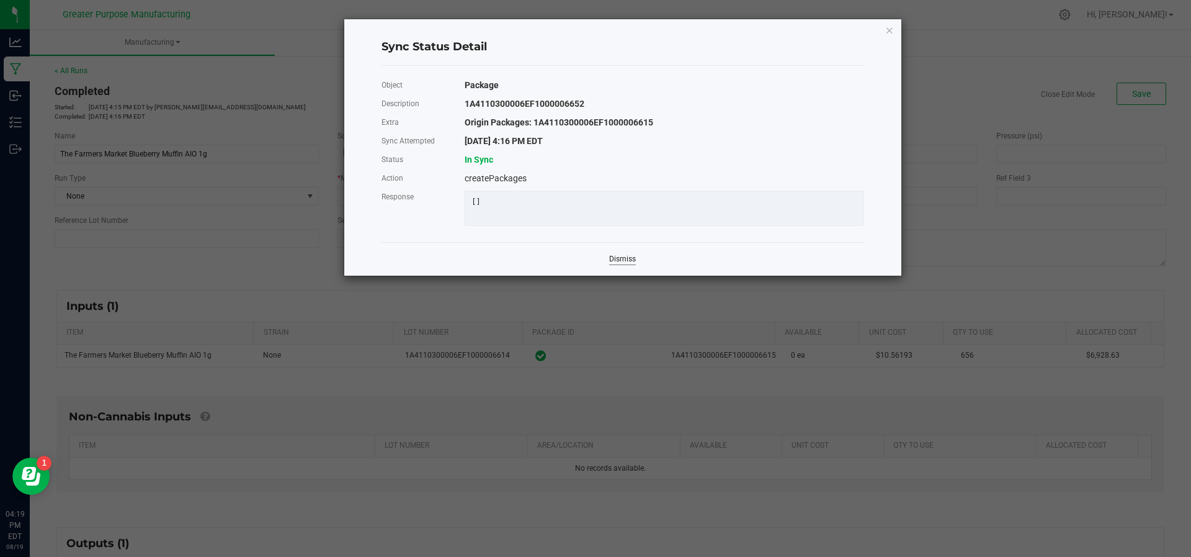
click at [624, 264] on link "Dismiss" at bounding box center [622, 259] width 27 height 11
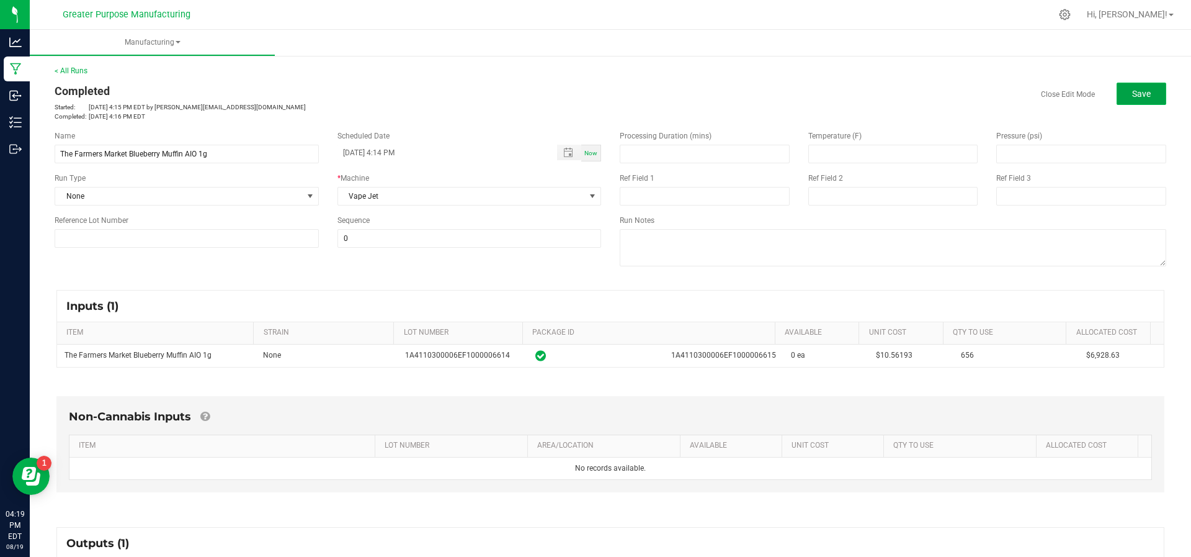
click at [1117, 92] on button "Save" at bounding box center [1142, 94] width 50 height 22
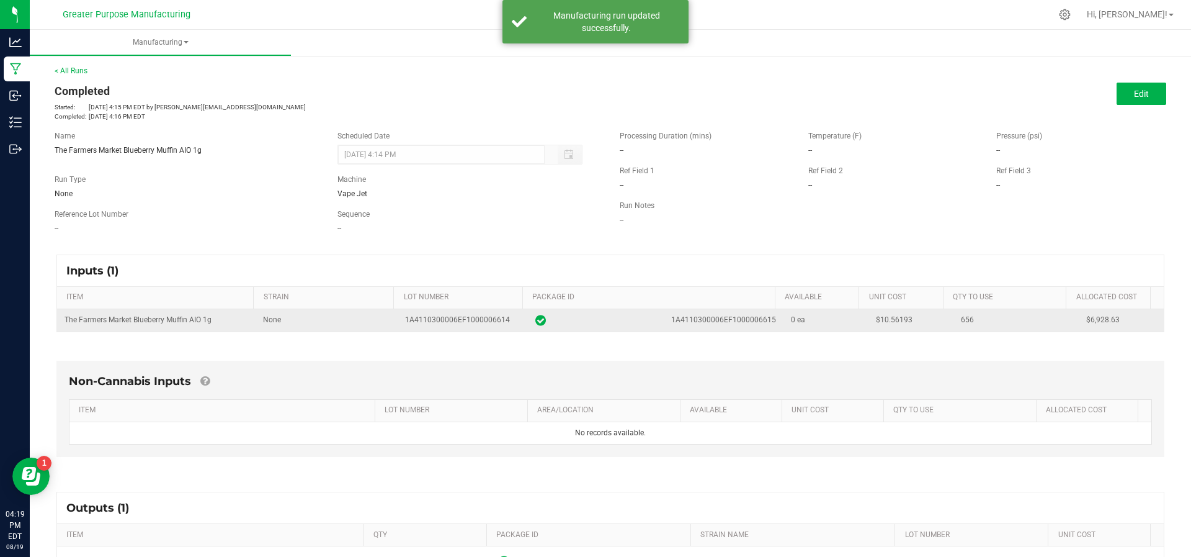
scroll to position [132, 0]
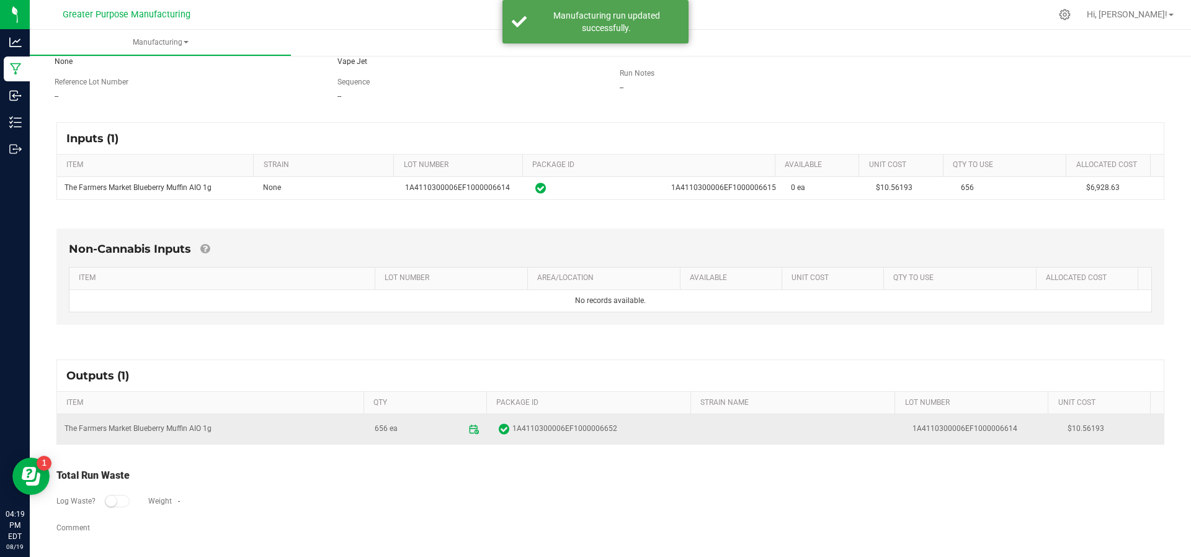
click at [471, 428] on span at bounding box center [475, 429] width 22 height 22
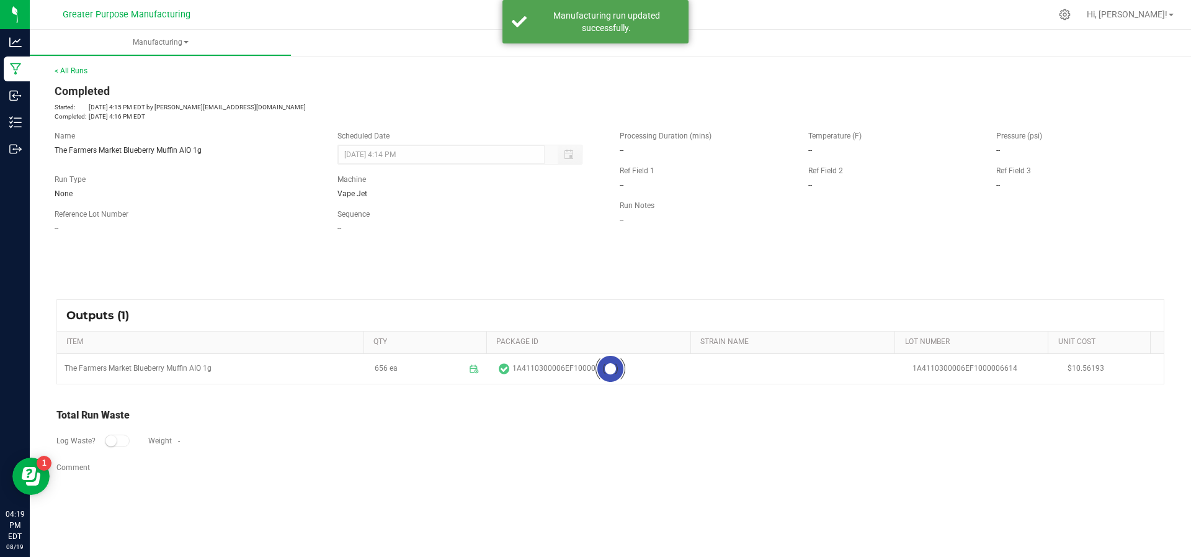
scroll to position [0, 0]
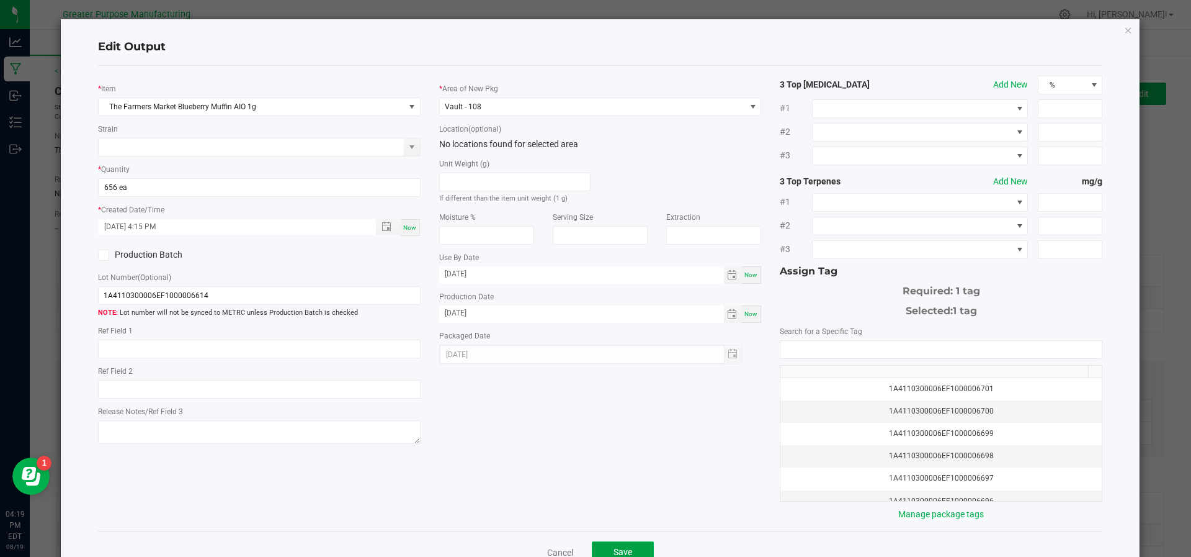
click at [615, 547] on span "Save" at bounding box center [623, 552] width 19 height 10
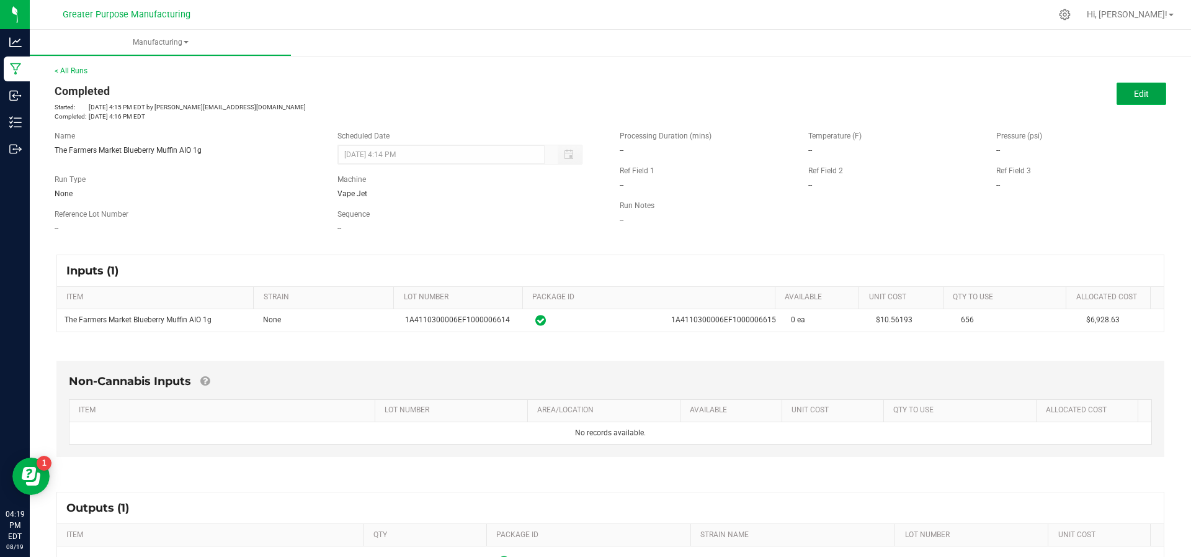
click at [1117, 102] on button "Edit" at bounding box center [1142, 94] width 50 height 22
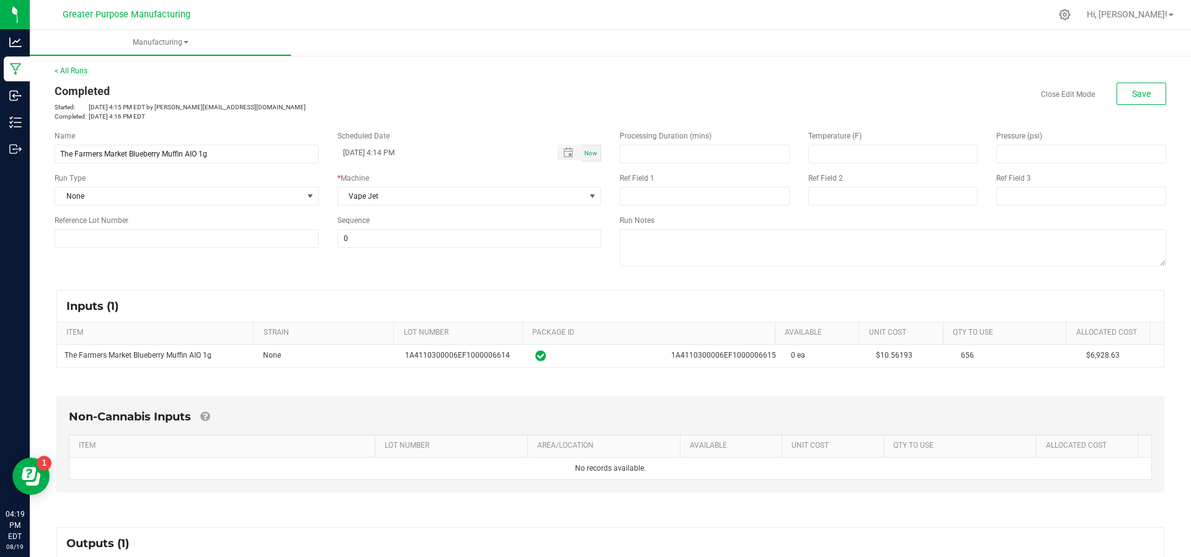
scroll to position [168, 0]
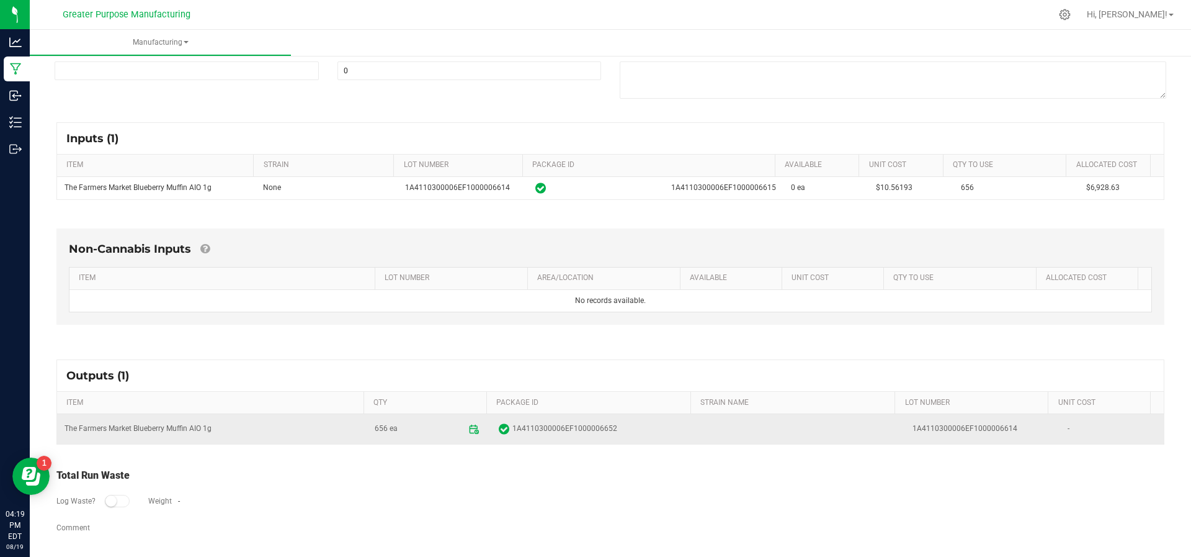
click at [475, 429] on icon at bounding box center [477, 431] width 4 height 4
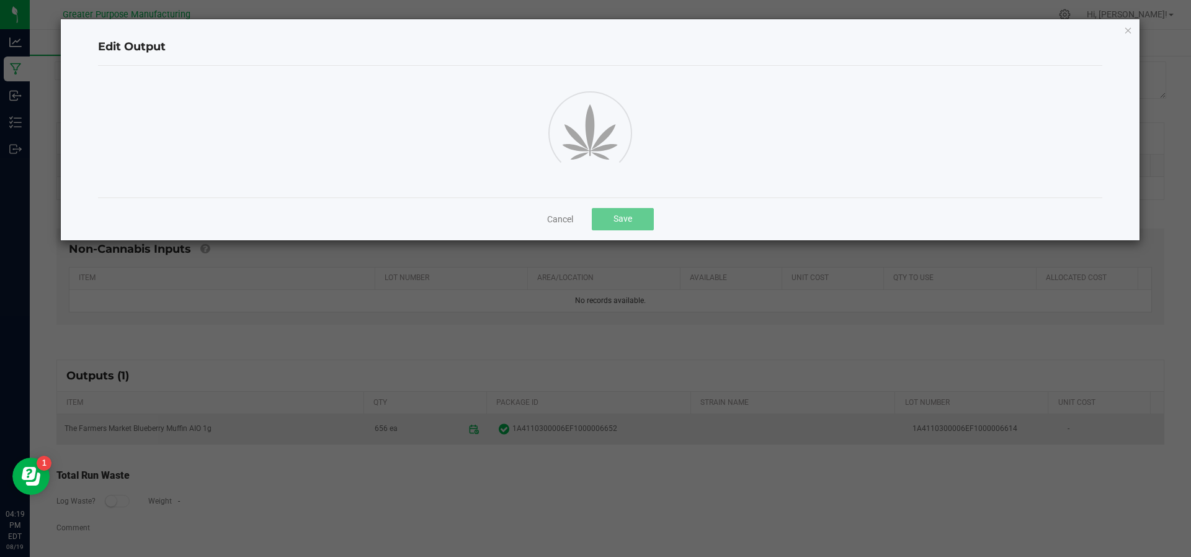
scroll to position [0, 0]
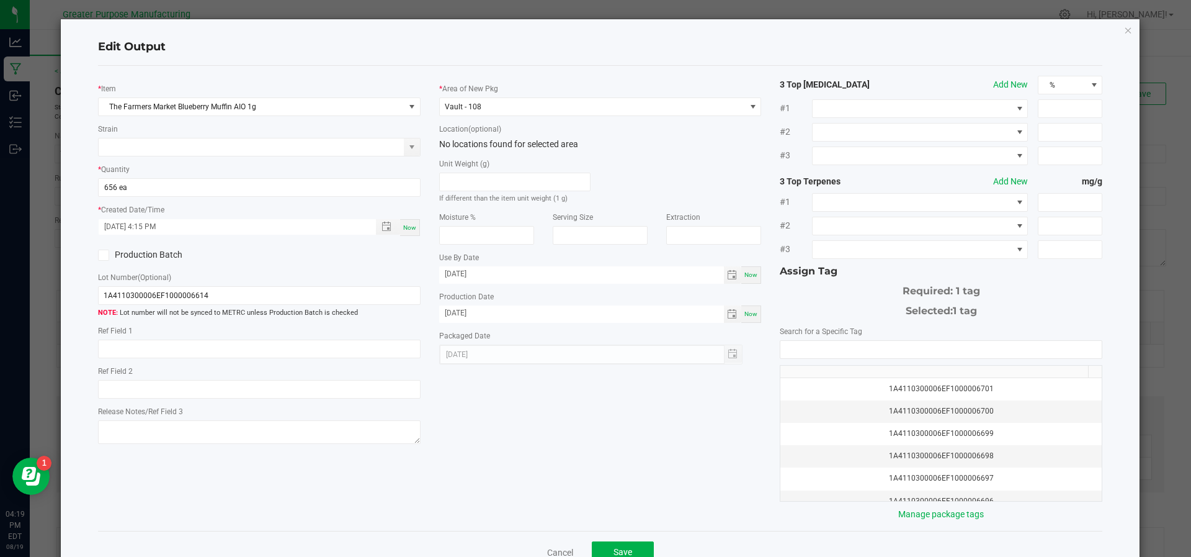
click at [105, 255] on icon at bounding box center [103, 255] width 8 height 0
click at [0, 0] on input "Production Batch" at bounding box center [0, 0] width 0 height 0
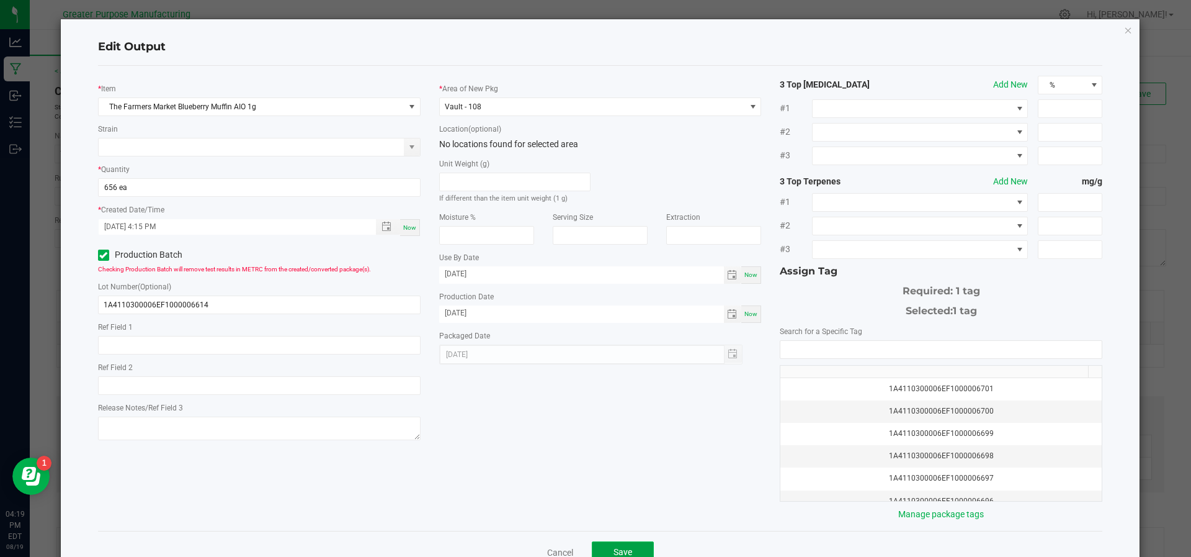
click at [620, 547] on span "Save" at bounding box center [623, 552] width 19 height 10
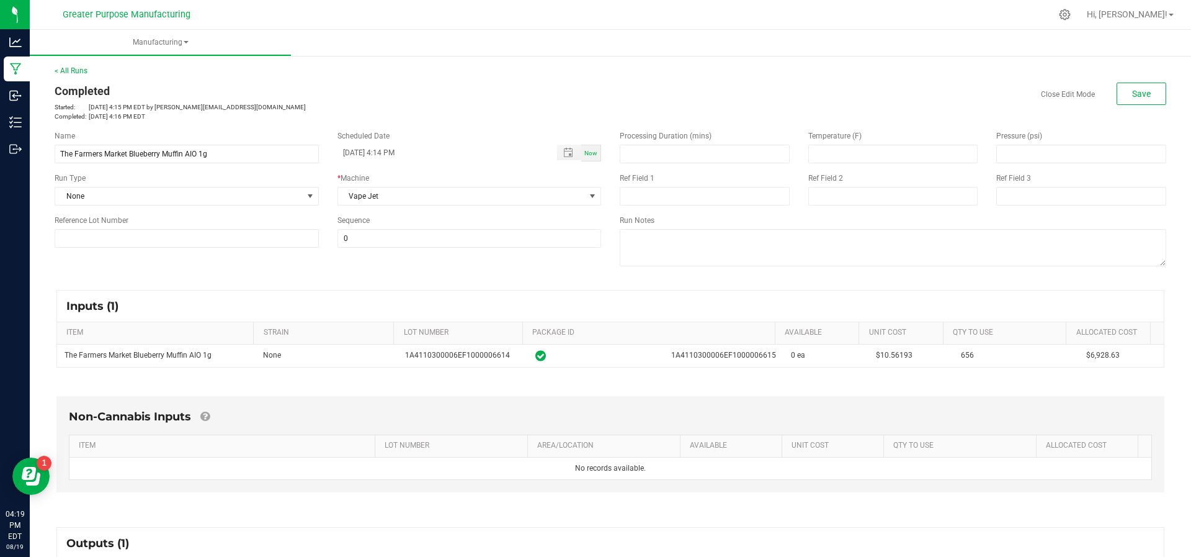
click at [1116, 81] on div "< All Runs Completed Started: [DATE] 4:15 PM EDT by [PERSON_NAME][EMAIL_ADDRESS…" at bounding box center [611, 93] width 1112 height 56
click at [1132, 93] on span "Save" at bounding box center [1141, 94] width 19 height 10
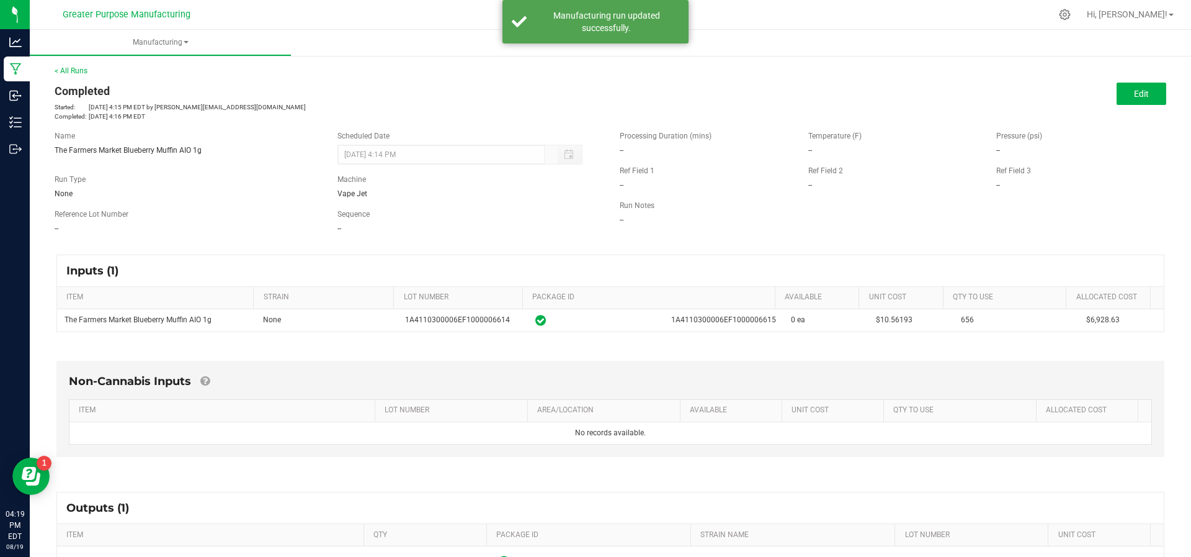
scroll to position [132, 0]
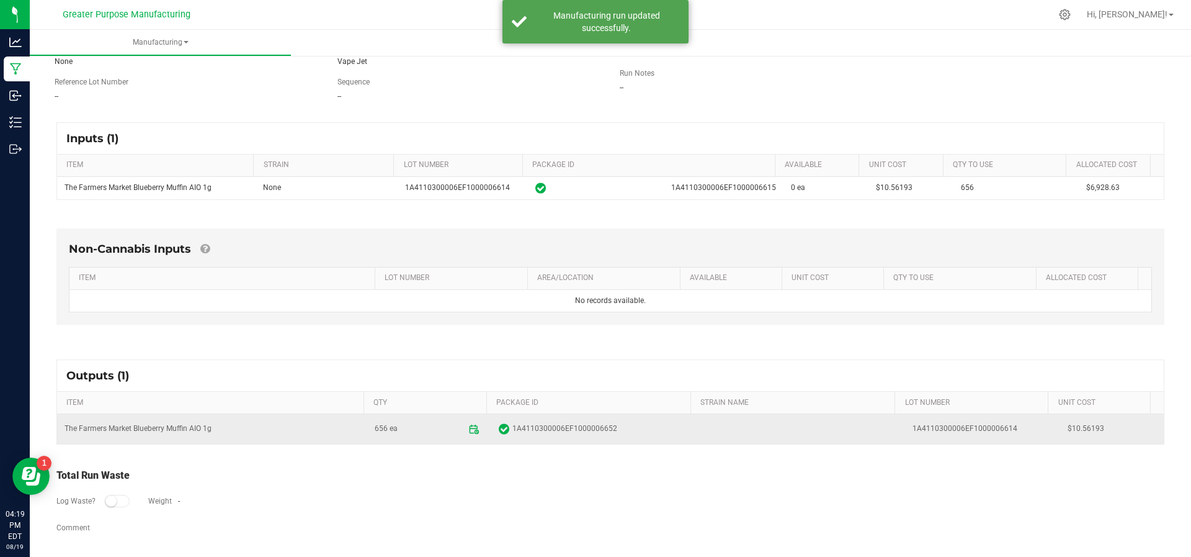
click at [469, 436] on span "656 ea" at bounding box center [429, 429] width 109 height 20
click at [475, 430] on icon at bounding box center [477, 431] width 4 height 4
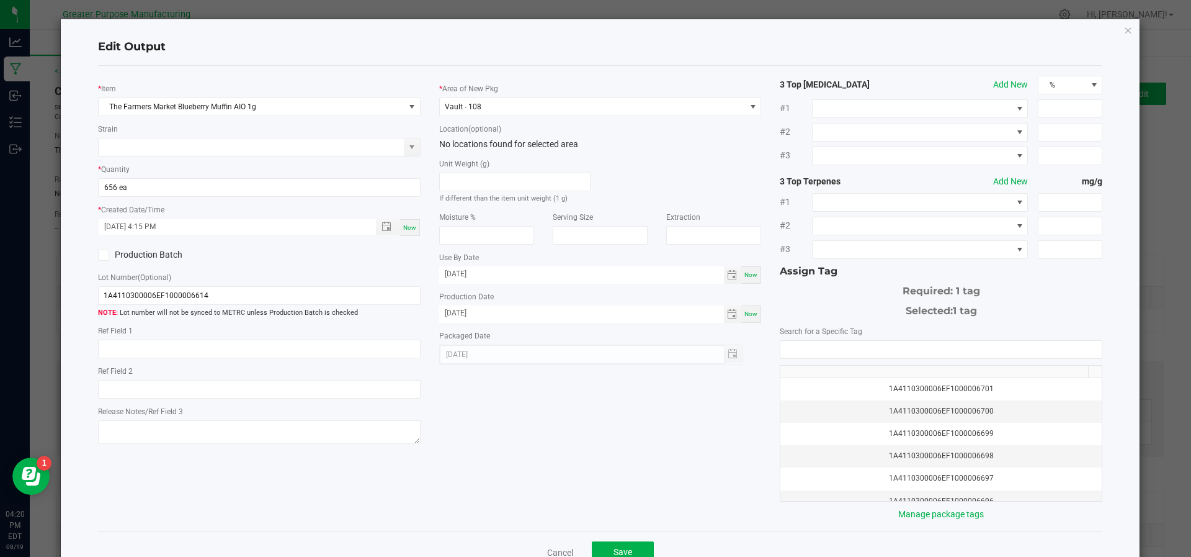
click at [1122, 25] on div "Edit Output * Item The Farmers Market Blueberry Muffin AIO 1g Strain * Quantity…" at bounding box center [601, 296] width 1080 height 554
click at [1109, 32] on div "Edit Output * Item The Farmers Market Blueberry Muffin AIO 1g Strain * Quantity…" at bounding box center [601, 296] width 1080 height 554
click at [1124, 29] on icon "button" at bounding box center [1128, 29] width 9 height 15
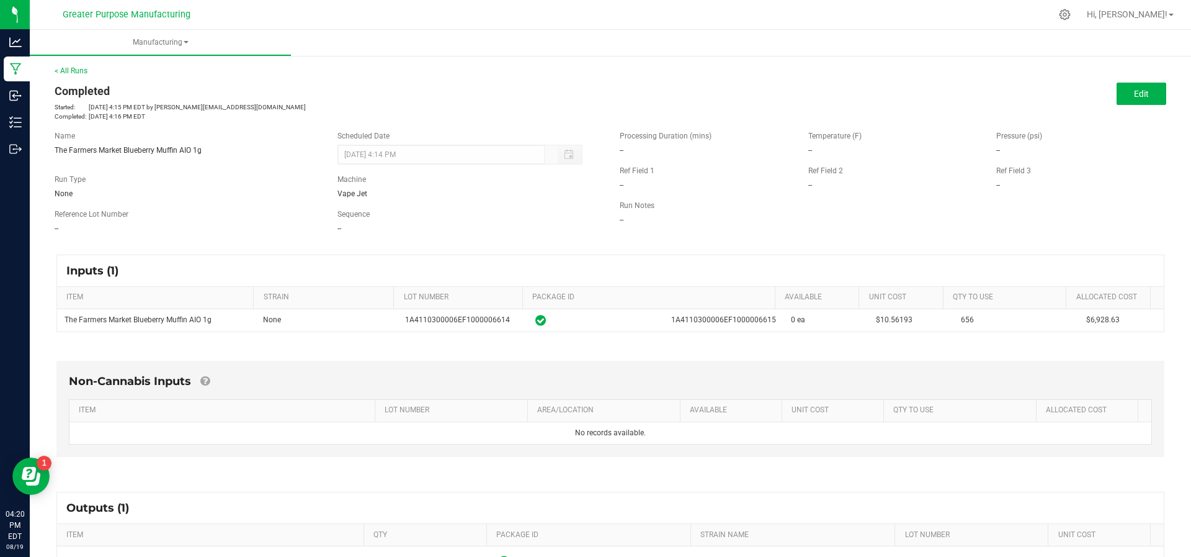
scroll to position [16, 0]
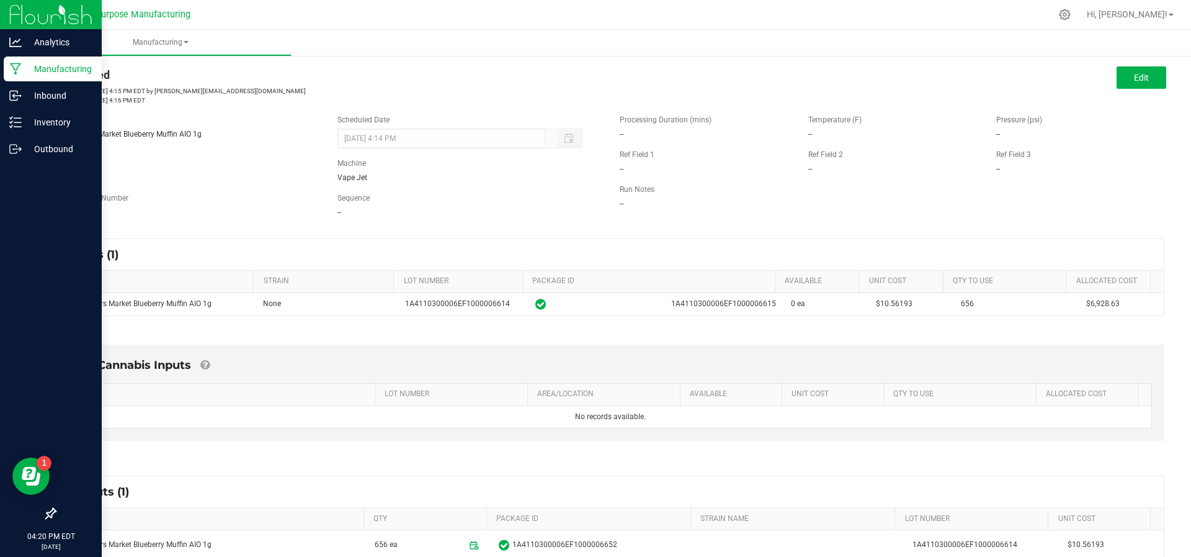
click at [39, 74] on p "Manufacturing" at bounding box center [59, 68] width 74 height 15
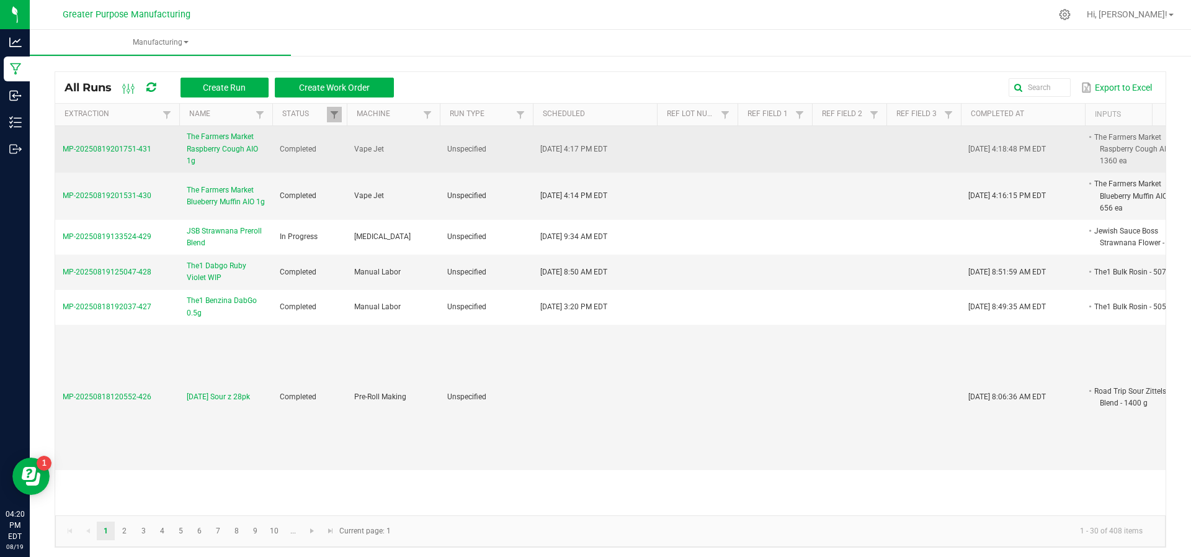
click at [213, 148] on span "The Farmers Market Raspberry Cough AIO 1g" at bounding box center [226, 149] width 78 height 36
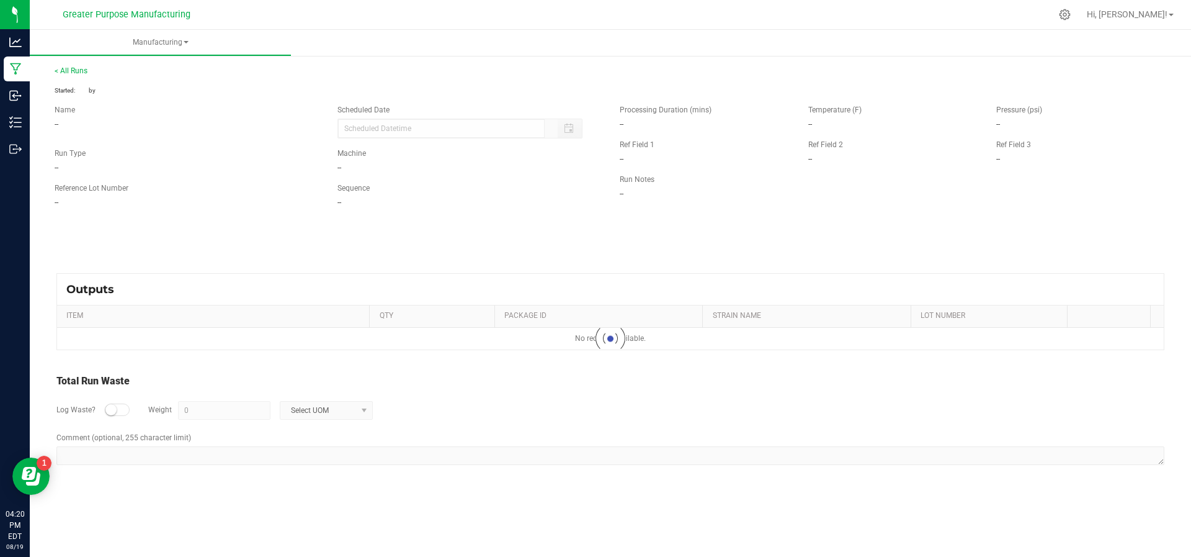
type input "[DATE] 4:17 PM"
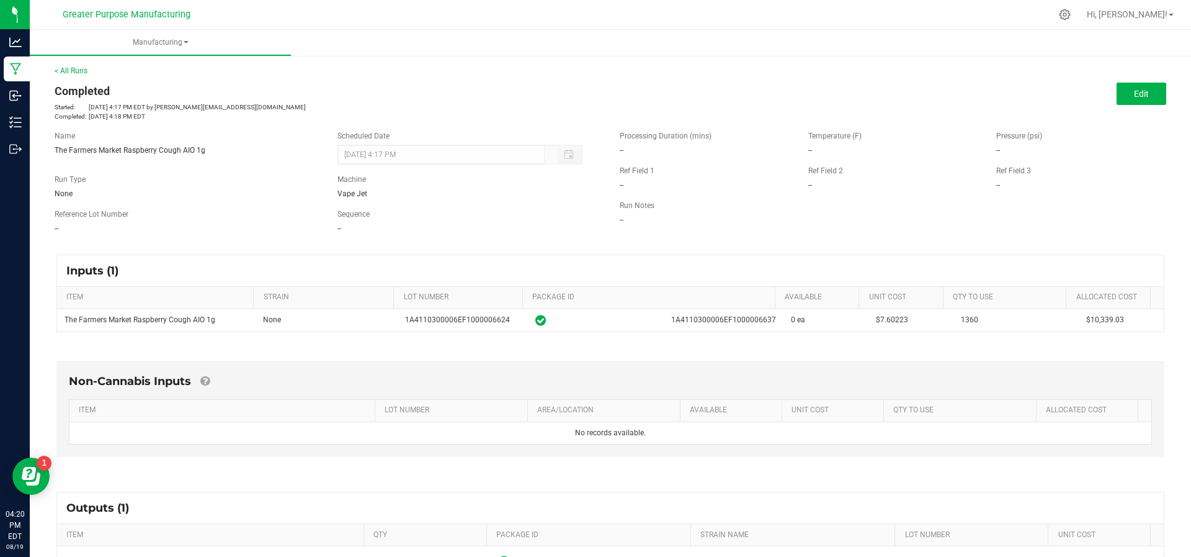
scroll to position [132, 0]
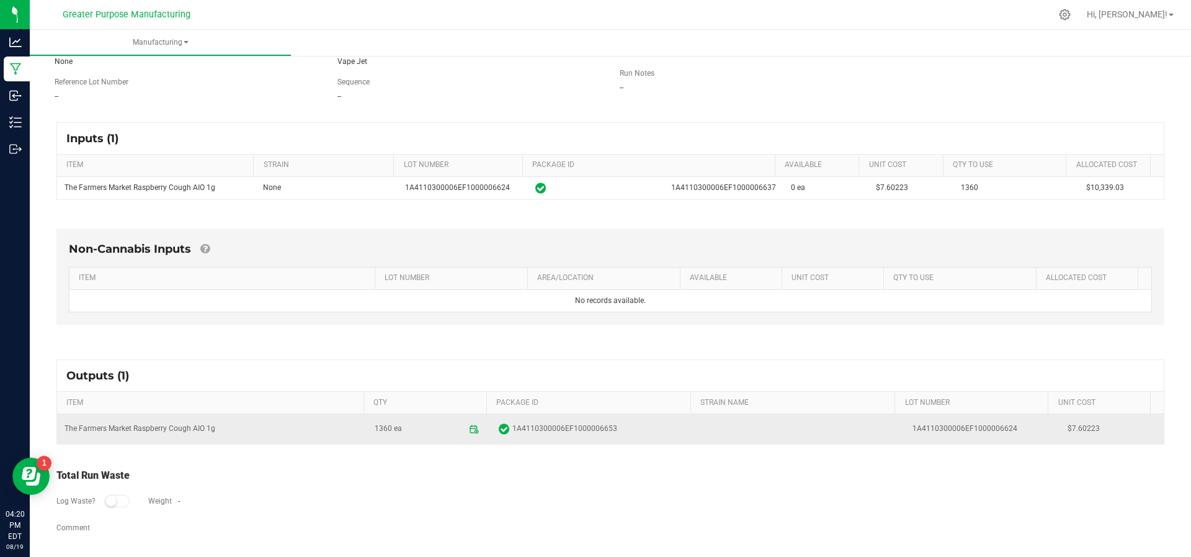
click at [519, 428] on span "1A4110300006EF1000006653" at bounding box center [565, 429] width 105 height 12
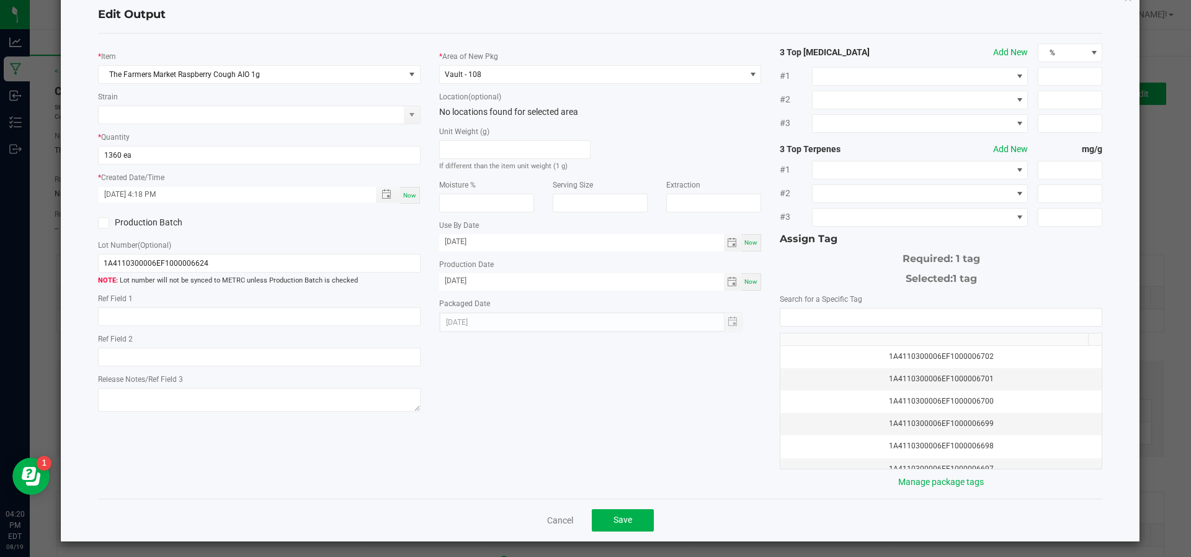
scroll to position [0, 0]
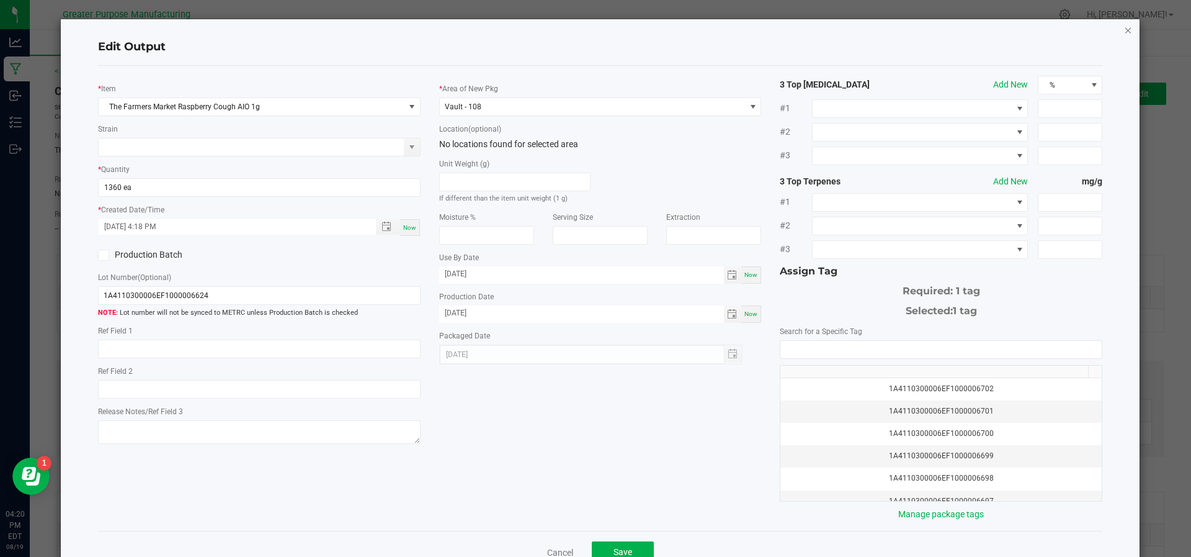
click at [1124, 24] on icon "button" at bounding box center [1128, 29] width 9 height 15
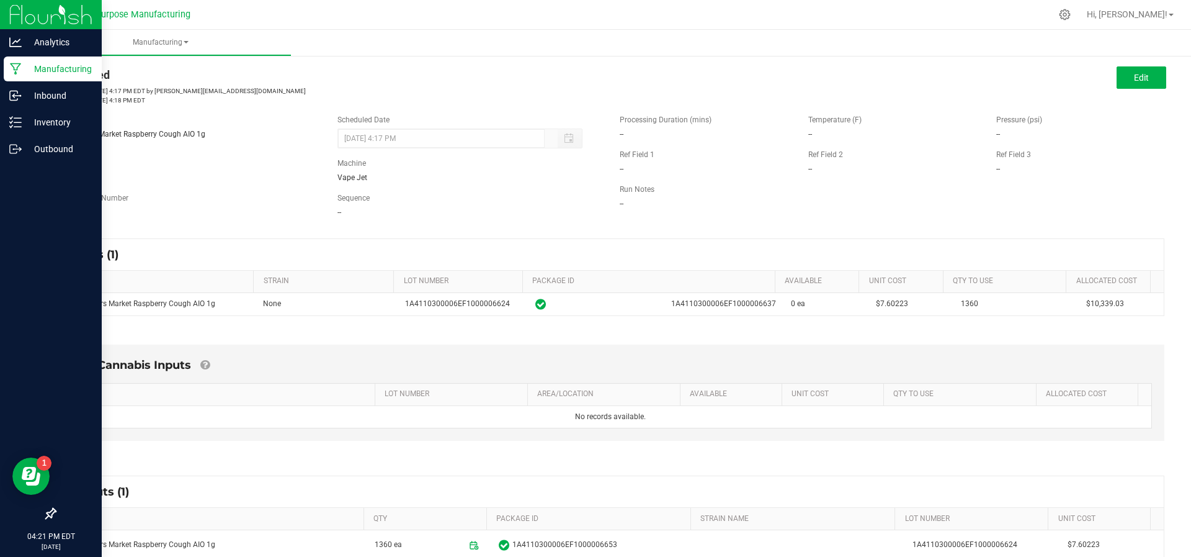
click at [35, 74] on p "Manufacturing" at bounding box center [59, 68] width 74 height 15
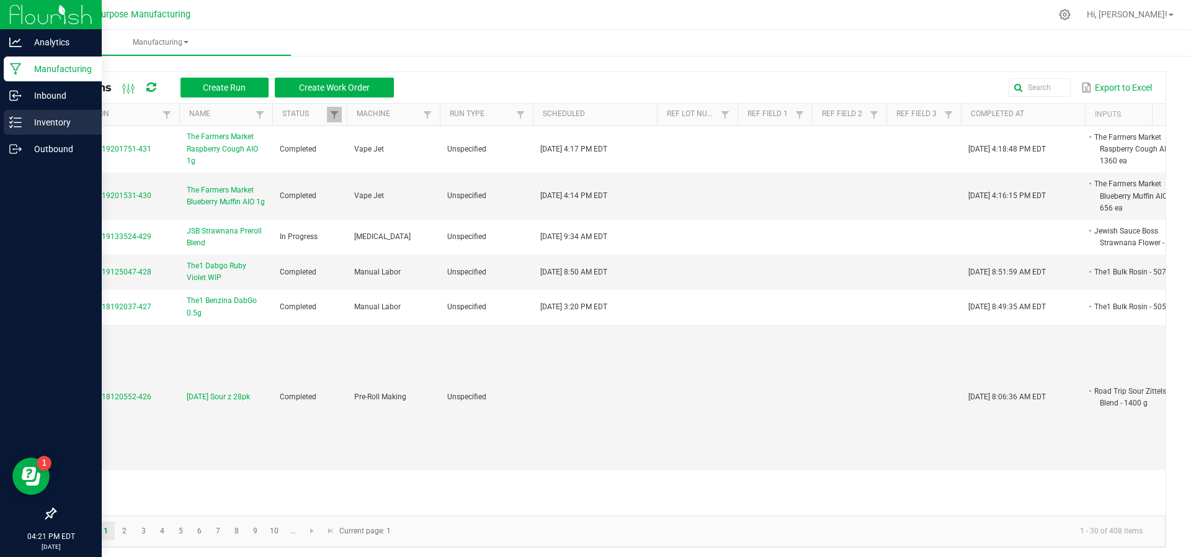
click at [37, 125] on p "Inventory" at bounding box center [59, 122] width 74 height 15
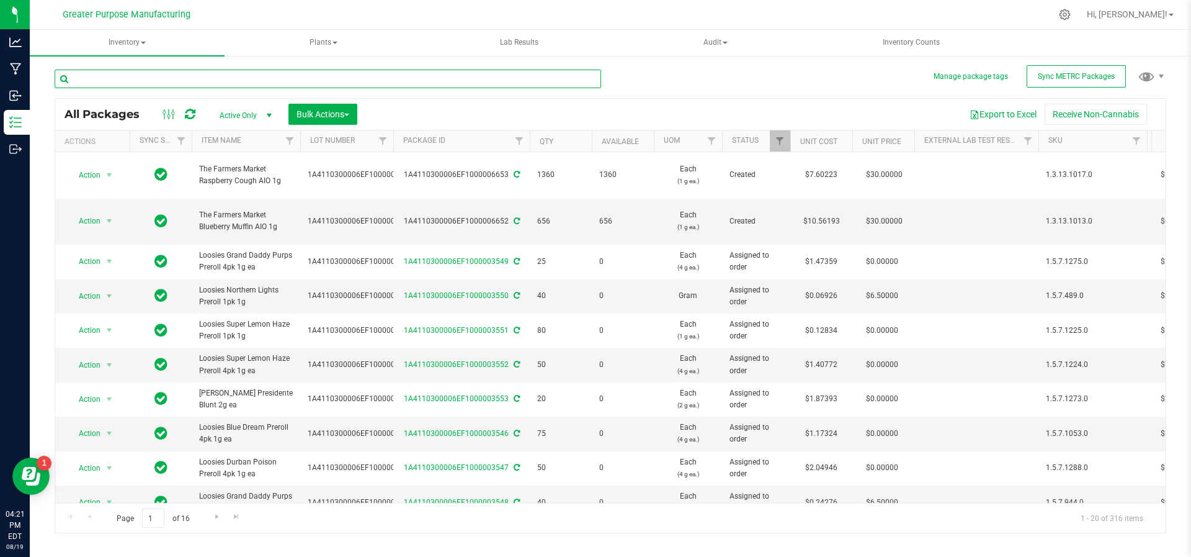
click at [196, 76] on input "text" at bounding box center [328, 78] width 547 height 19
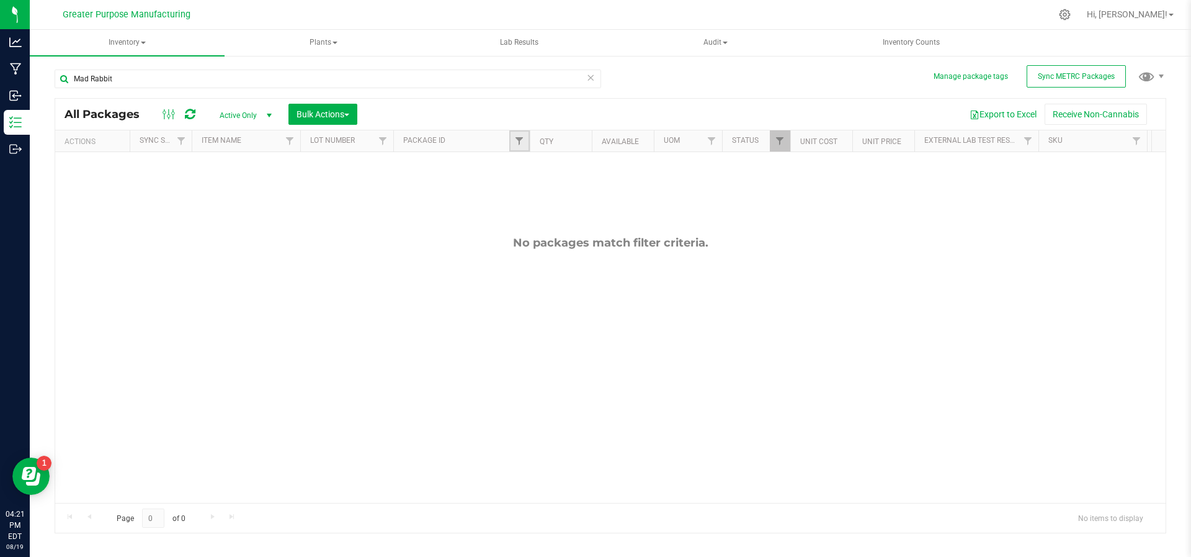
click at [512, 140] on link "Filter" at bounding box center [519, 140] width 20 height 21
click at [455, 212] on div "No packages match filter criteria." at bounding box center [610, 369] width 1111 height 434
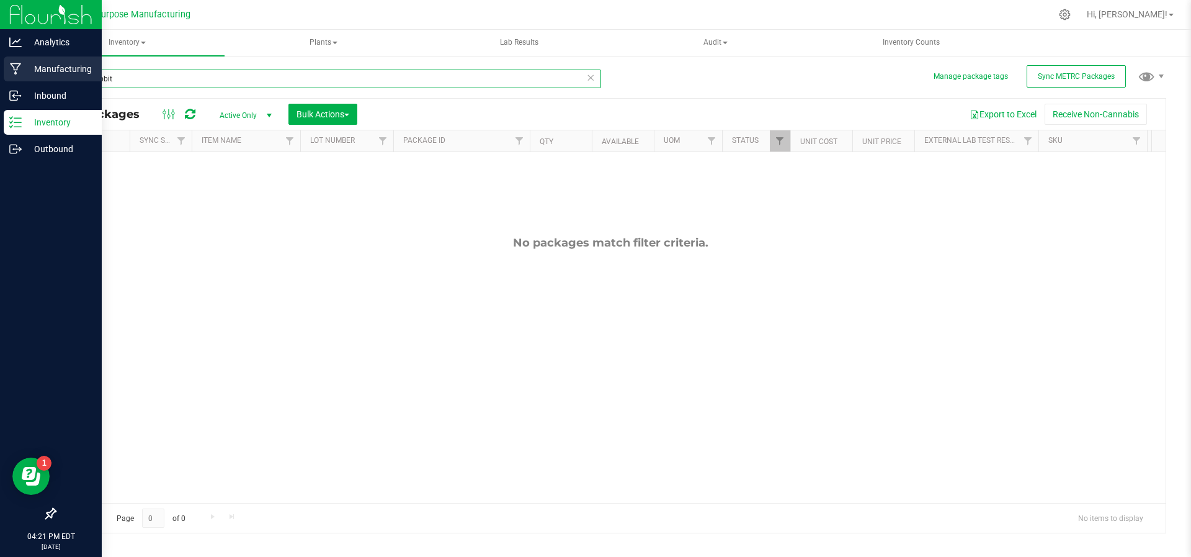
drag, startPoint x: 123, startPoint y: 74, endPoint x: 0, endPoint y: 82, distance: 123.1
click at [0, 82] on div "Analytics Manufacturing Inbound Inventory Outbound 04:21 PM EDT [DATE] 08/19 Gr…" at bounding box center [595, 278] width 1191 height 557
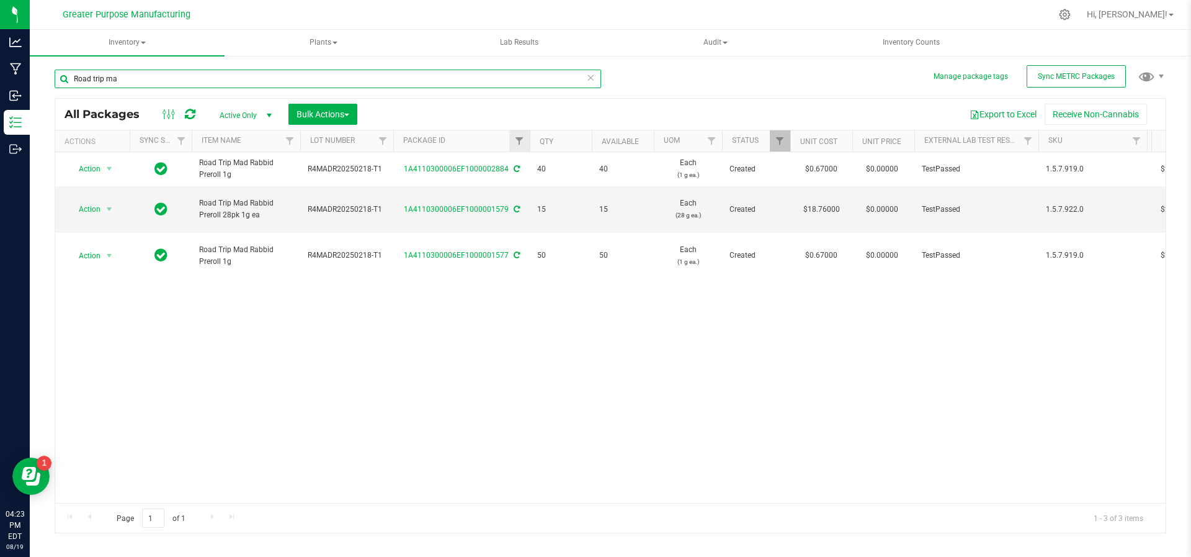
type input "Road trip ma"
click at [519, 147] on link "Filter" at bounding box center [519, 140] width 20 height 21
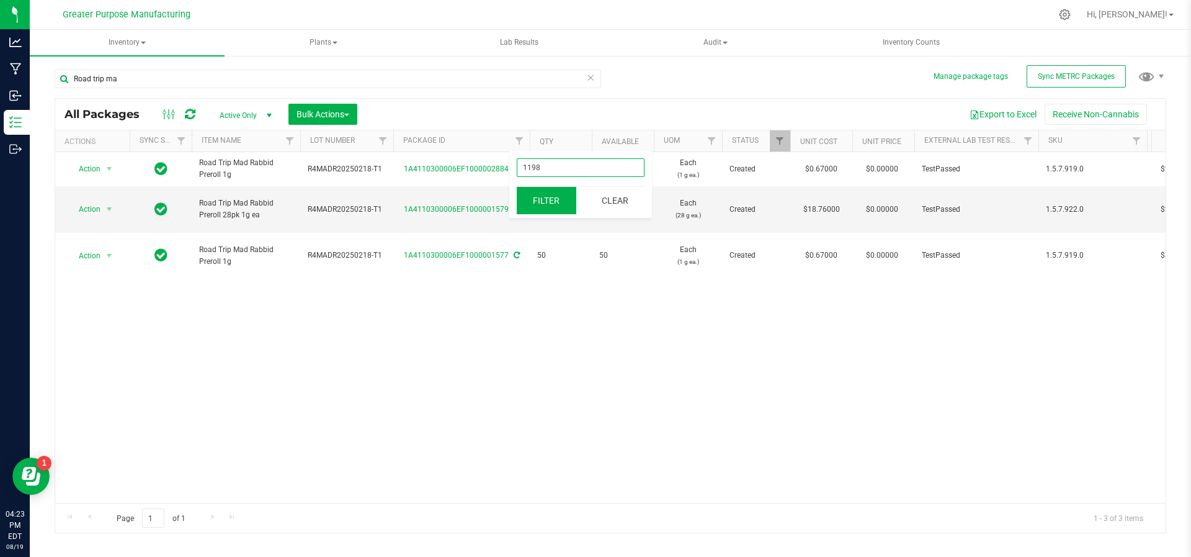
type input "1198"
click at [542, 210] on button "Filter" at bounding box center [547, 200] width 60 height 27
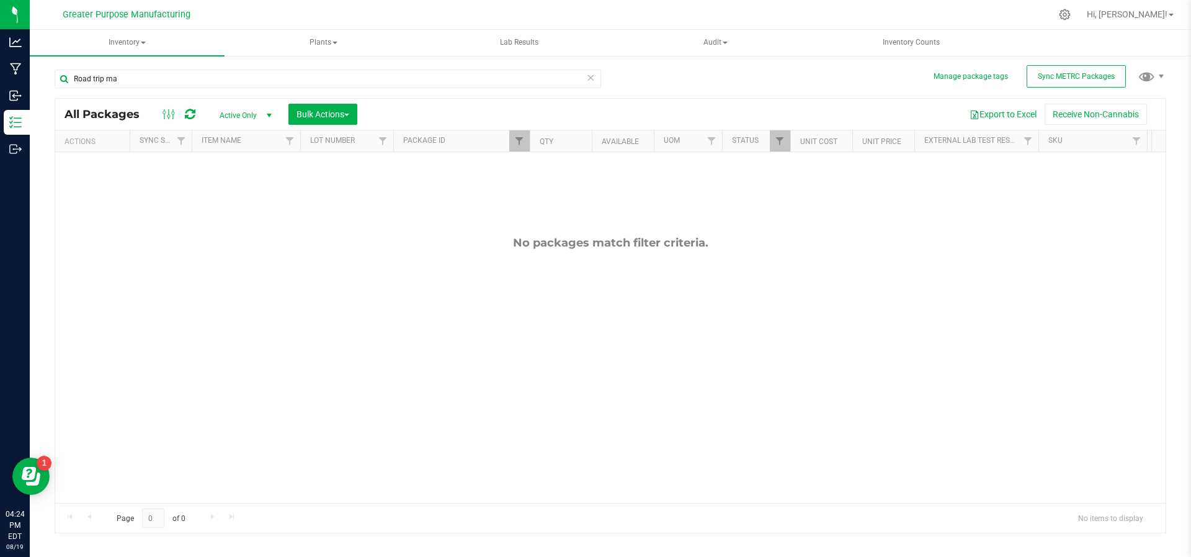
click at [91, 140] on div "Actions" at bounding box center [95, 141] width 60 height 9
click at [266, 112] on span "select" at bounding box center [269, 115] width 10 height 10
click at [241, 182] on li "All" at bounding box center [242, 190] width 67 height 19
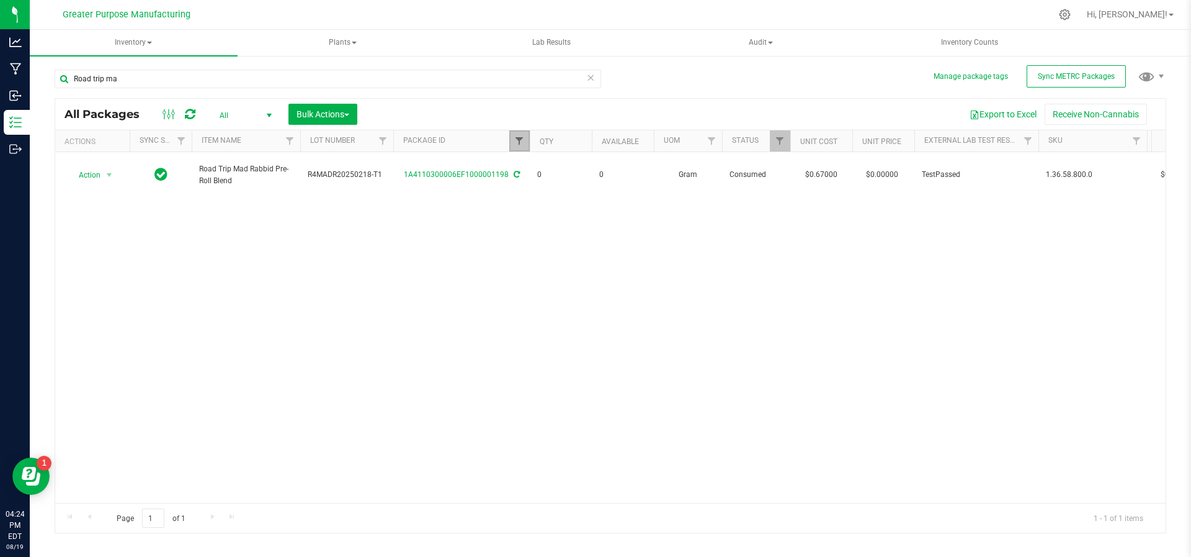
click at [522, 136] on span "Filter" at bounding box center [519, 141] width 10 height 10
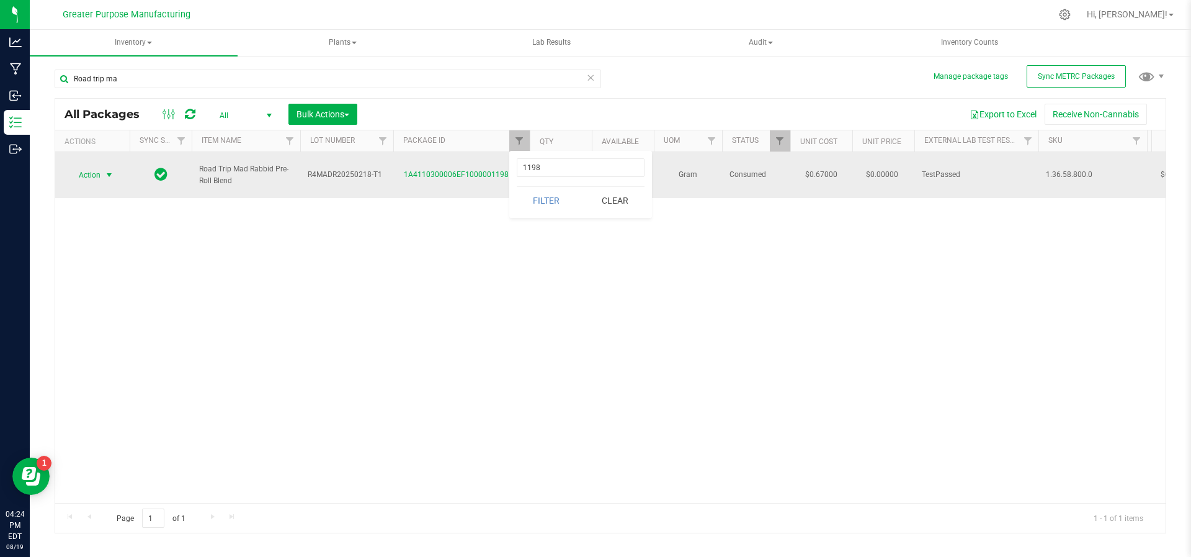
click at [106, 170] on span "select" at bounding box center [109, 175] width 10 height 10
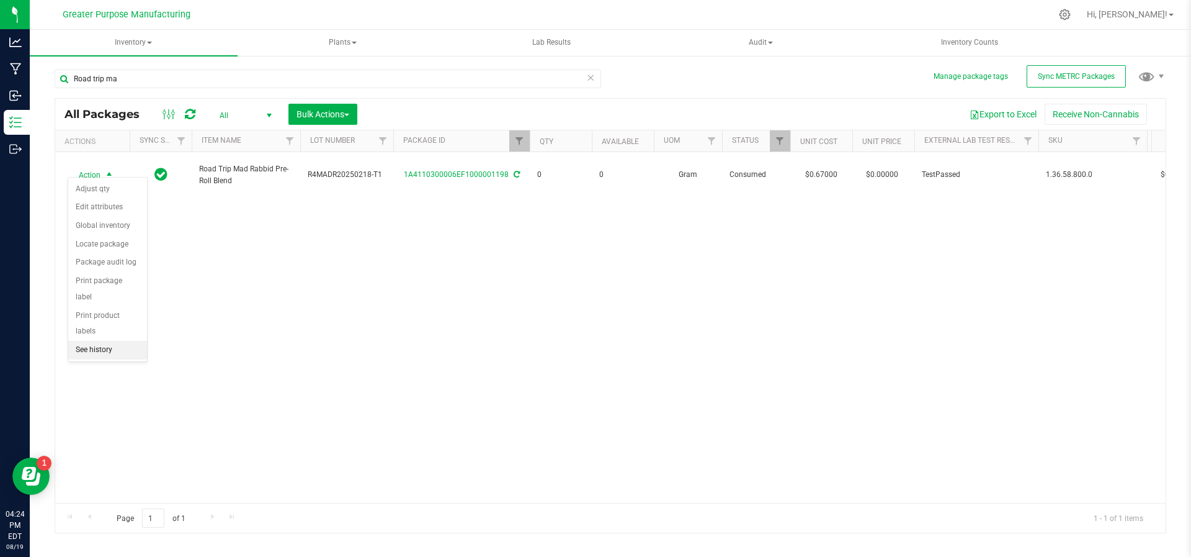
click at [99, 341] on li "See history" at bounding box center [107, 350] width 79 height 19
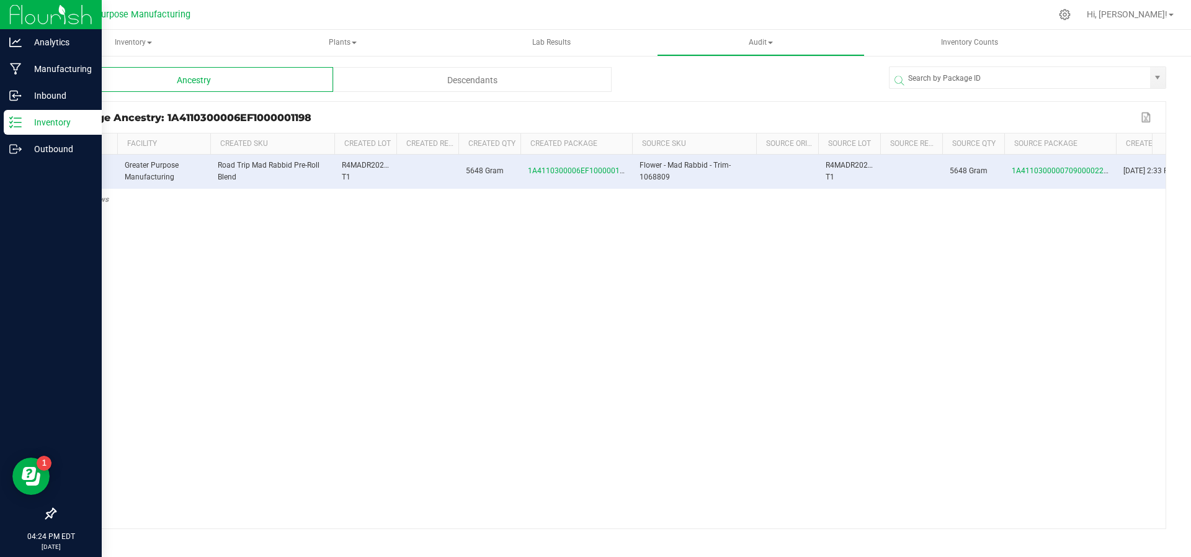
click at [37, 130] on div "Inventory" at bounding box center [53, 122] width 98 height 25
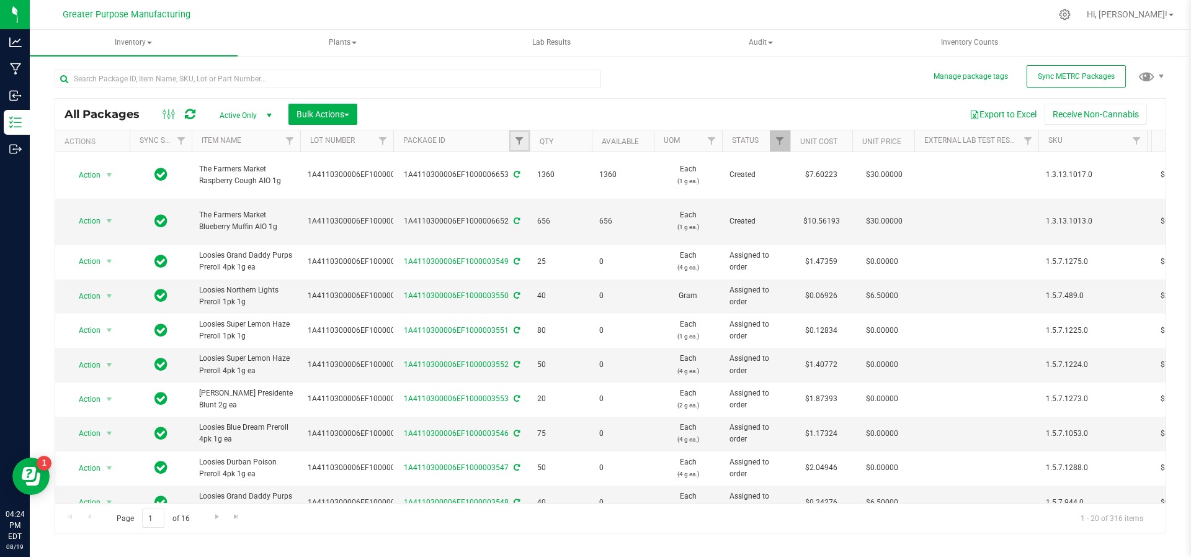
click at [514, 147] on link "Filter" at bounding box center [519, 140] width 20 height 21
type input "2884"
click at [532, 193] on button "Filter" at bounding box center [547, 200] width 60 height 27
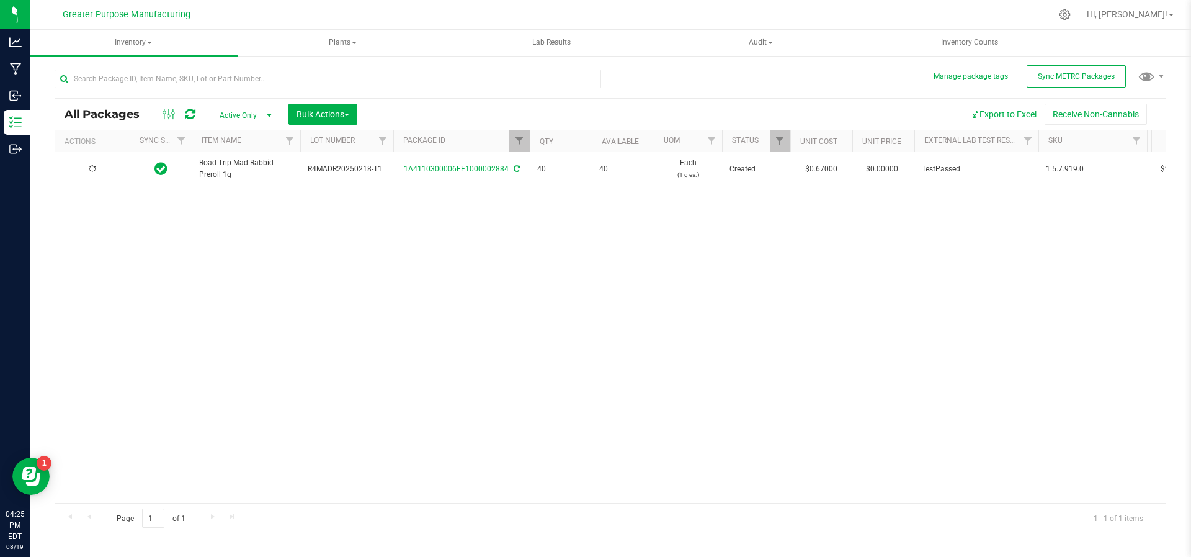
type input "[DATE]"
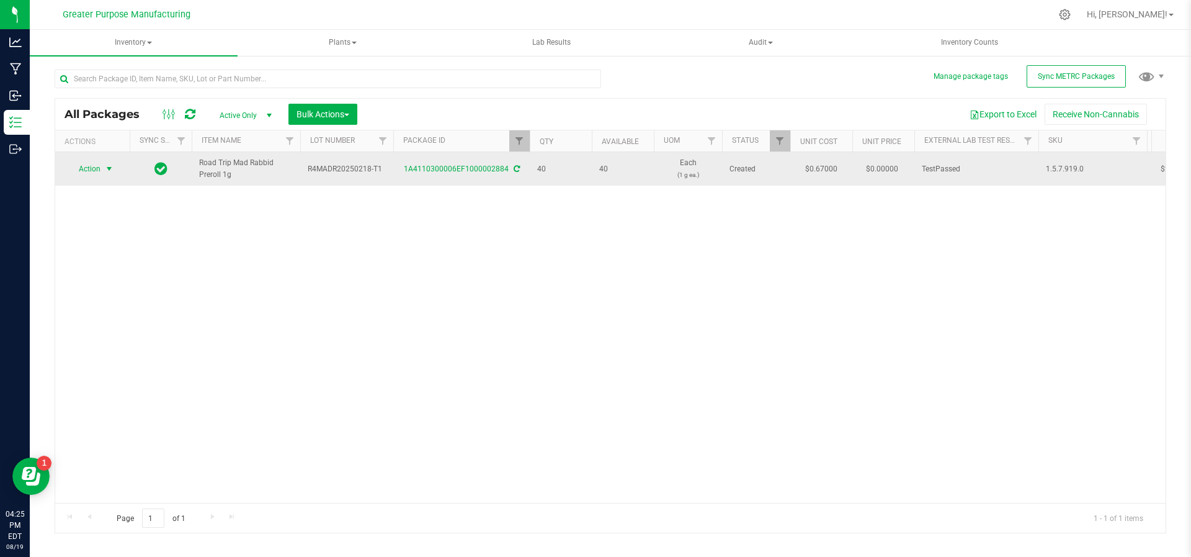
click at [113, 171] on span "select" at bounding box center [109, 169] width 10 height 10
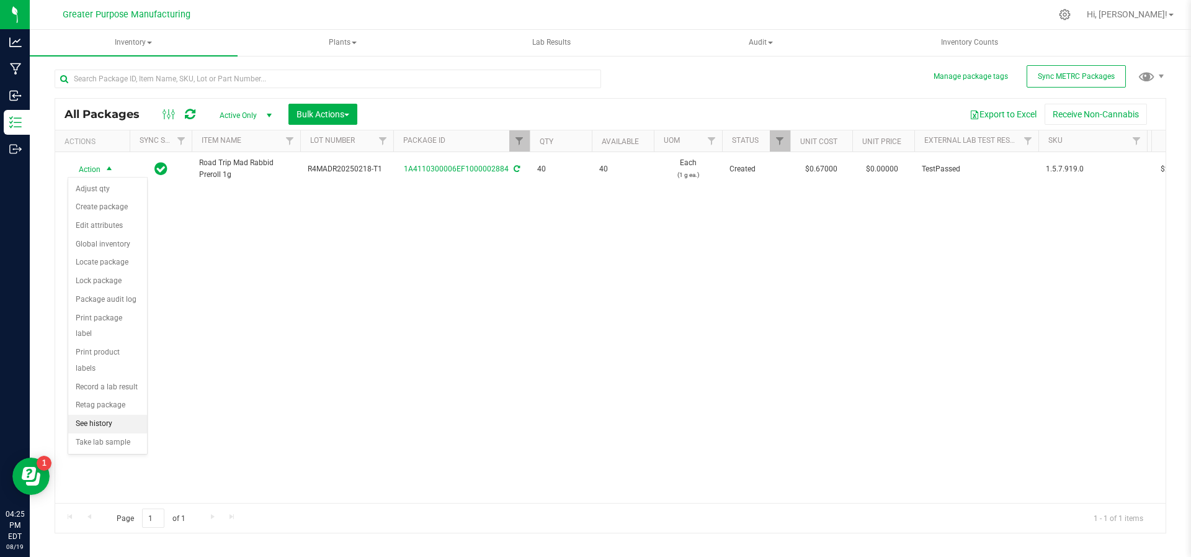
click at [97, 414] on li "See history" at bounding box center [107, 423] width 79 height 19
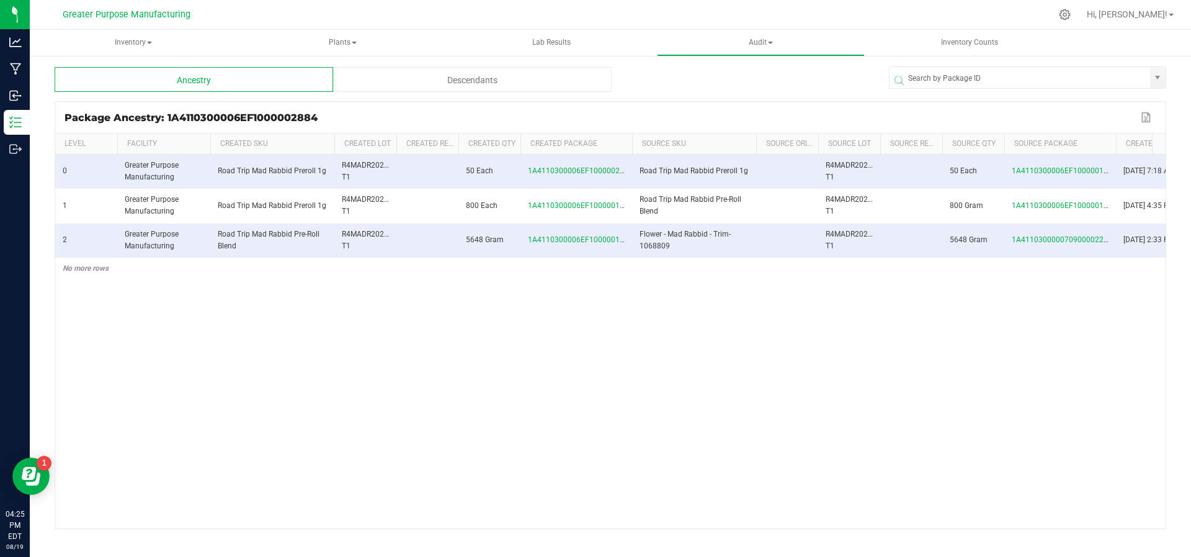
click at [629, 140] on span at bounding box center [631, 235] width 4 height 204
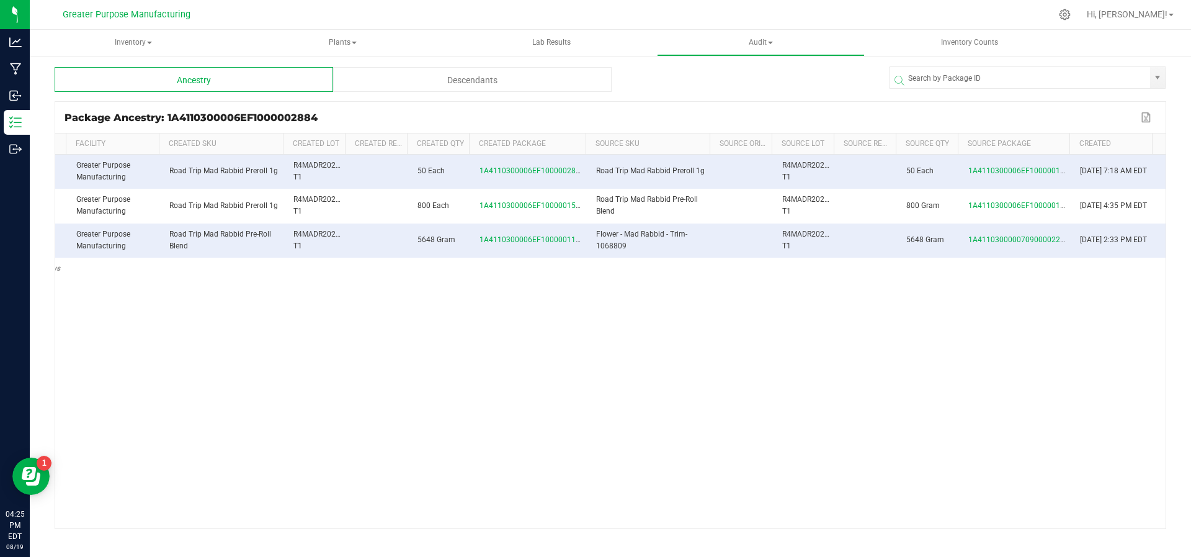
scroll to position [0, 61]
click at [1022, 207] on span "1A4110300006EF1000001198" at bounding box center [1021, 205] width 105 height 9
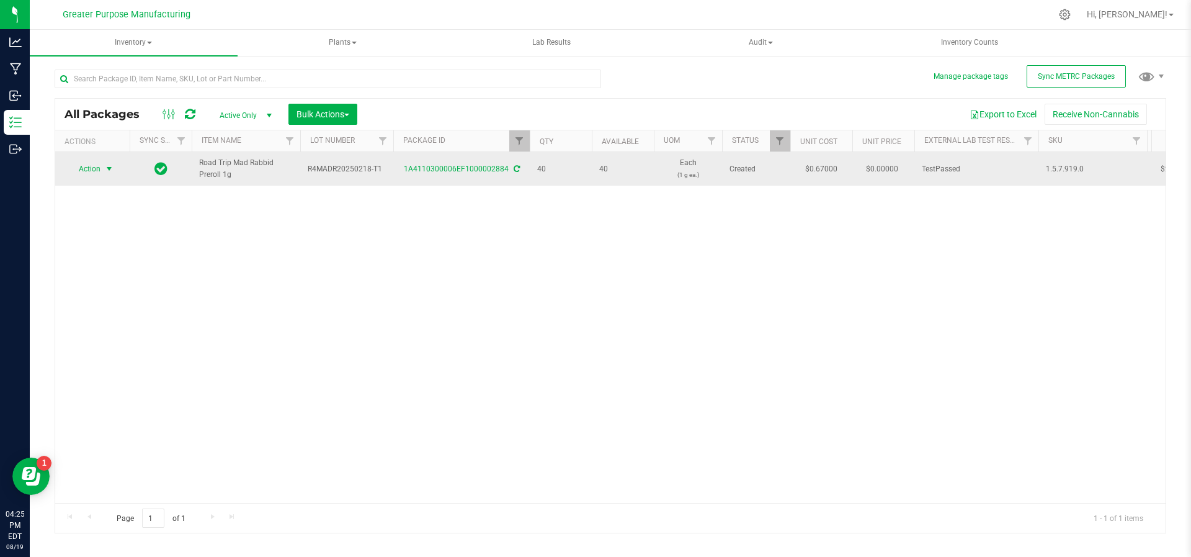
click at [111, 168] on span "select" at bounding box center [109, 169] width 10 height 10
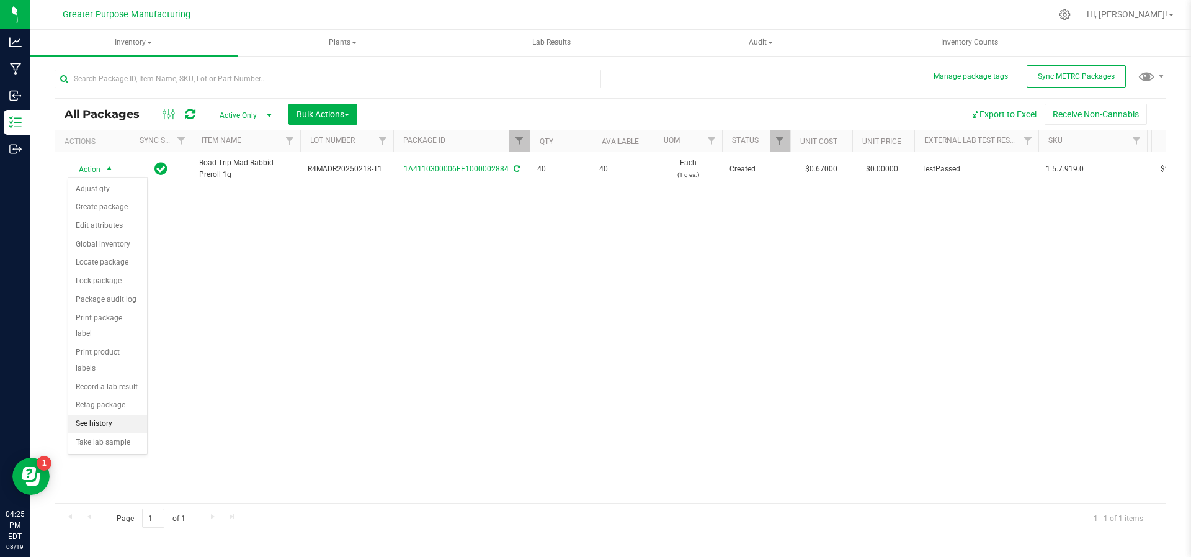
click at [105, 414] on li "See history" at bounding box center [107, 423] width 79 height 19
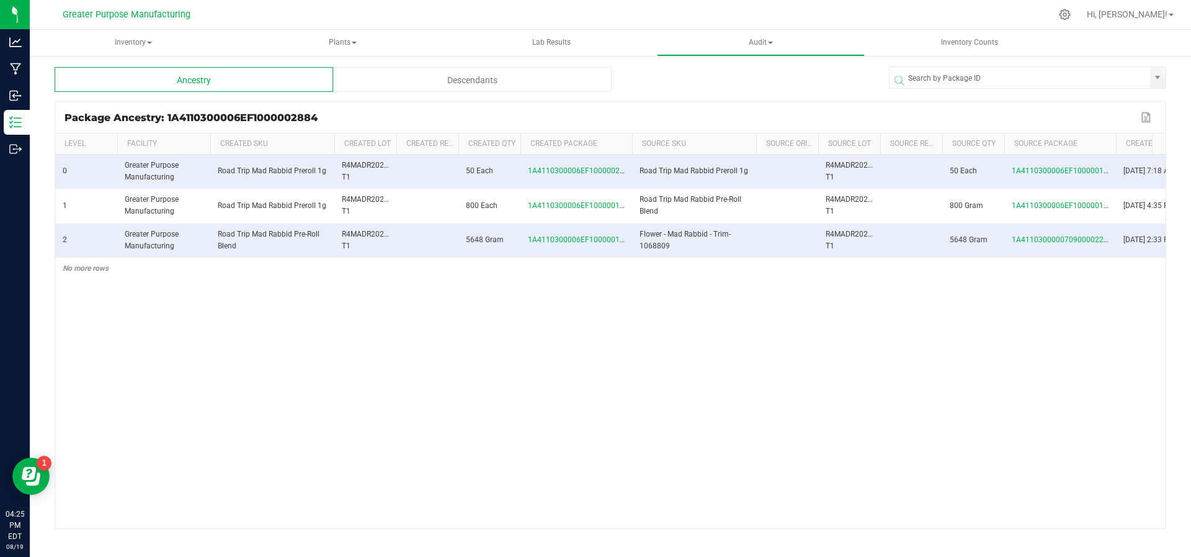
click at [393, 148] on span at bounding box center [395, 235] width 4 height 204
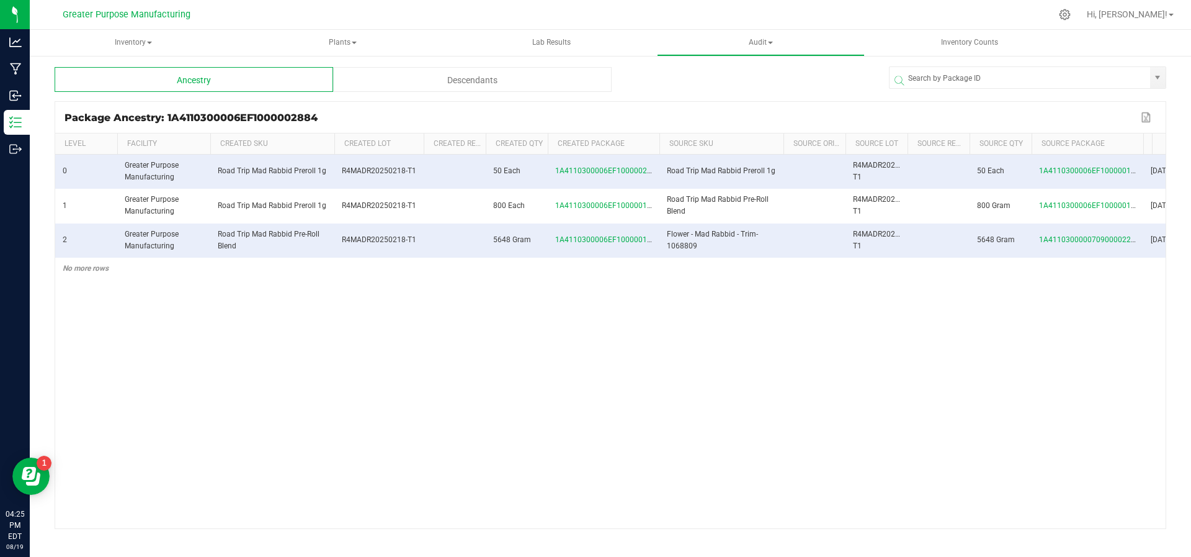
click at [486, 141] on th "Created Qty" at bounding box center [517, 143] width 62 height 21
click at [483, 141] on span at bounding box center [484, 235] width 4 height 204
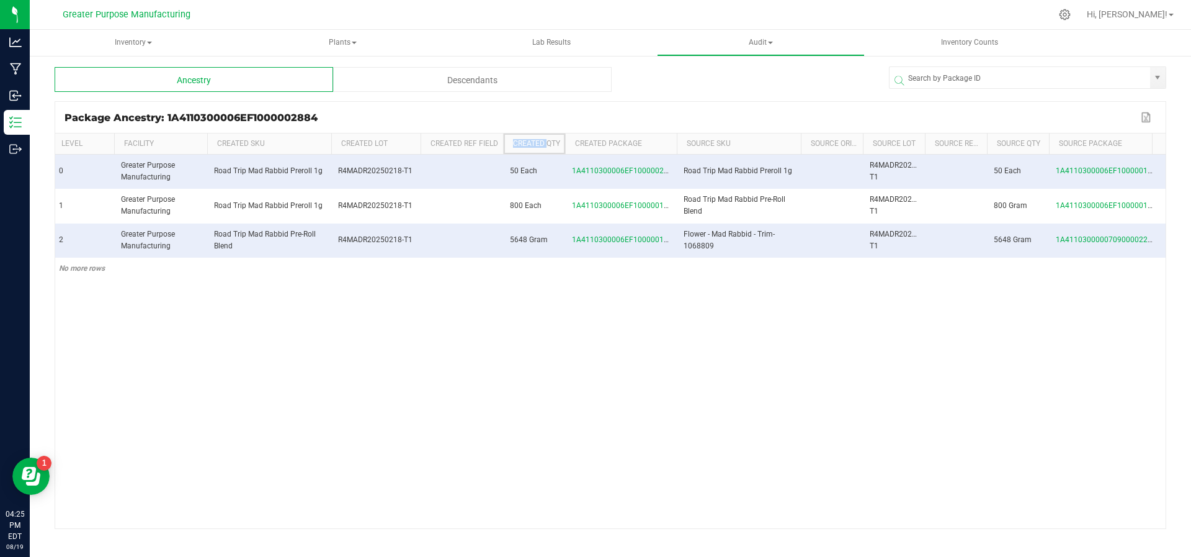
scroll to position [0, 6]
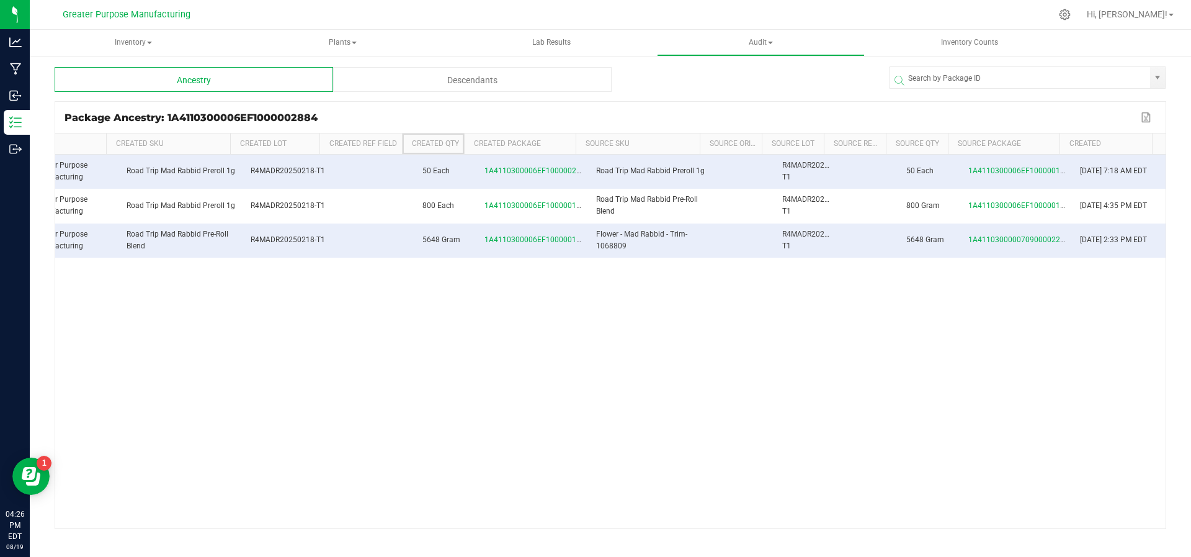
click at [302, 382] on div "0 Greater Purpose Manufacturing Road Trip Mad Rabbid Preroll 1g R4MADR20250218-…" at bounding box center [610, 342] width 1111 height 374
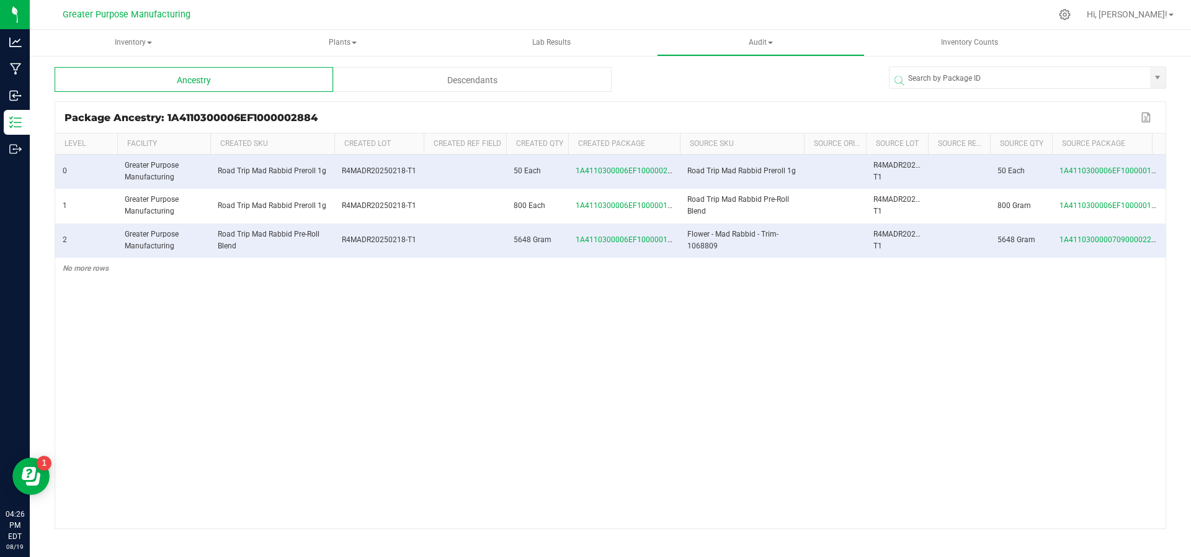
click at [233, 122] on div "Package Ancestry: 1A4110300006EF1000002884" at bounding box center [601, 118] width 1073 height 12
copy div "1A4110300006EF1000002884"
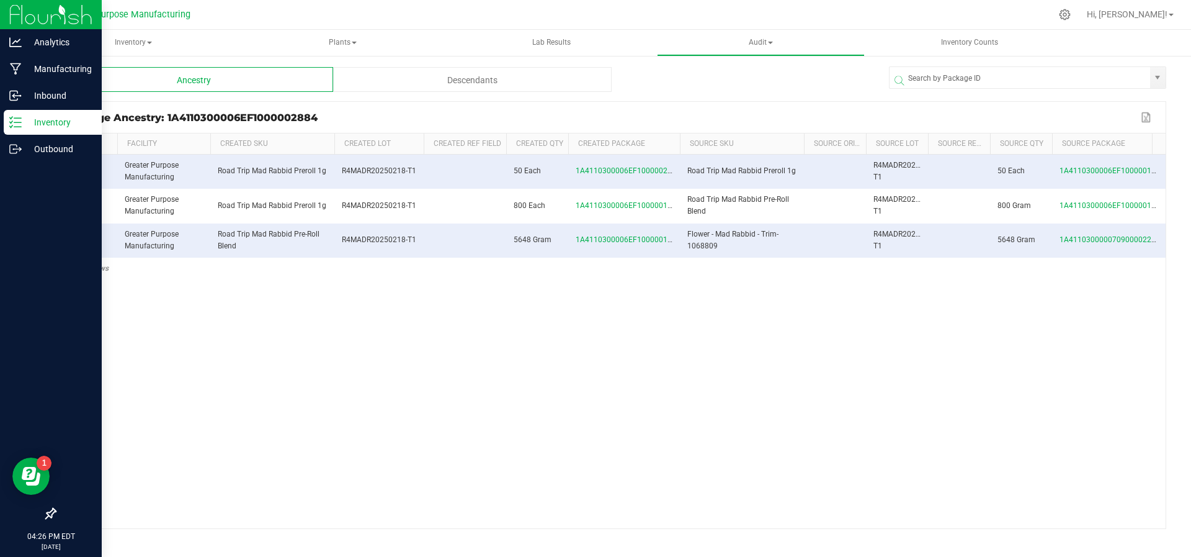
click at [53, 128] on p "Inventory" at bounding box center [59, 122] width 74 height 15
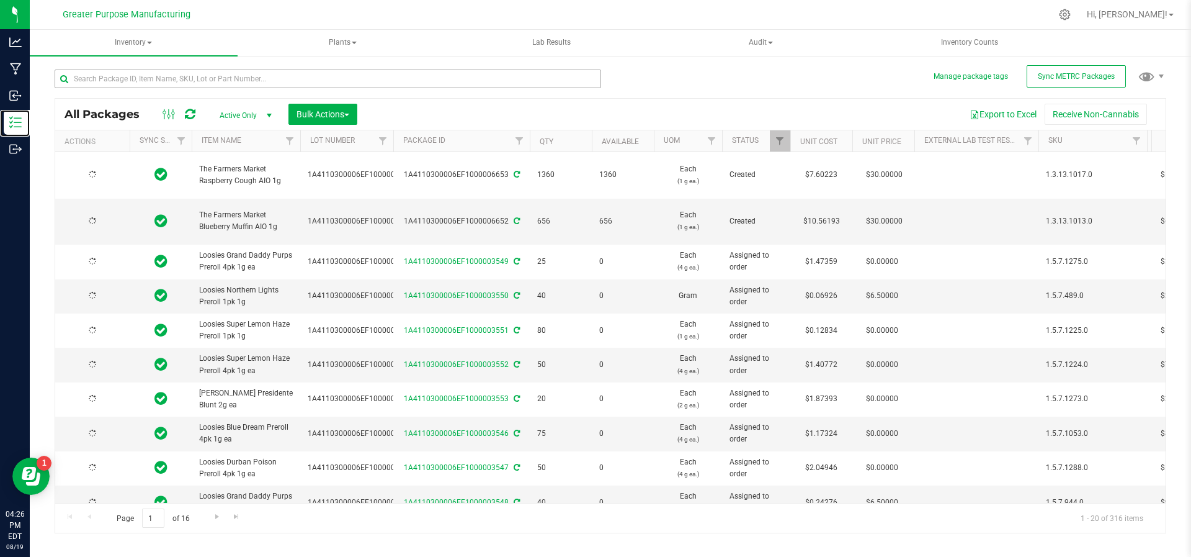
type input "[DATE]"
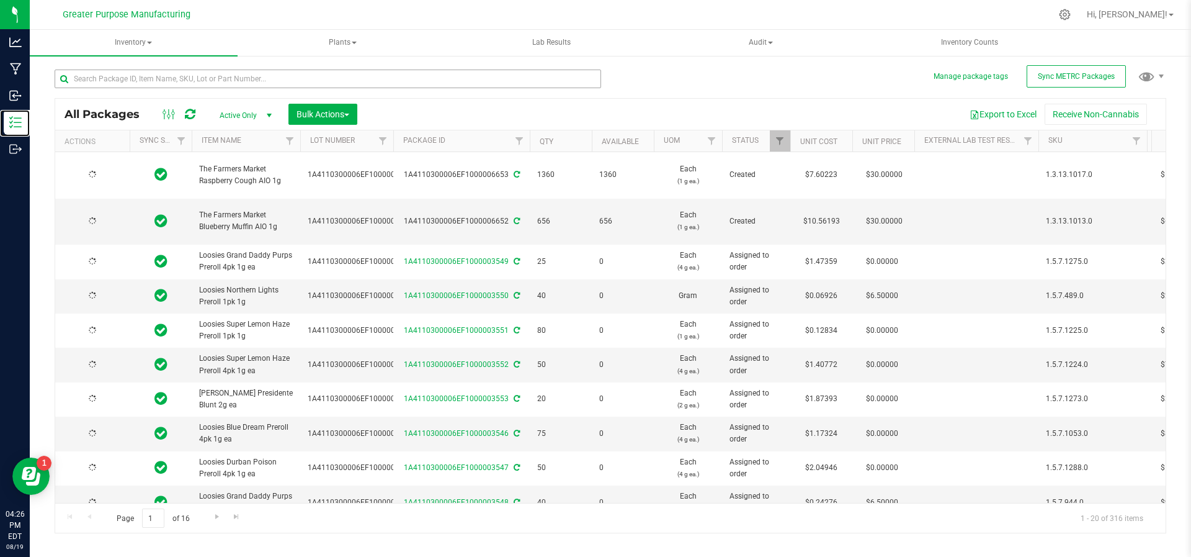
type input "[DATE]"
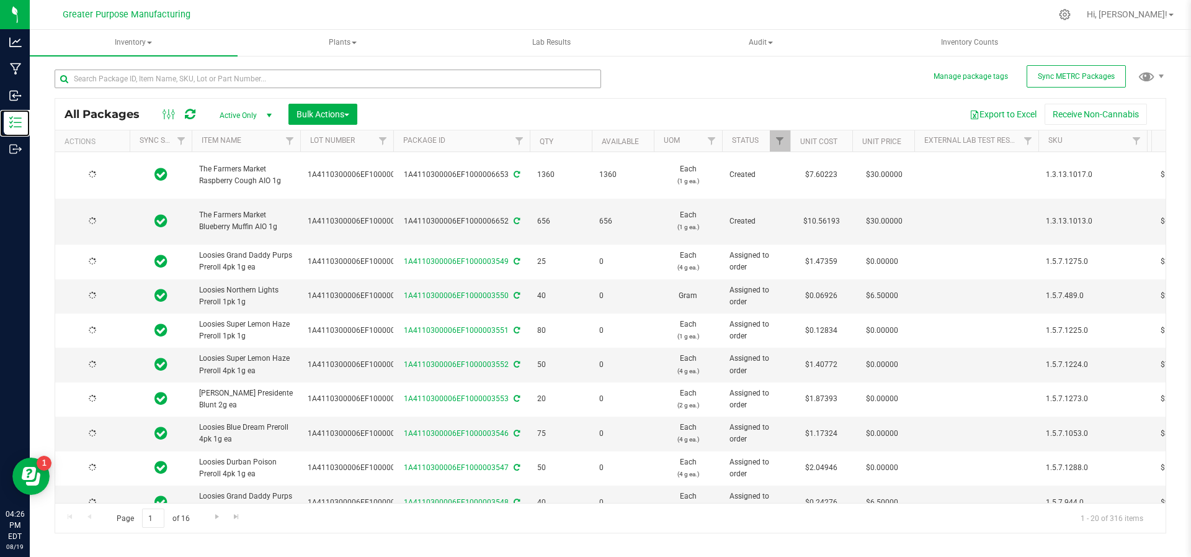
type input "[DATE]"
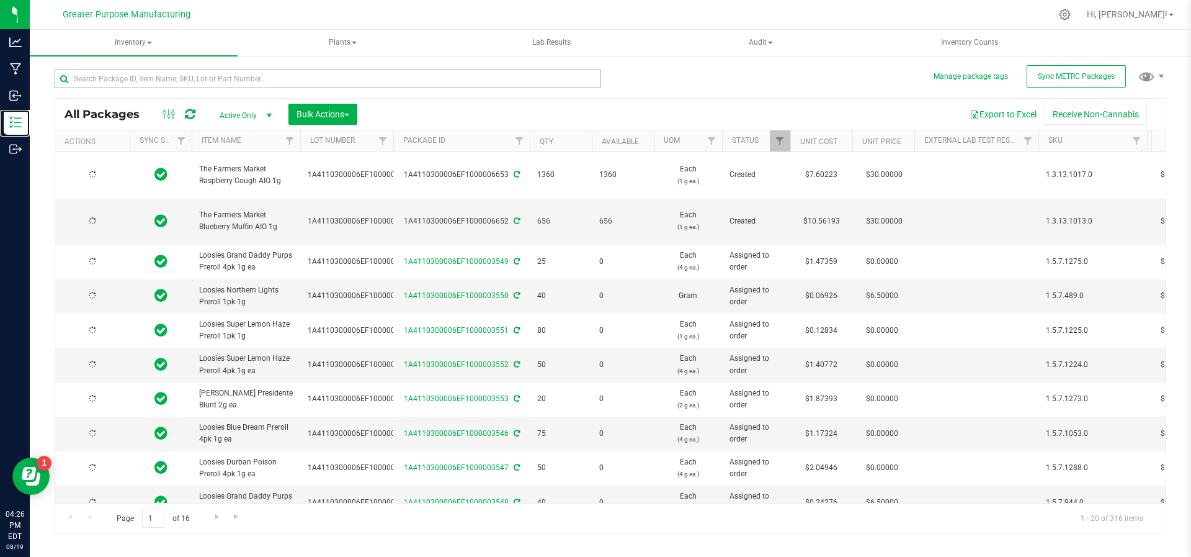
type input "[DATE]"
click at [191, 69] on input "text" at bounding box center [328, 78] width 547 height 19
paste input "1A4110300006EF1000002884"
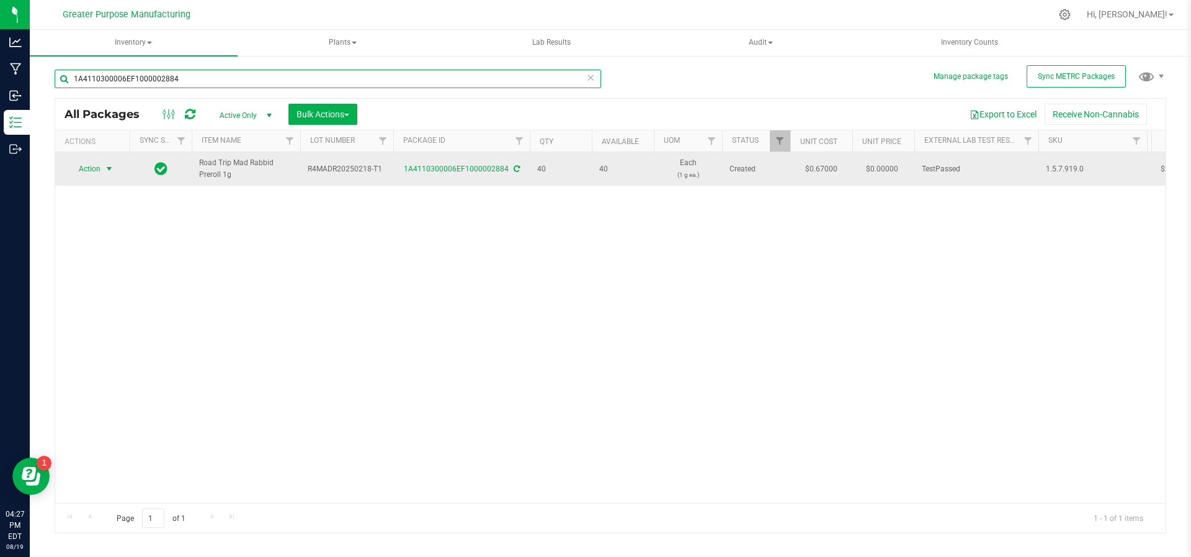
type input "1A4110300006EF1000002884"
click at [112, 166] on span "select" at bounding box center [109, 169] width 10 height 10
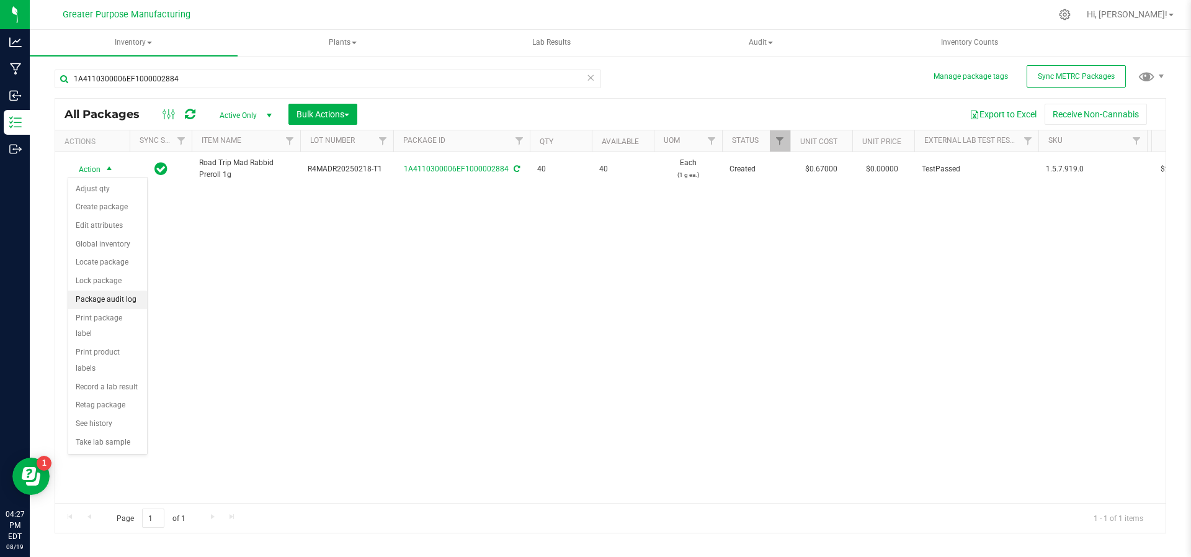
click at [118, 301] on li "Package audit log" at bounding box center [107, 299] width 79 height 19
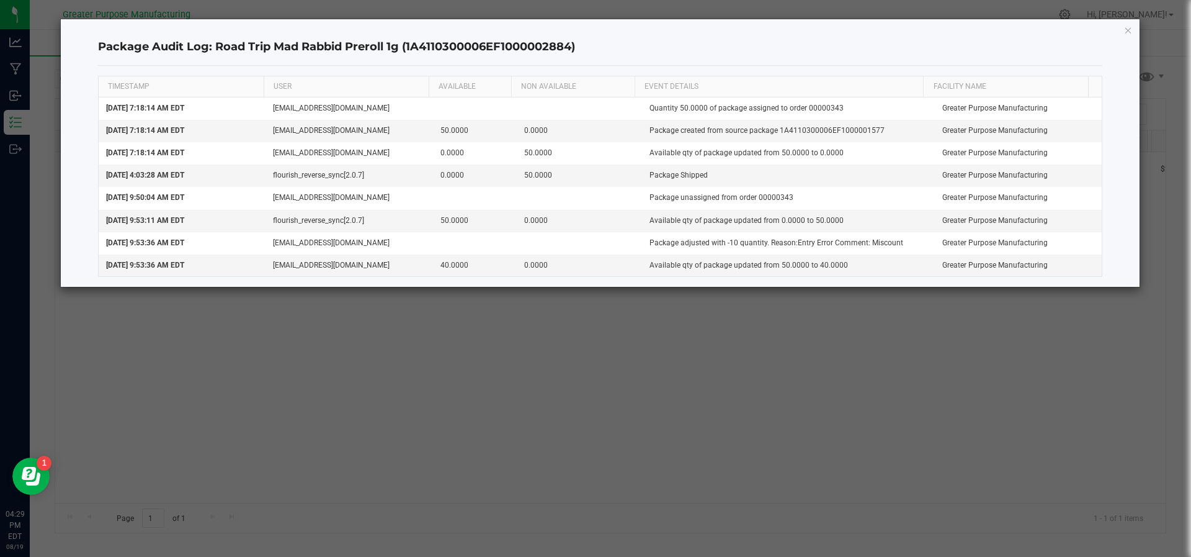
click at [69, 29] on div "Package Audit Log: Road Trip Mad Rabbid Preroll 1g (1A4110300006EF1000002884) T…" at bounding box center [601, 152] width 1080 height 267
click at [158, 358] on ngb-modal-window "Package Audit Log: Road Trip Mad Rabbid Preroll 1g (1A4110300006EF1000002884) T…" at bounding box center [600, 278] width 1201 height 557
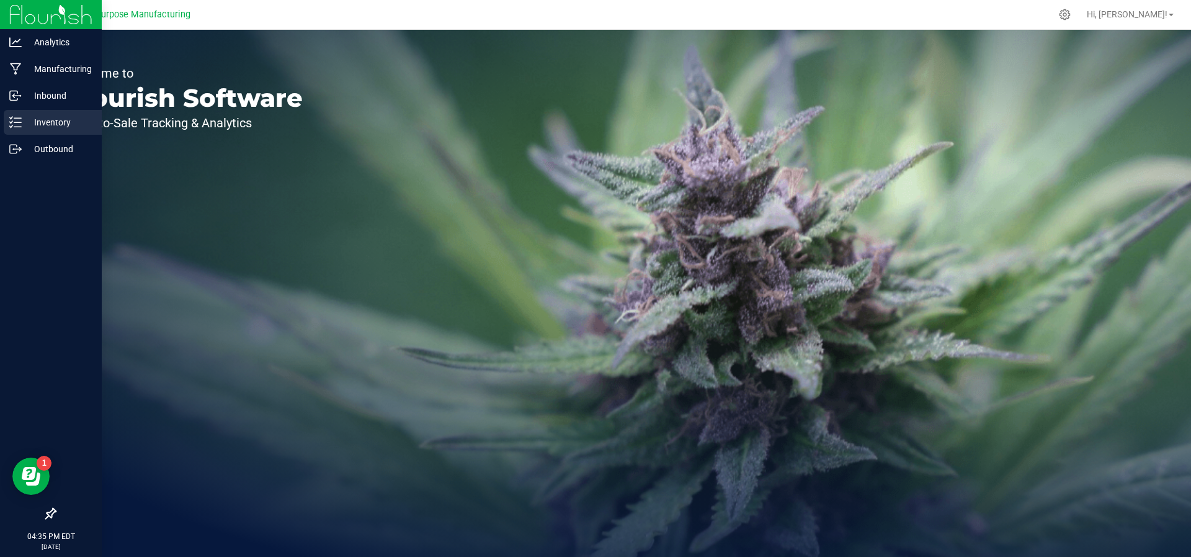
click at [18, 120] on icon at bounding box center [15, 122] width 12 height 12
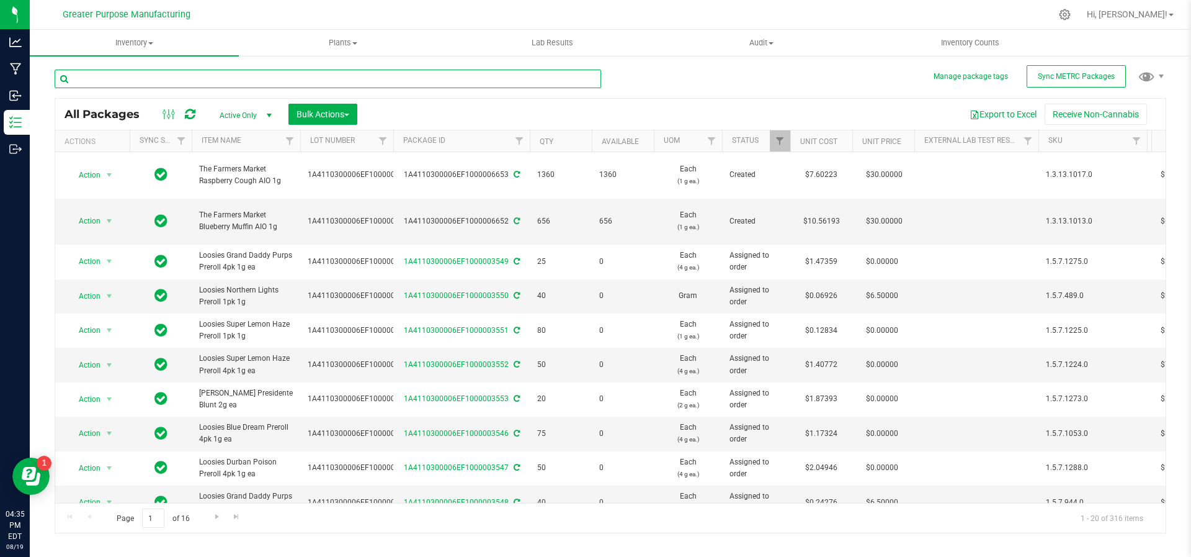
click at [199, 82] on input "text" at bounding box center [328, 78] width 547 height 19
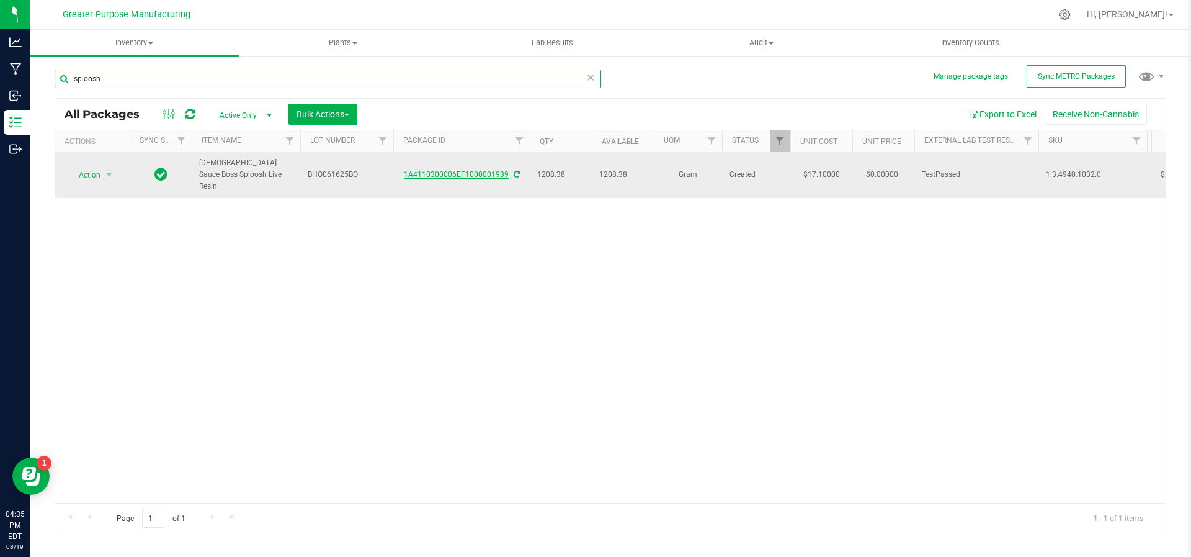
type input "sploosh"
click at [439, 170] on link "1A4110300006EF1000001939" at bounding box center [456, 174] width 105 height 9
